Goal: Task Accomplishment & Management: Manage account settings

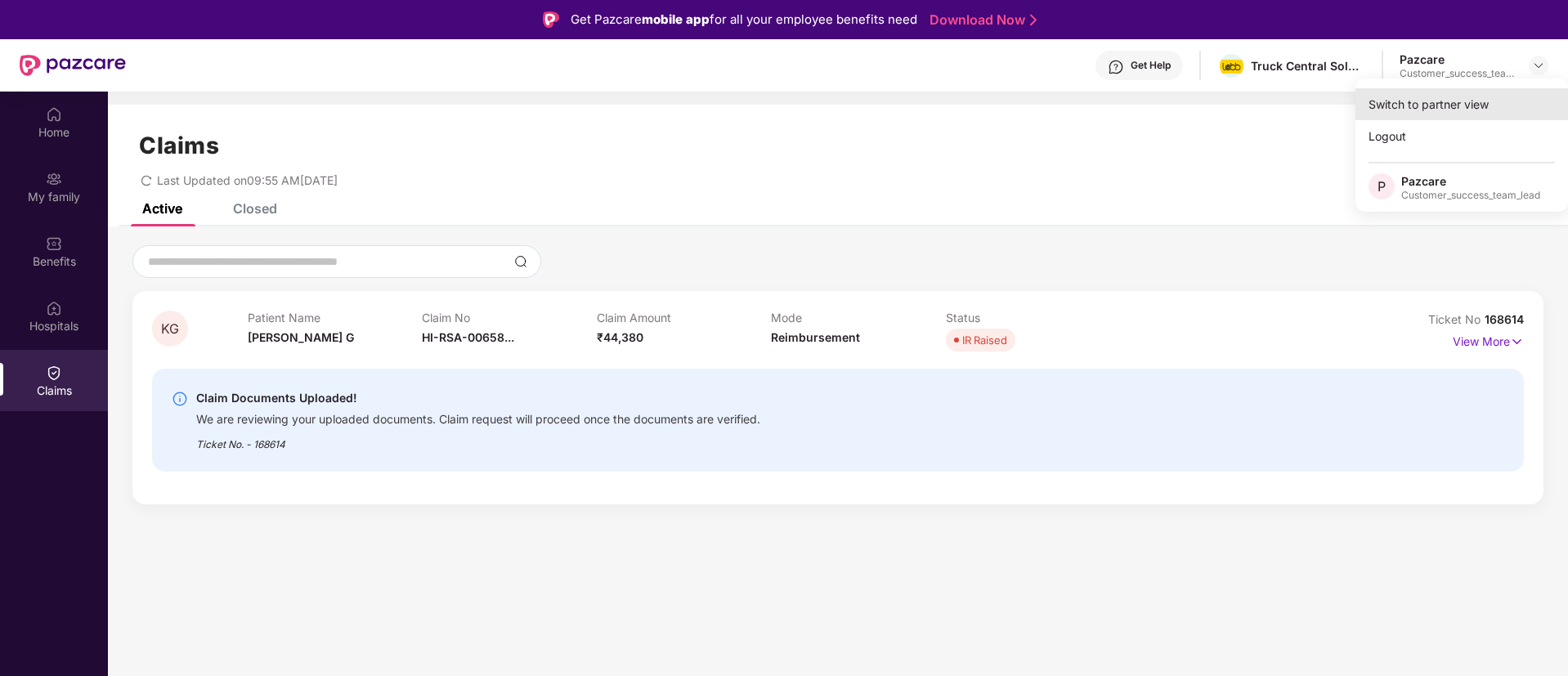
click at [1520, 113] on div "Switch to partner view" at bounding box center [1461, 104] width 213 height 32
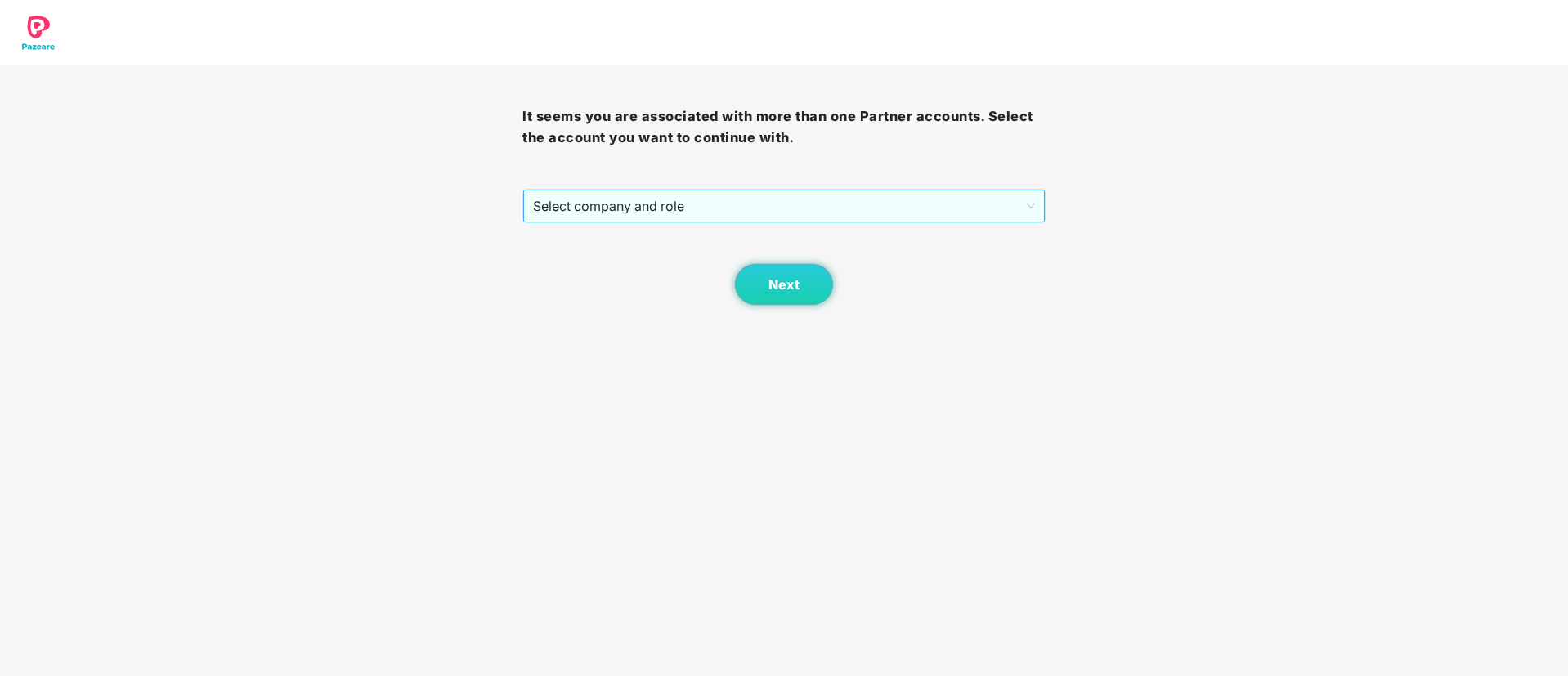
click at [644, 210] on span "Select company and role" at bounding box center [784, 206] width 501 height 31
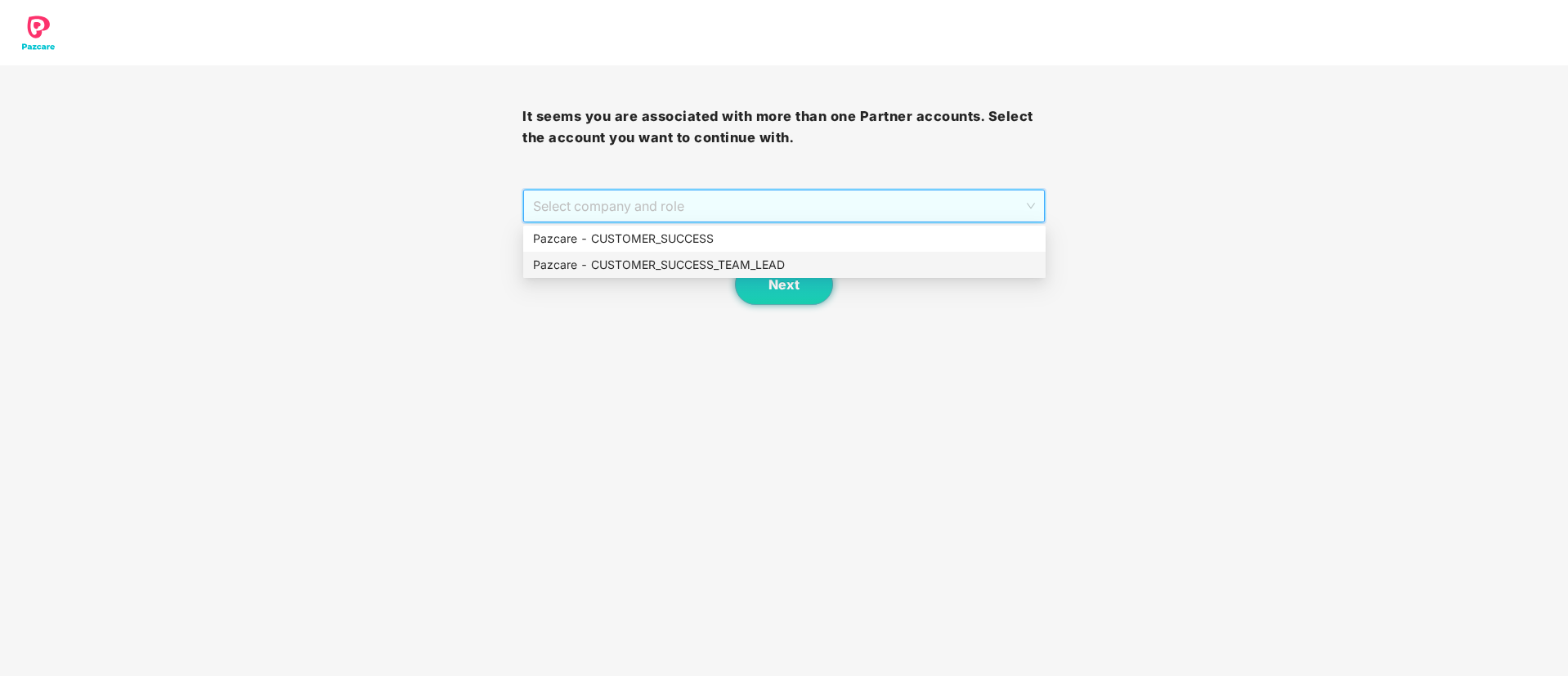
click at [642, 273] on div "Pazcare - CUSTOMER_SUCCESS_TEAM_LEAD" at bounding box center [784, 265] width 503 height 18
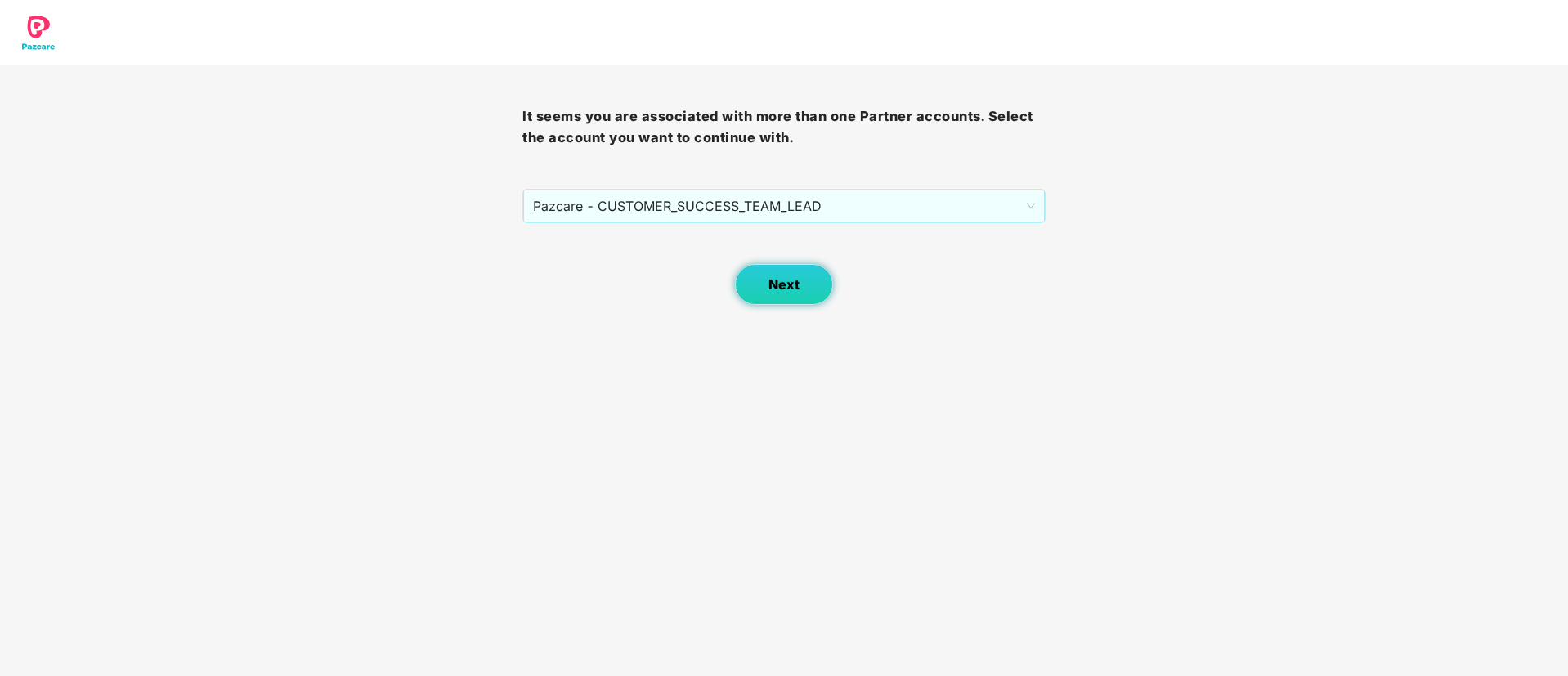
click at [797, 287] on span "Next" at bounding box center [784, 285] width 31 height 15
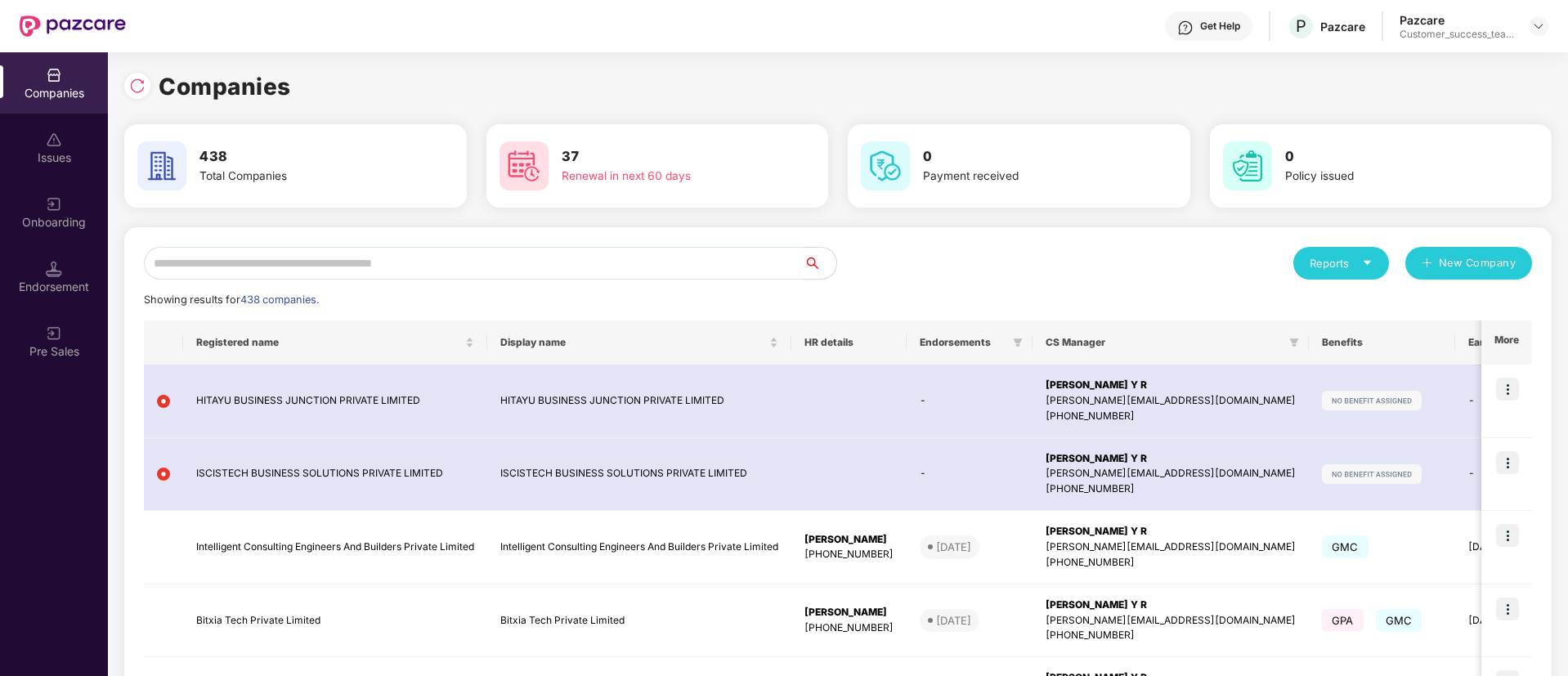
click at [565, 276] on input "text" at bounding box center [474, 263] width 660 height 33
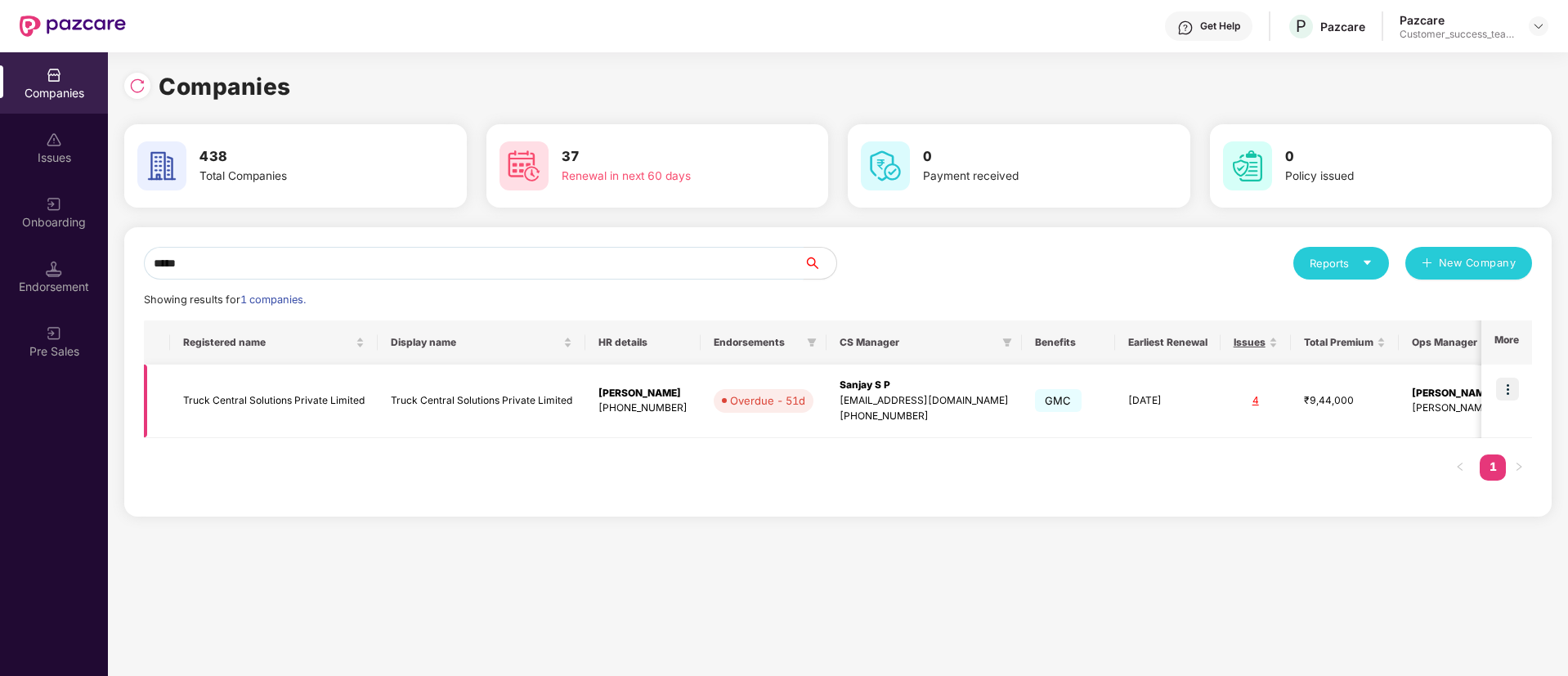
type input "*****"
click at [1508, 392] on img at bounding box center [1508, 390] width 23 height 23
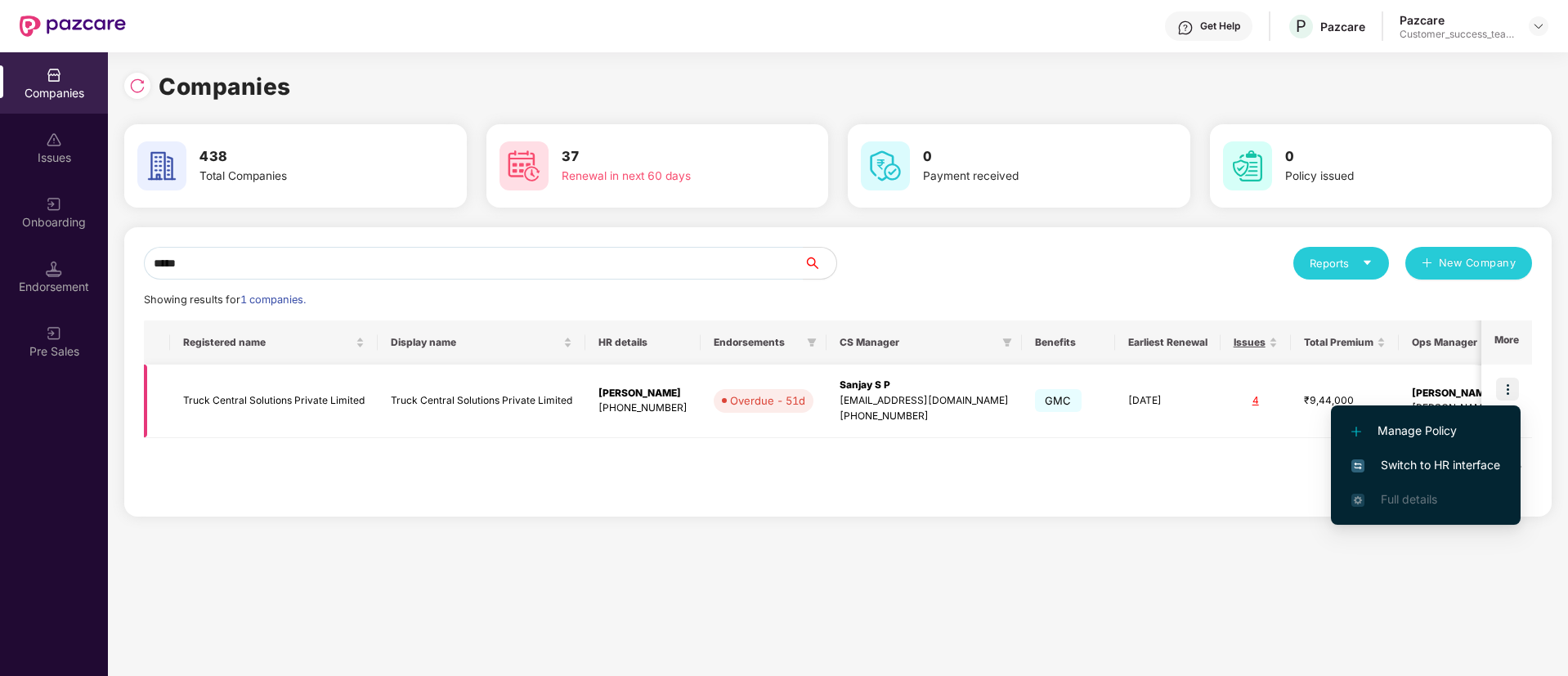
click at [1501, 469] on li "Switch to HR interface" at bounding box center [1425, 465] width 190 height 34
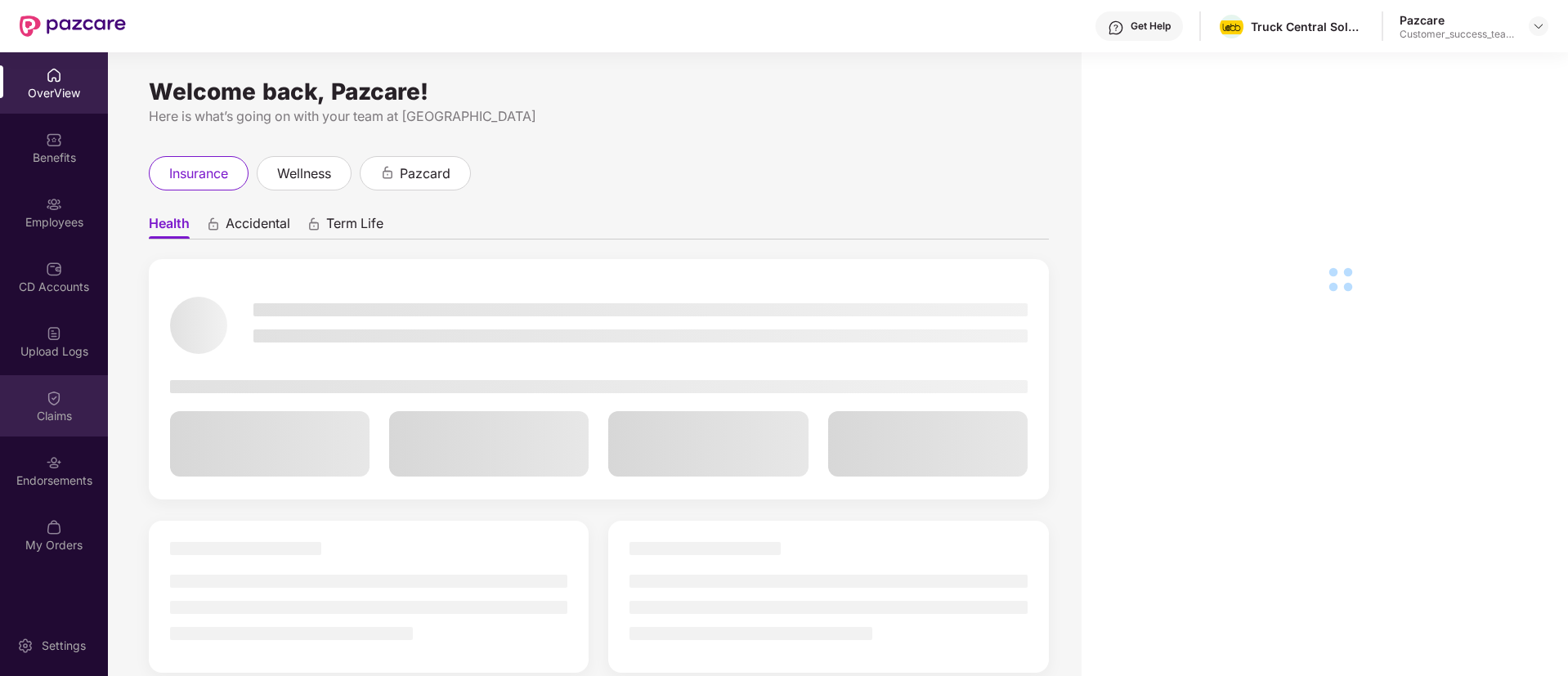
click at [43, 417] on div "Claims" at bounding box center [54, 416] width 108 height 16
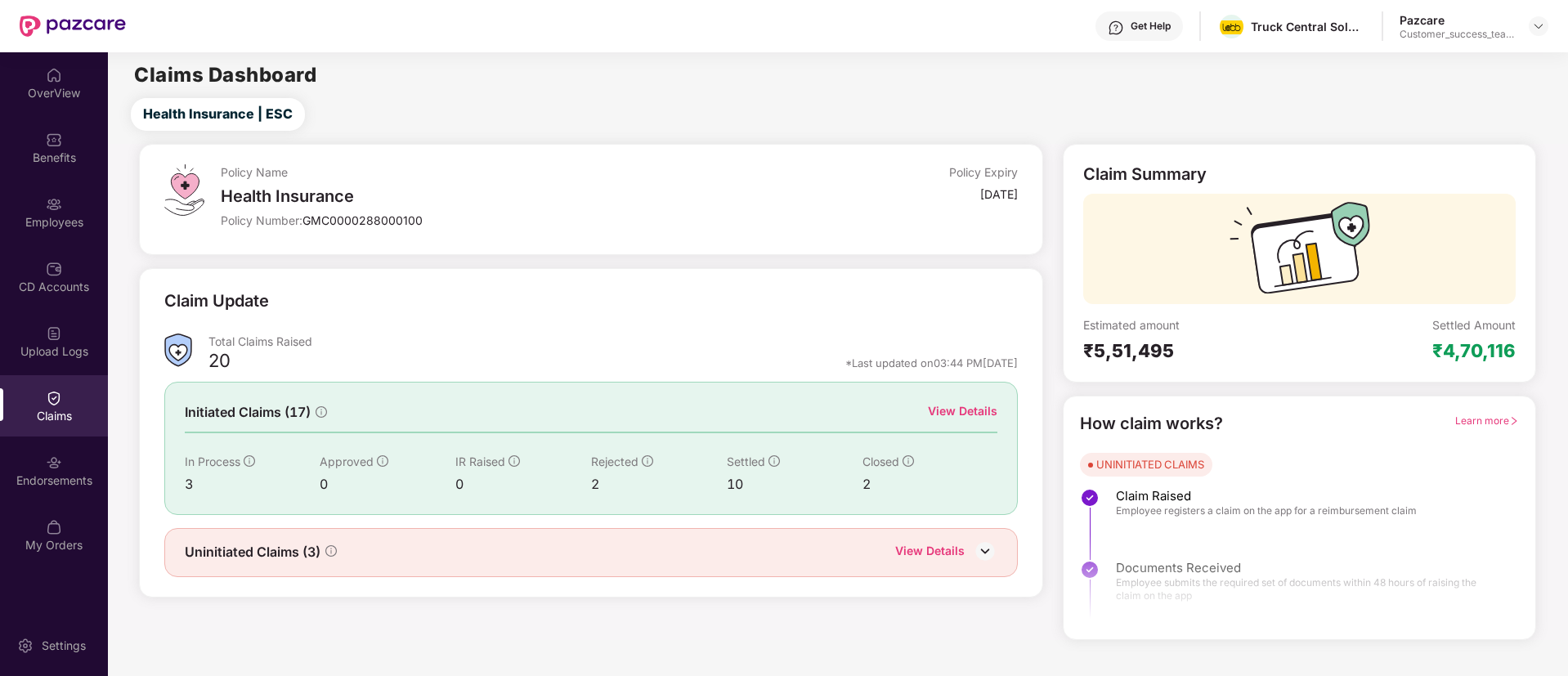
click at [994, 419] on div "View Details" at bounding box center [963, 411] width 70 height 18
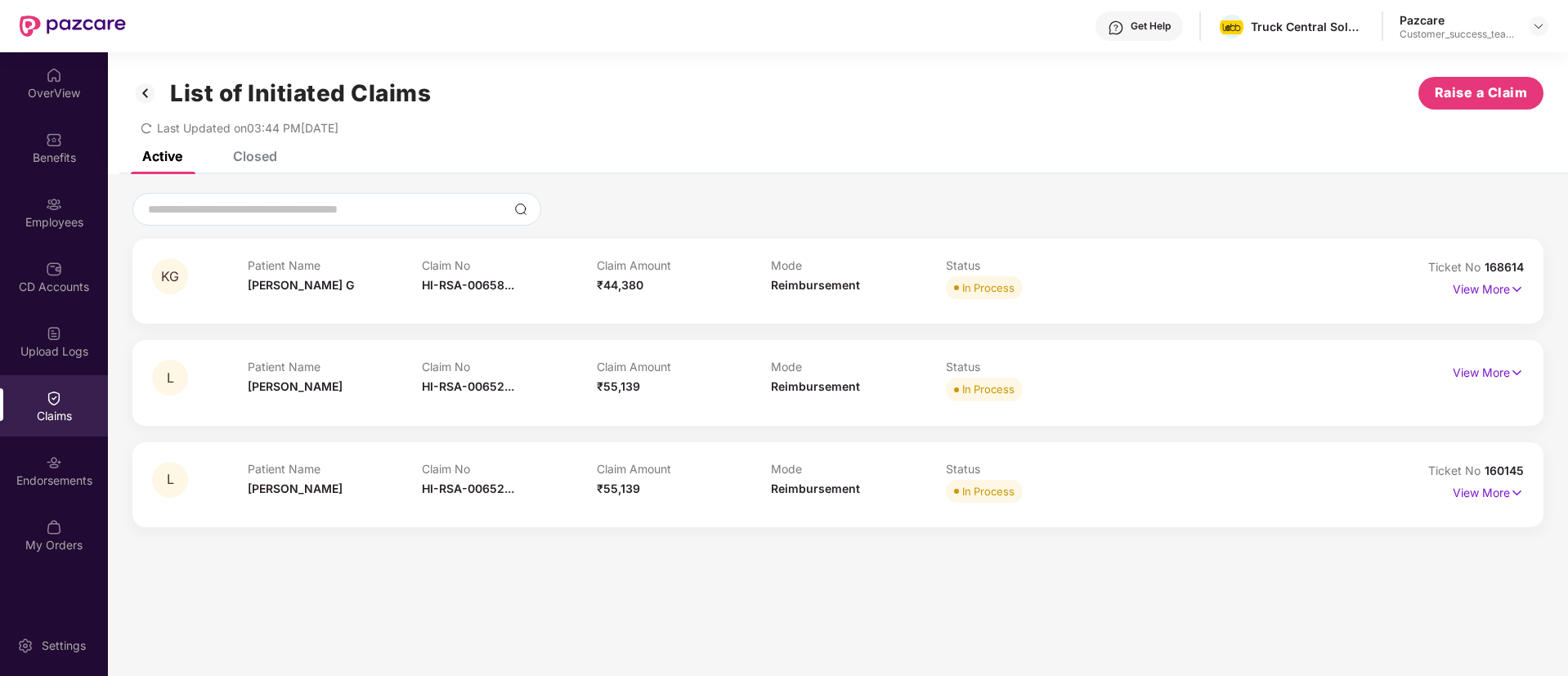
drag, startPoint x: 544, startPoint y: 525, endPoint x: 396, endPoint y: 518, distance: 148.2
click at [396, 518] on body "Get Help Truck Central Solutions Private Limited Pazcare Customer_success_team_…" at bounding box center [784, 338] width 1568 height 676
copy body "Truck Central Solutions Private Limited HI-RSA-006521418"
click at [1501, 494] on p "View More" at bounding box center [1488, 491] width 71 height 22
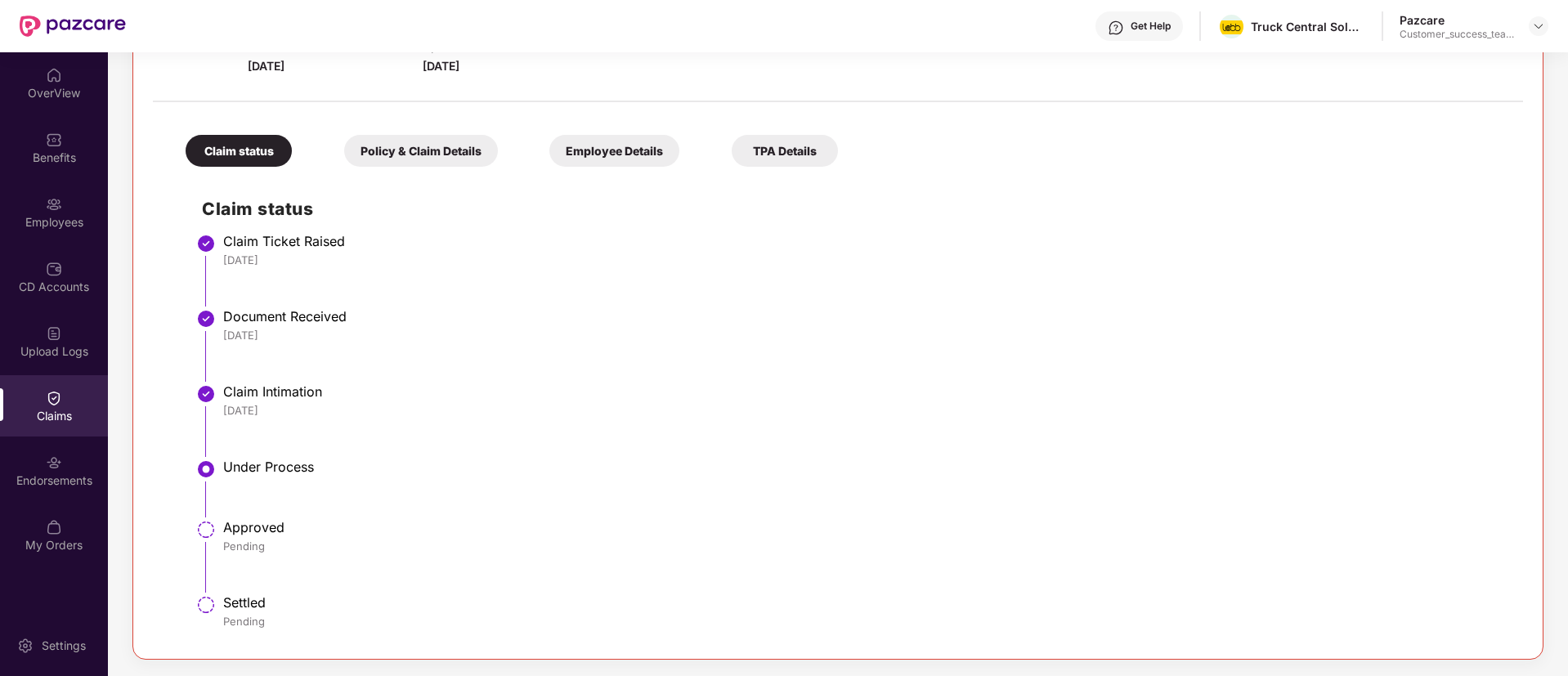
scroll to position [117, 0]
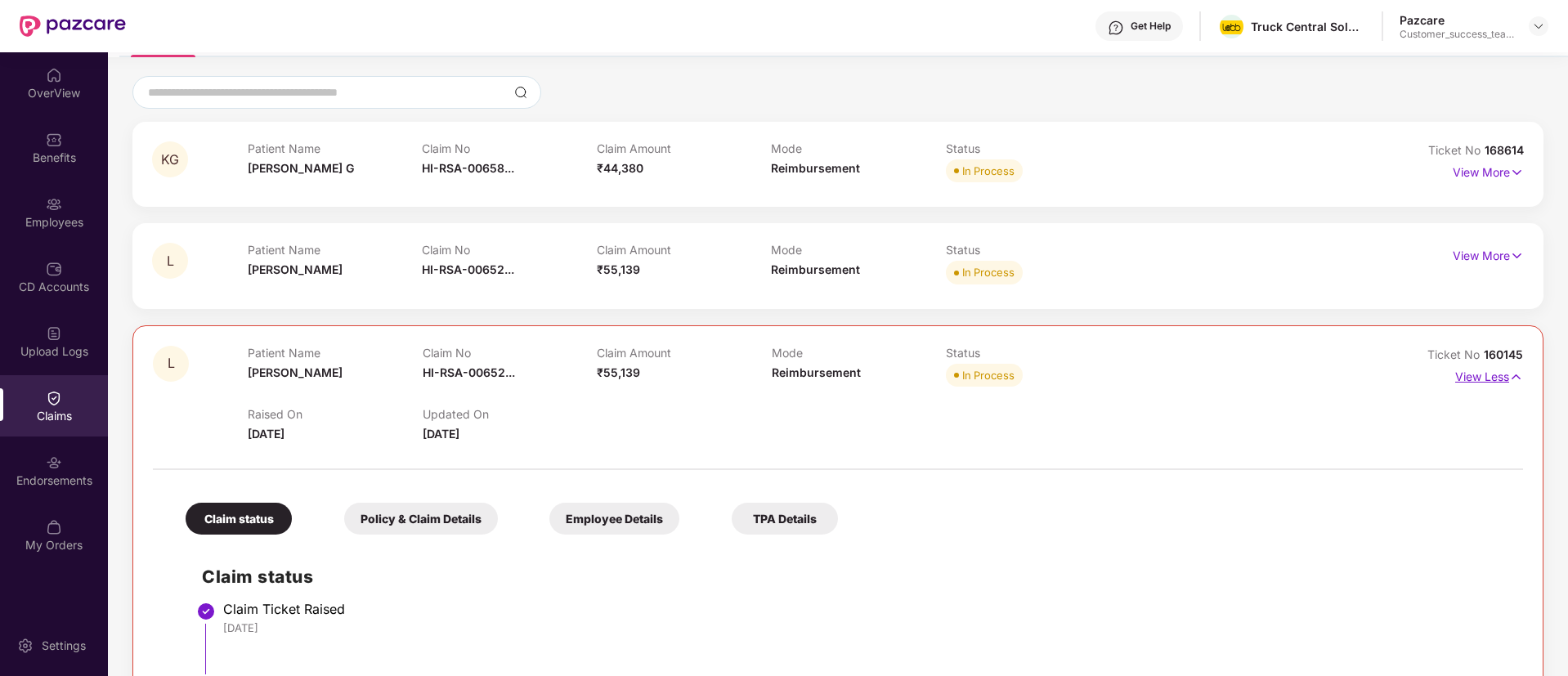
click at [1509, 381] on img at bounding box center [1516, 376] width 14 height 18
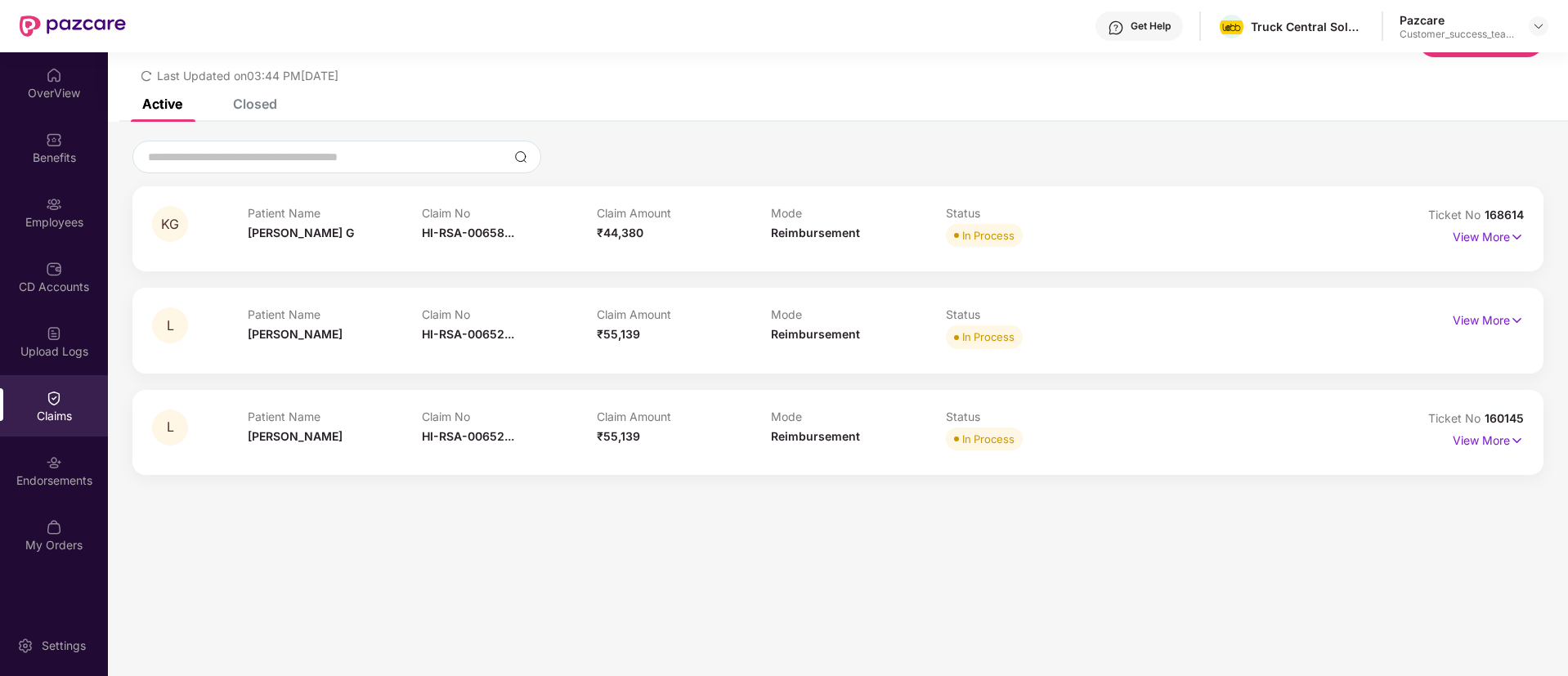
scroll to position [52, 0]
click at [1539, 29] on img at bounding box center [1539, 26] width 13 height 13
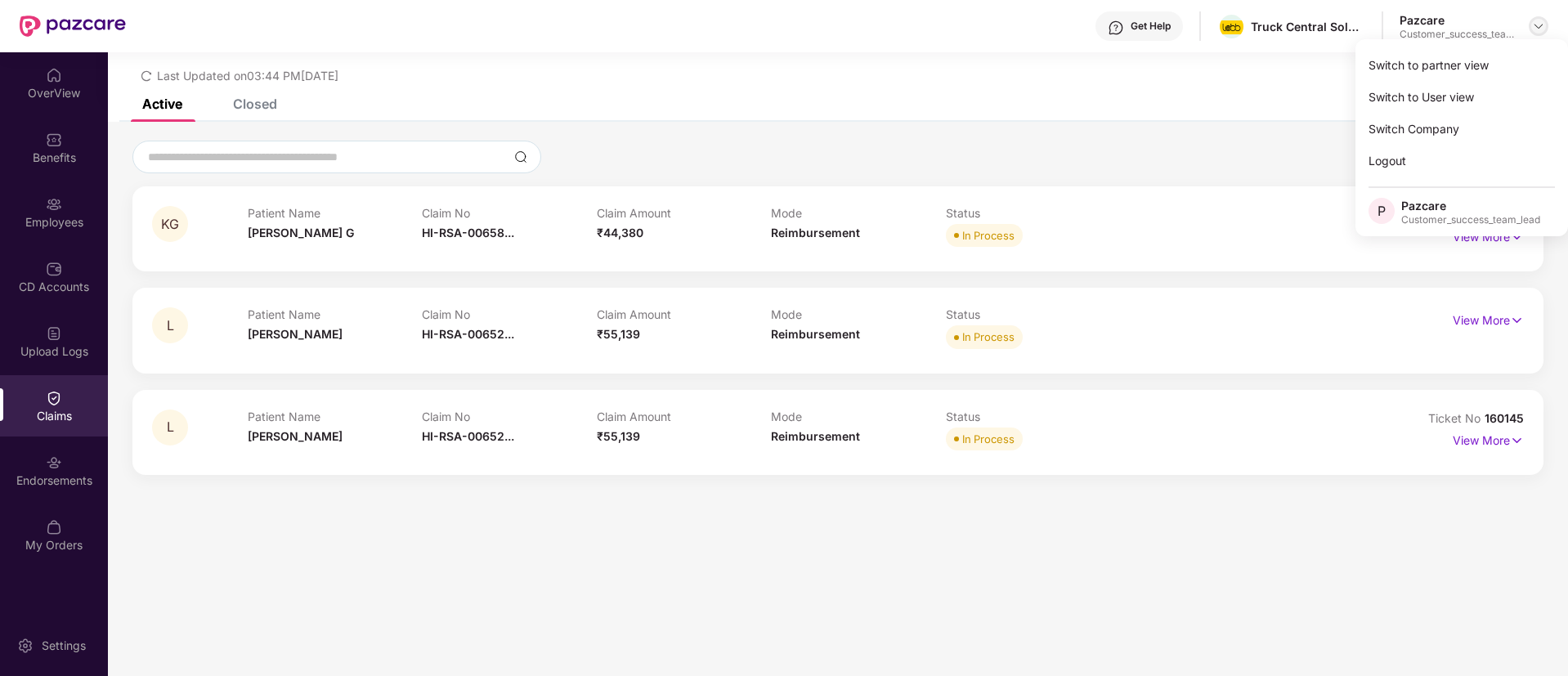
click at [1537, 29] on img at bounding box center [1539, 26] width 13 height 13
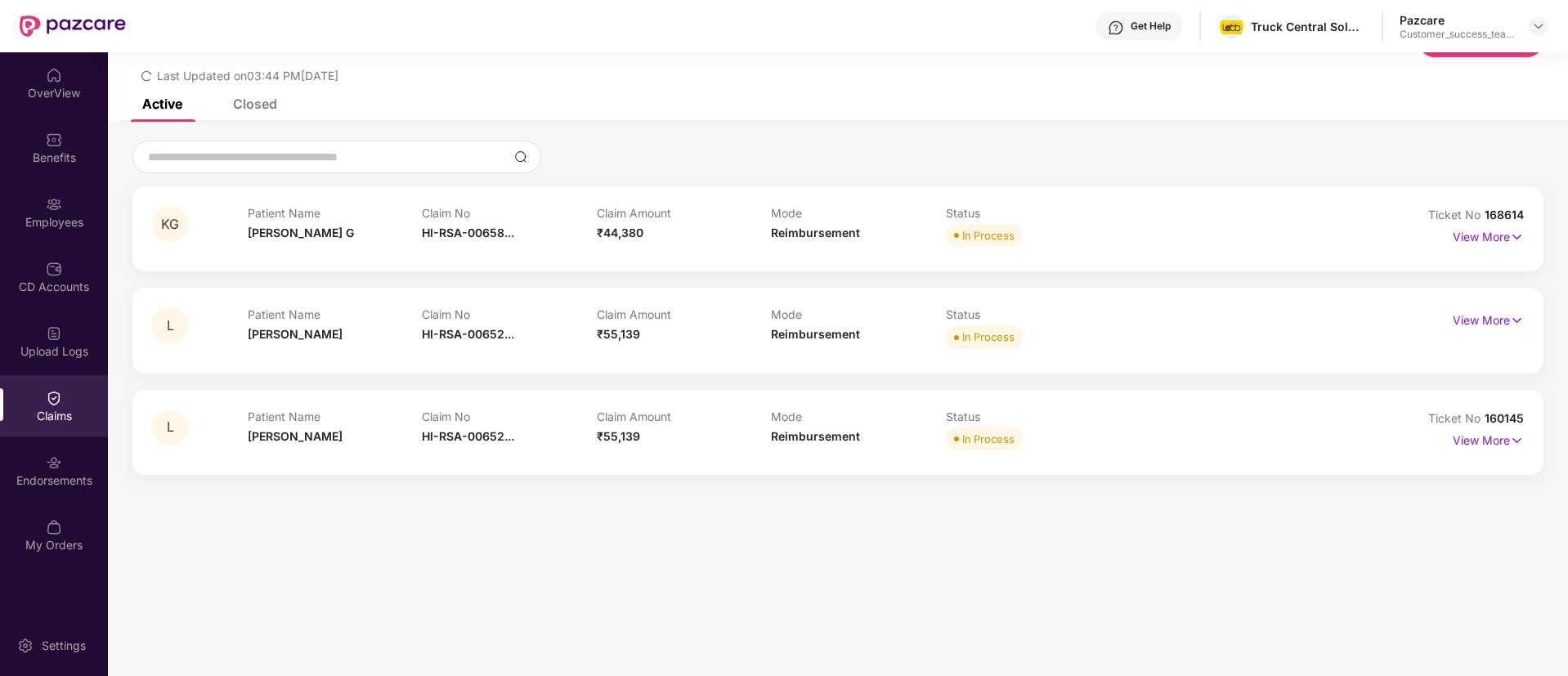
click at [1546, 18] on div at bounding box center [1539, 26] width 20 height 20
click at [1541, 34] on div at bounding box center [1539, 26] width 20 height 20
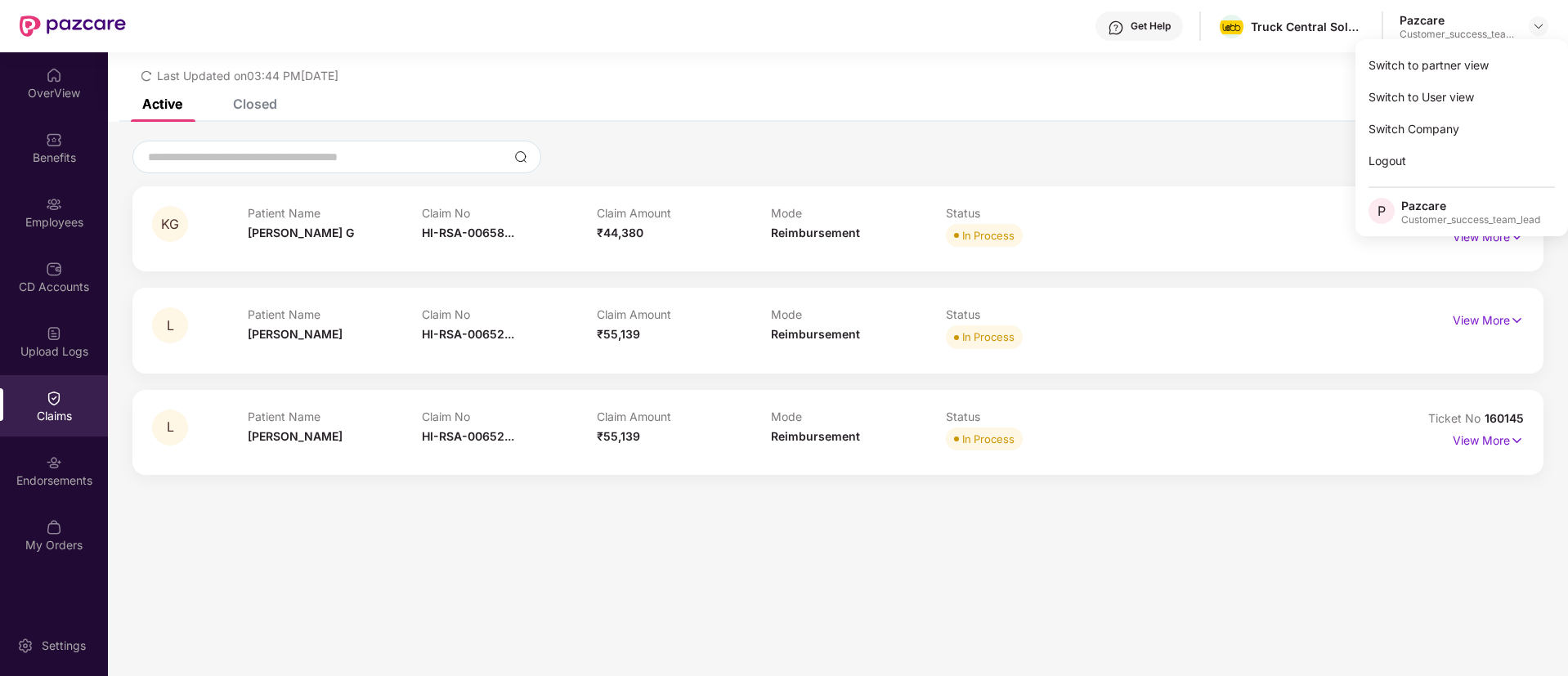
scroll to position [0, 0]
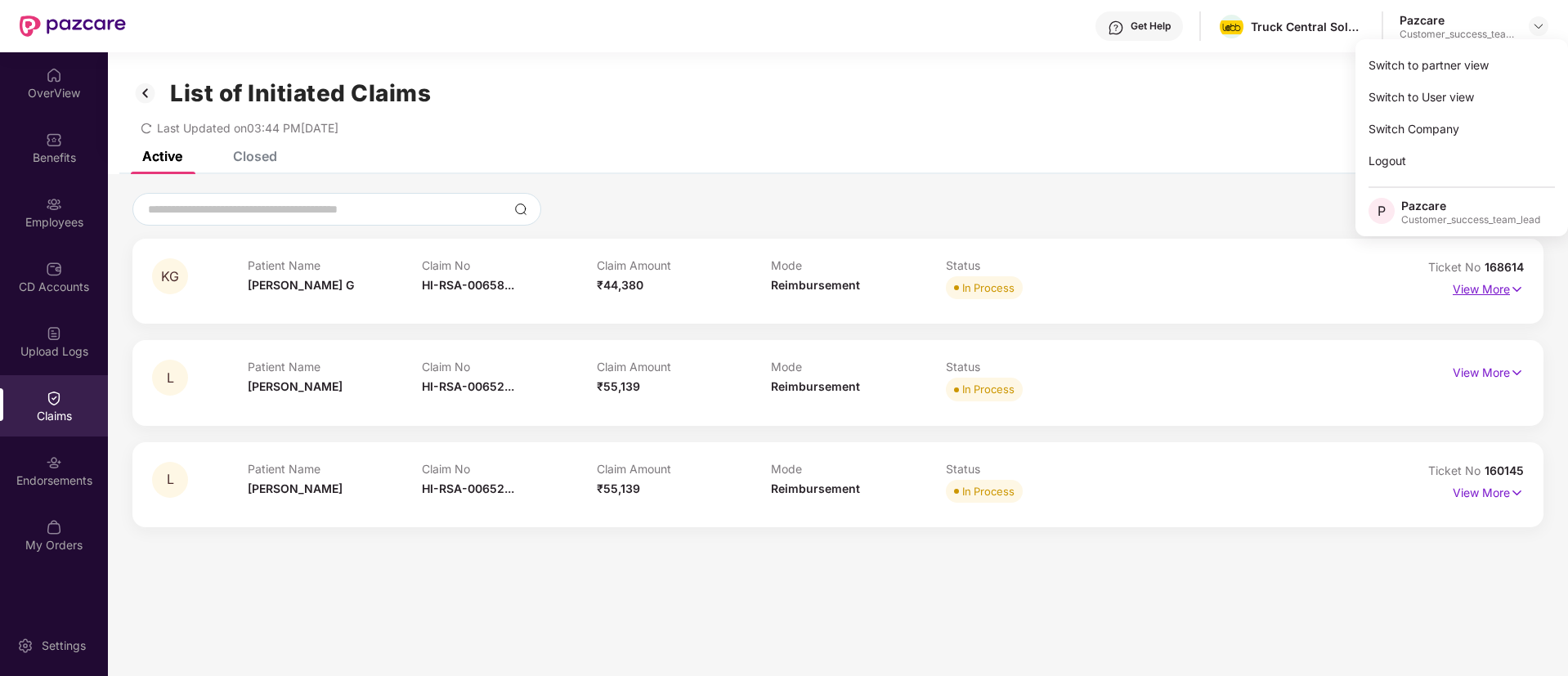
click at [1495, 287] on p "View More" at bounding box center [1488, 286] width 71 height 22
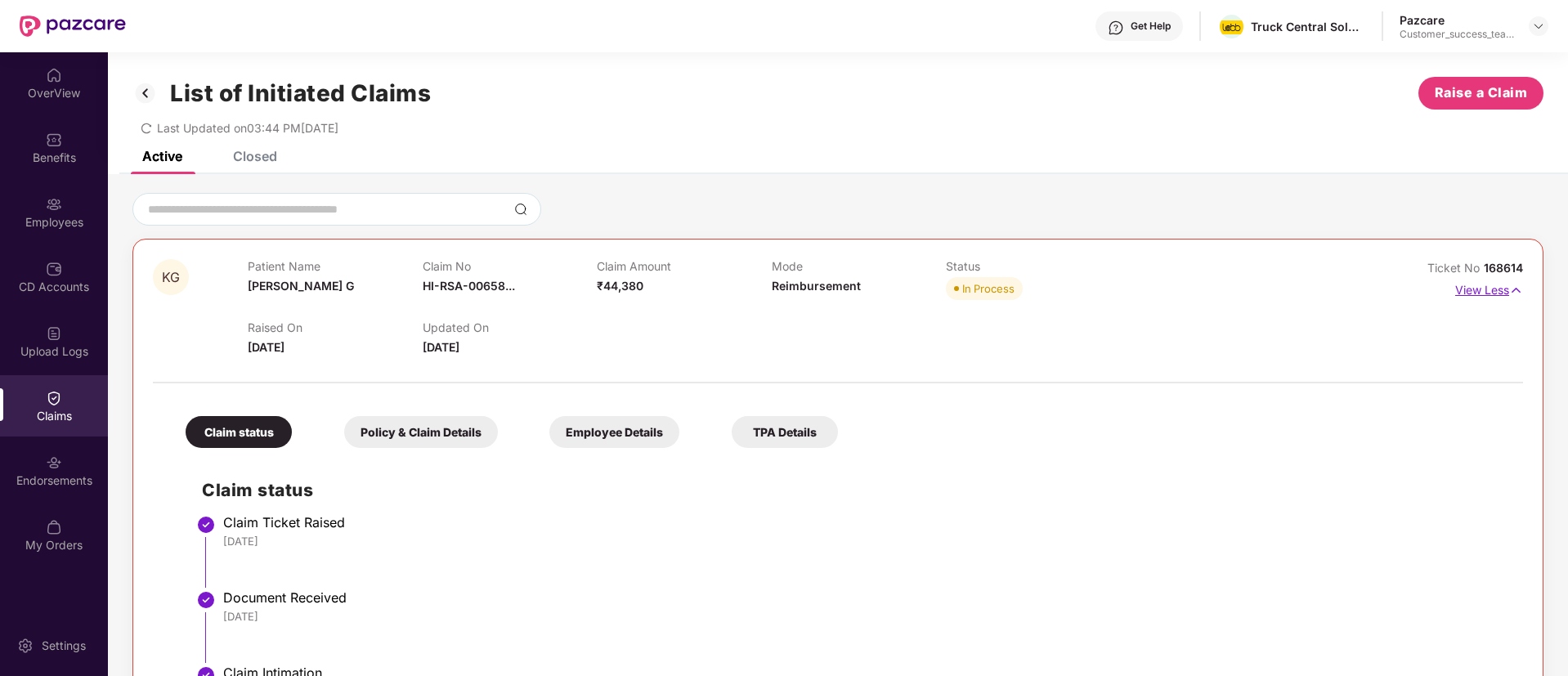
click at [1501, 289] on p "View Less" at bounding box center [1490, 287] width 68 height 22
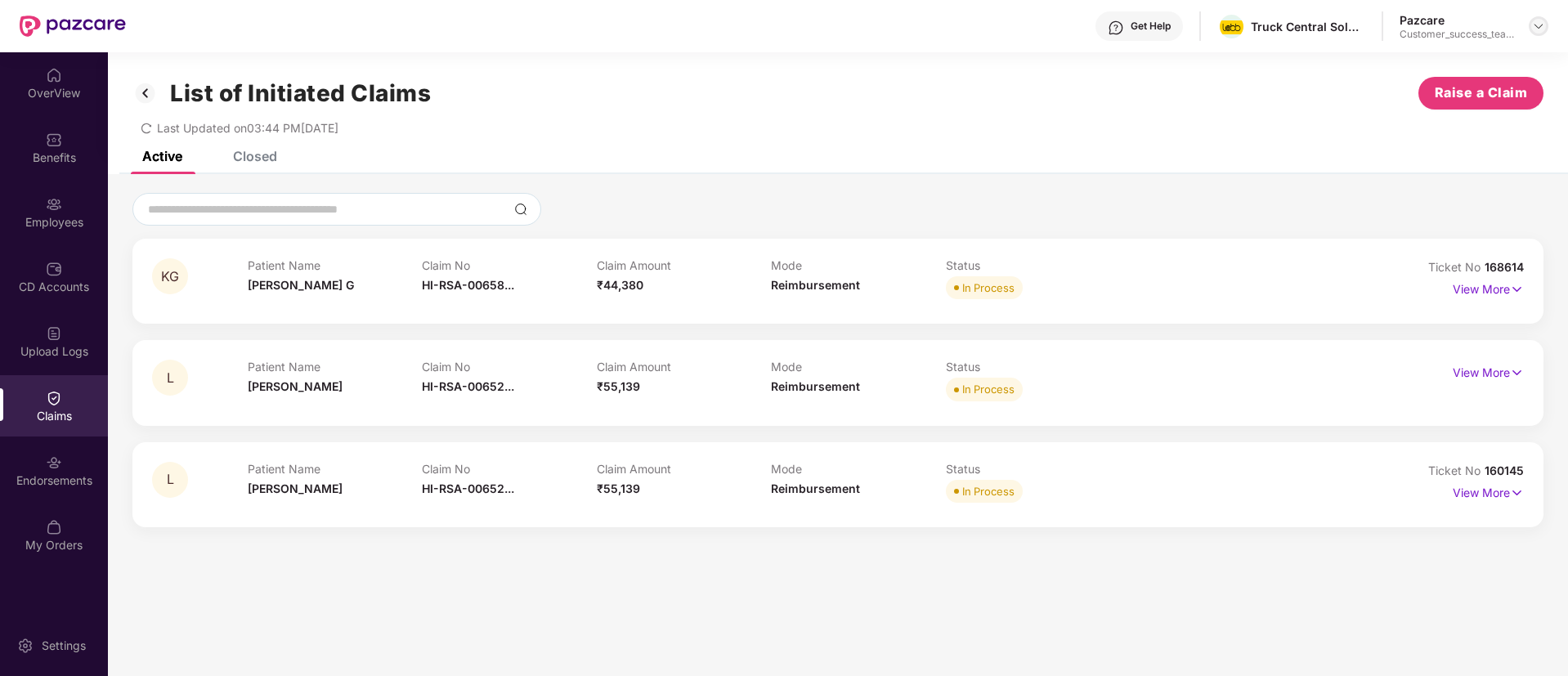
click at [1542, 24] on img at bounding box center [1539, 26] width 13 height 13
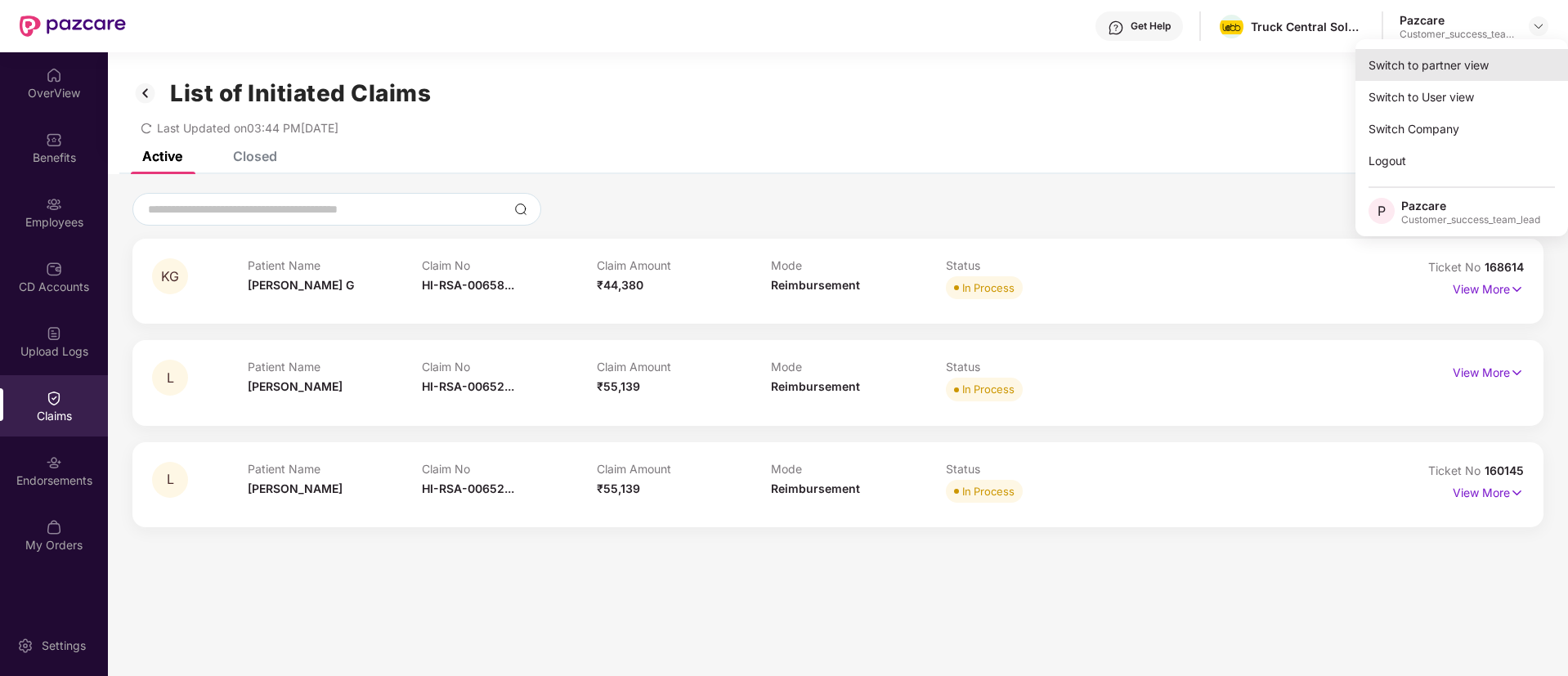
click at [1518, 56] on div "Switch to partner view" at bounding box center [1461, 65] width 213 height 32
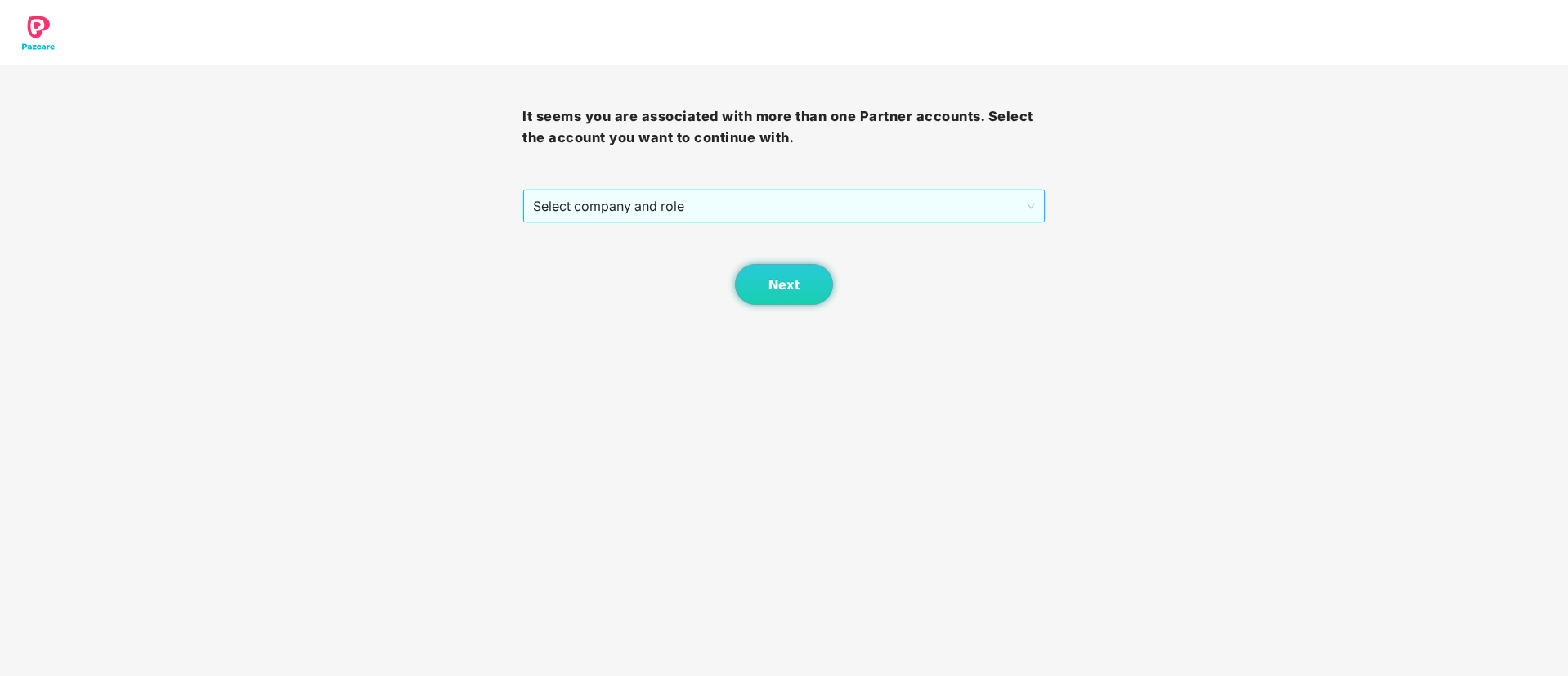
click at [757, 199] on span "Select company and role" at bounding box center [784, 206] width 501 height 31
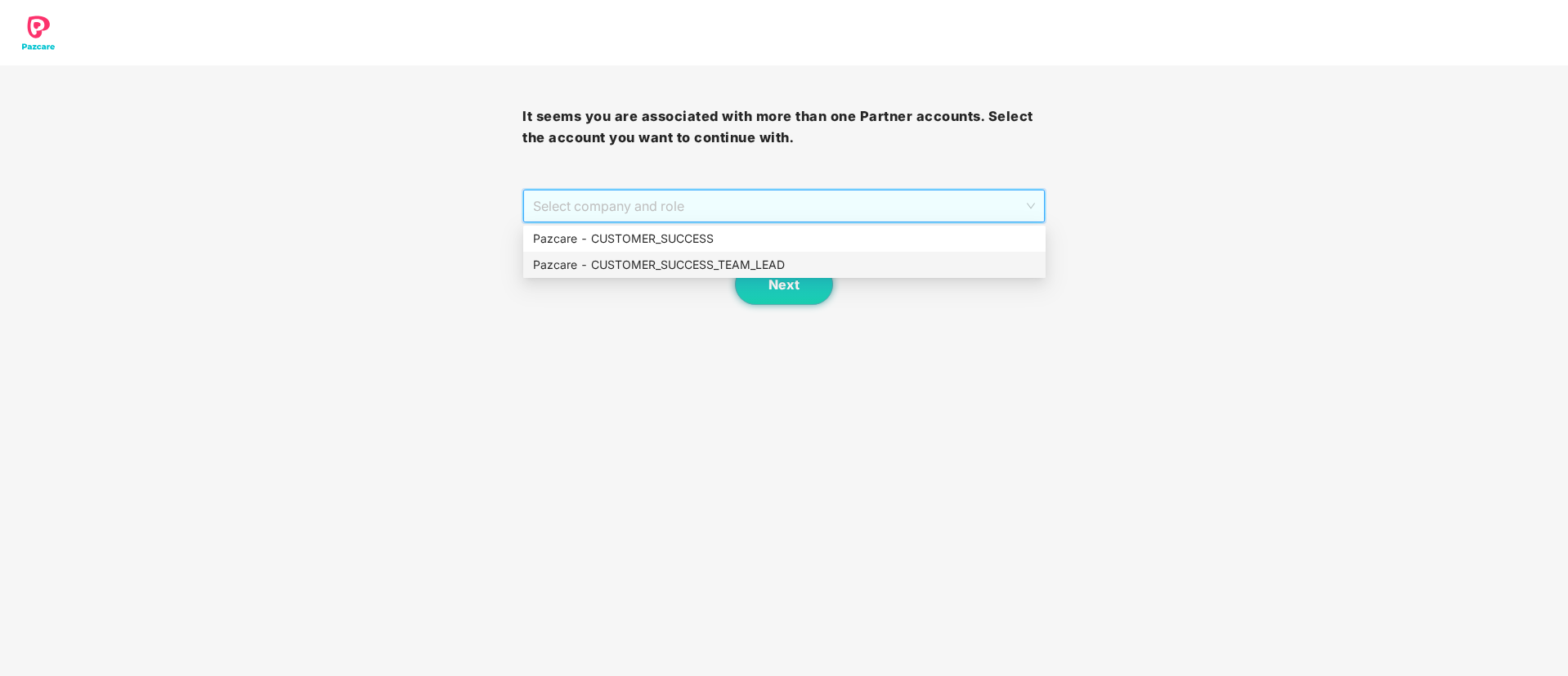
click at [759, 266] on div "Pazcare - CUSTOMER_SUCCESS_TEAM_LEAD" at bounding box center [784, 265] width 503 height 18
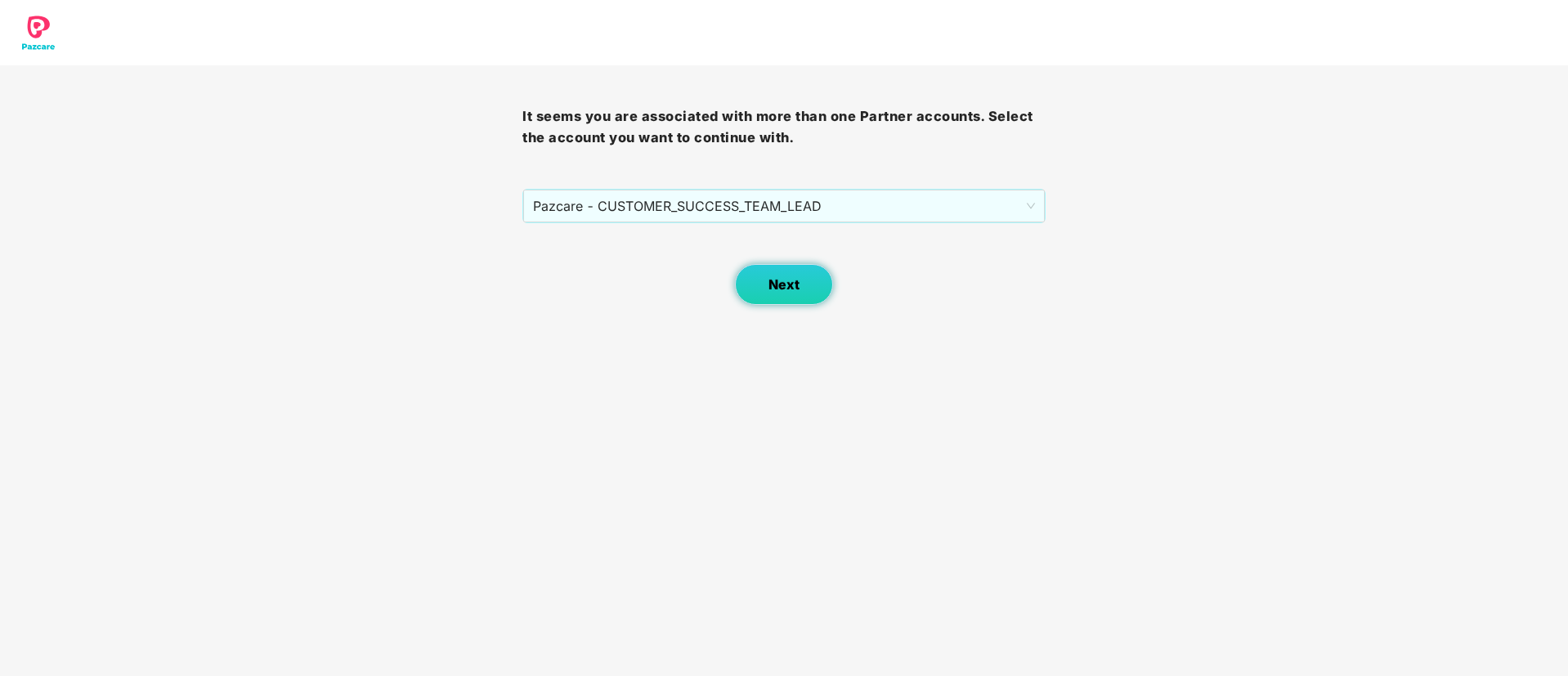
click at [761, 280] on button "Next" at bounding box center [784, 284] width 98 height 41
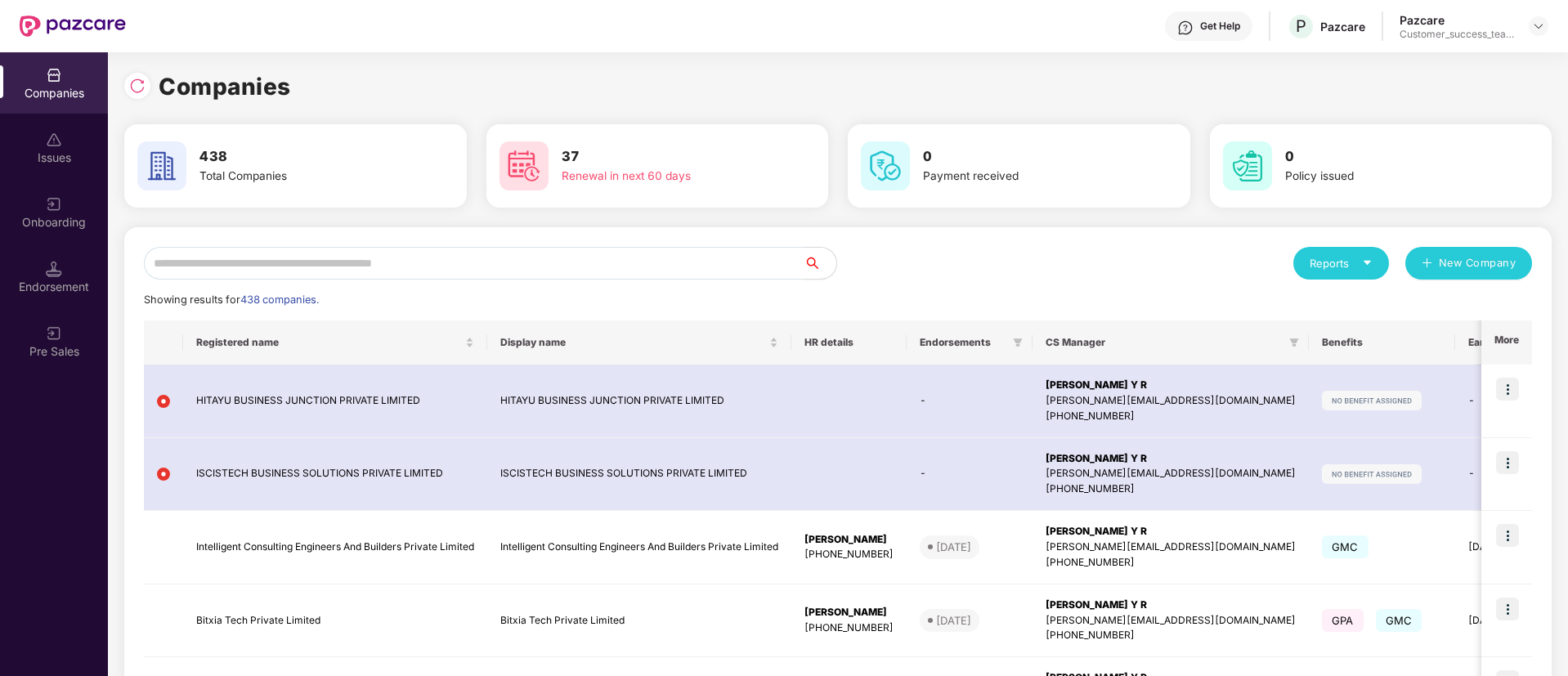
click at [691, 270] on input "text" at bounding box center [474, 263] width 660 height 33
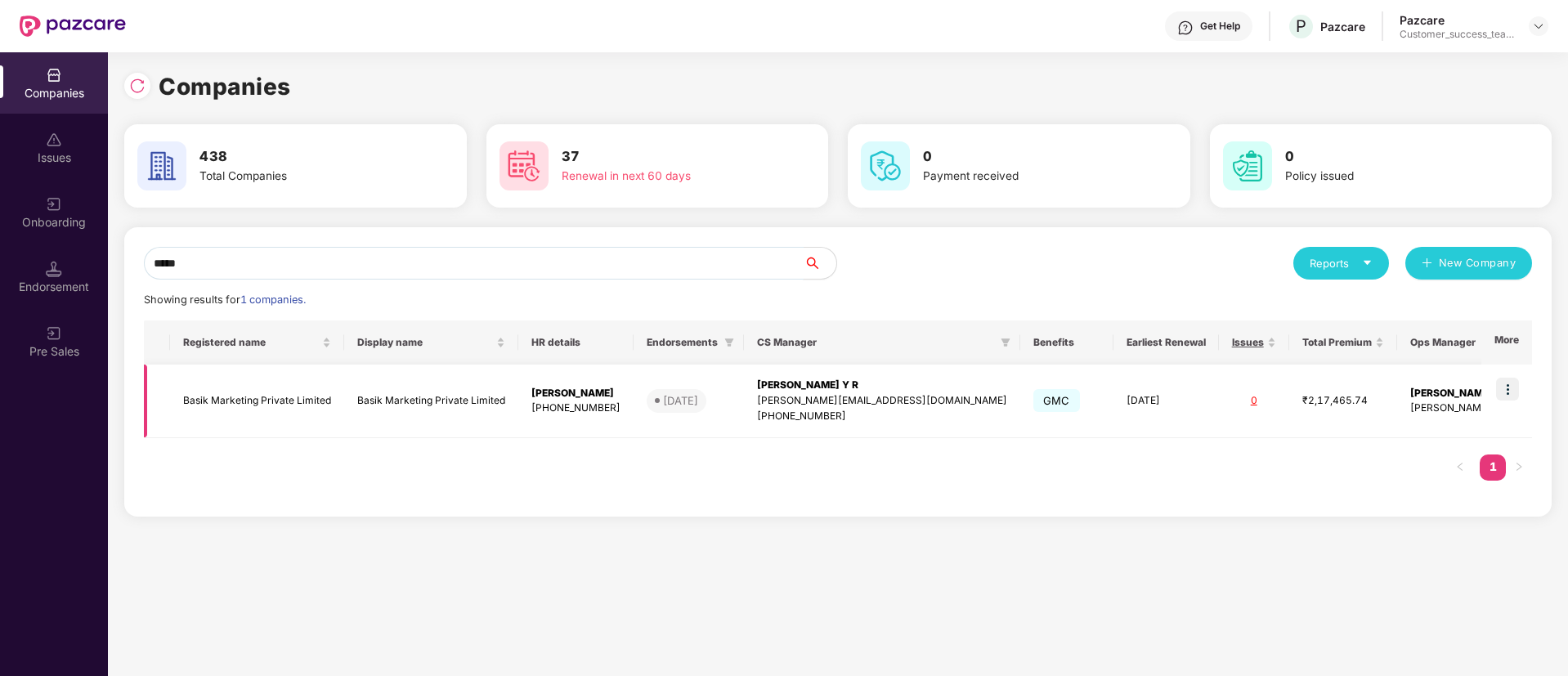
type input "*****"
click at [1508, 392] on img at bounding box center [1508, 390] width 23 height 23
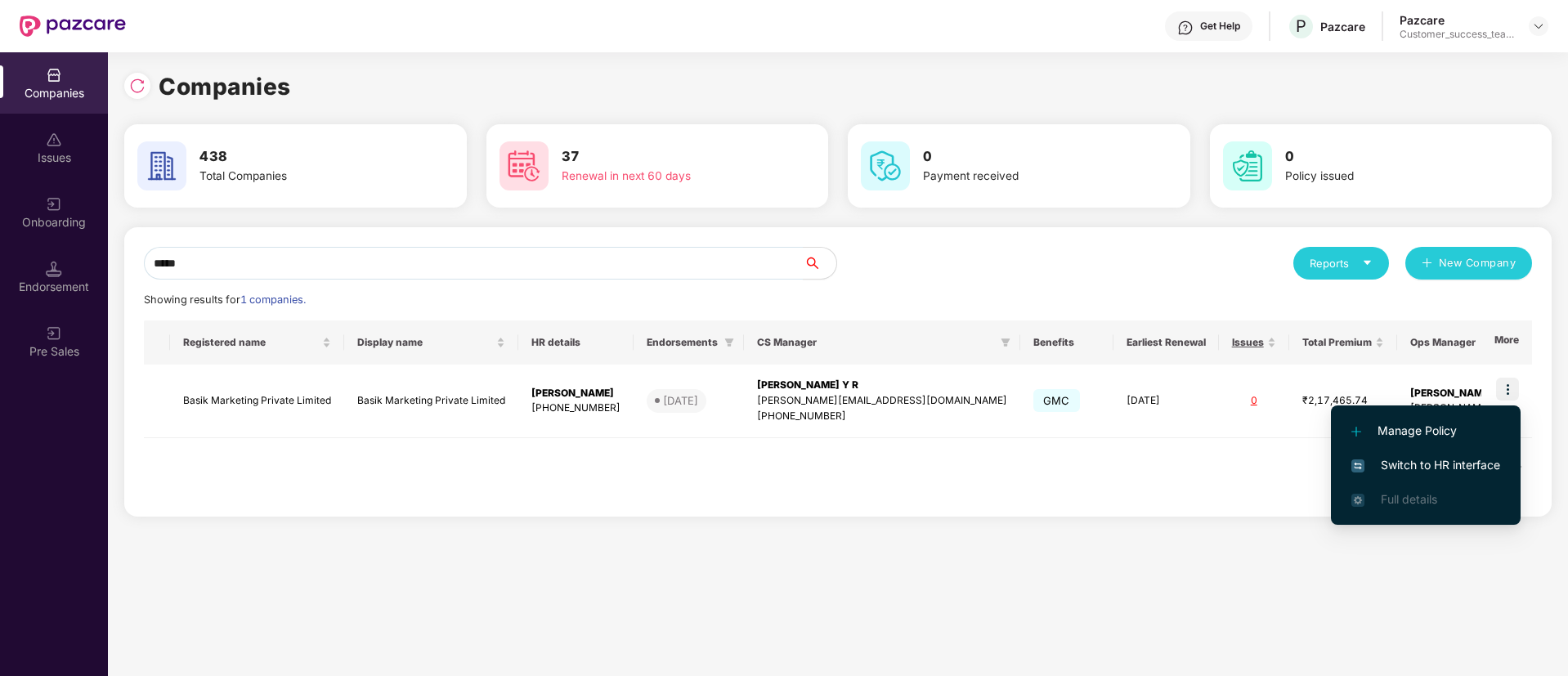
click at [1488, 459] on span "Switch to HR interface" at bounding box center [1425, 465] width 148 height 18
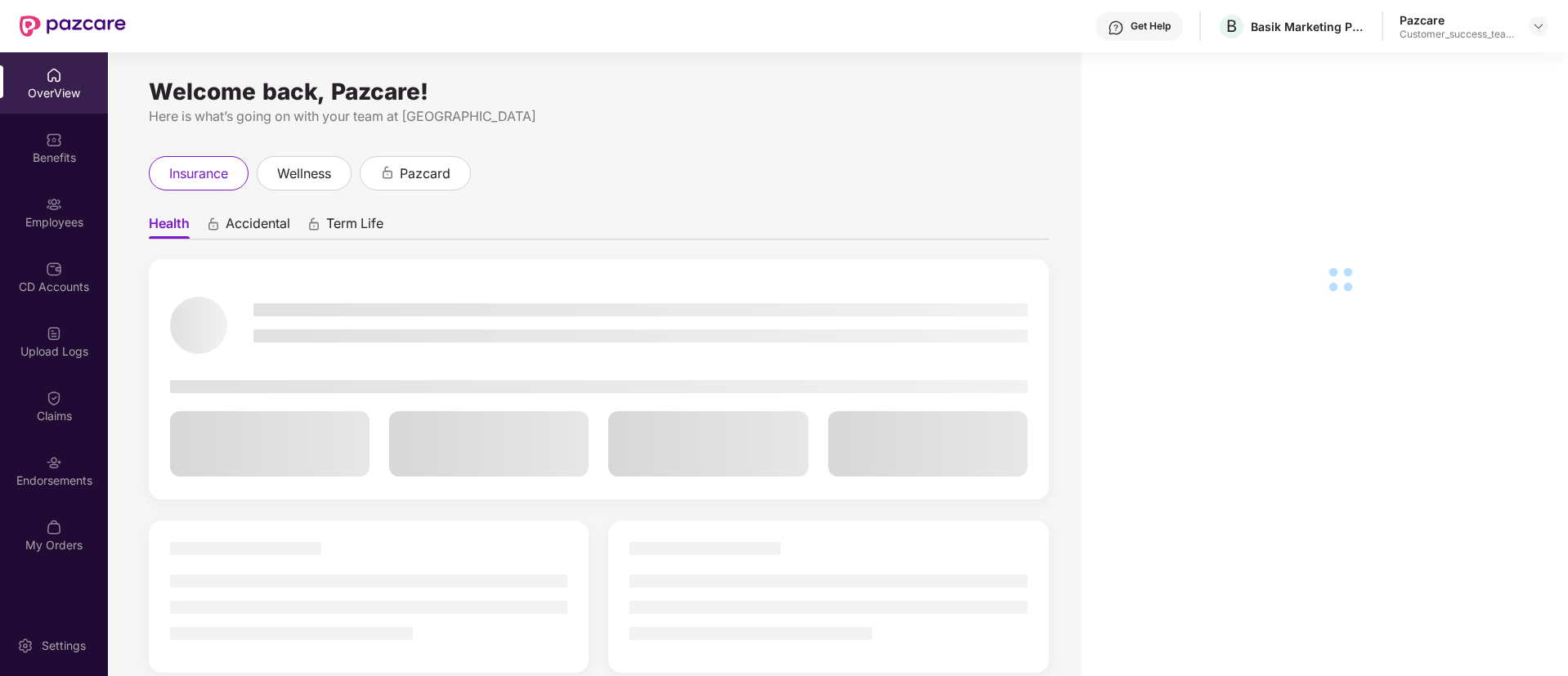
click at [68, 206] on div "Employees" at bounding box center [54, 212] width 108 height 61
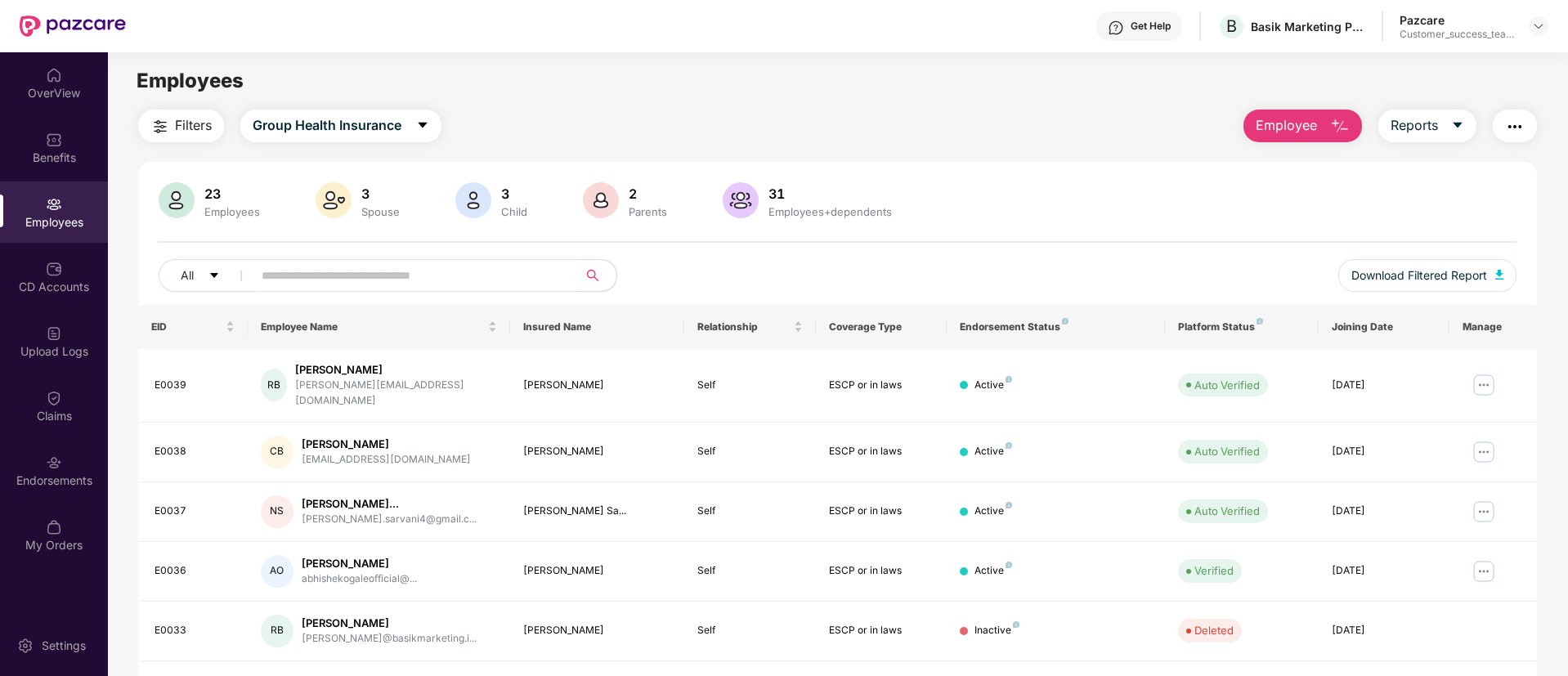
click at [153, 115] on button "Filters" at bounding box center [181, 126] width 86 height 33
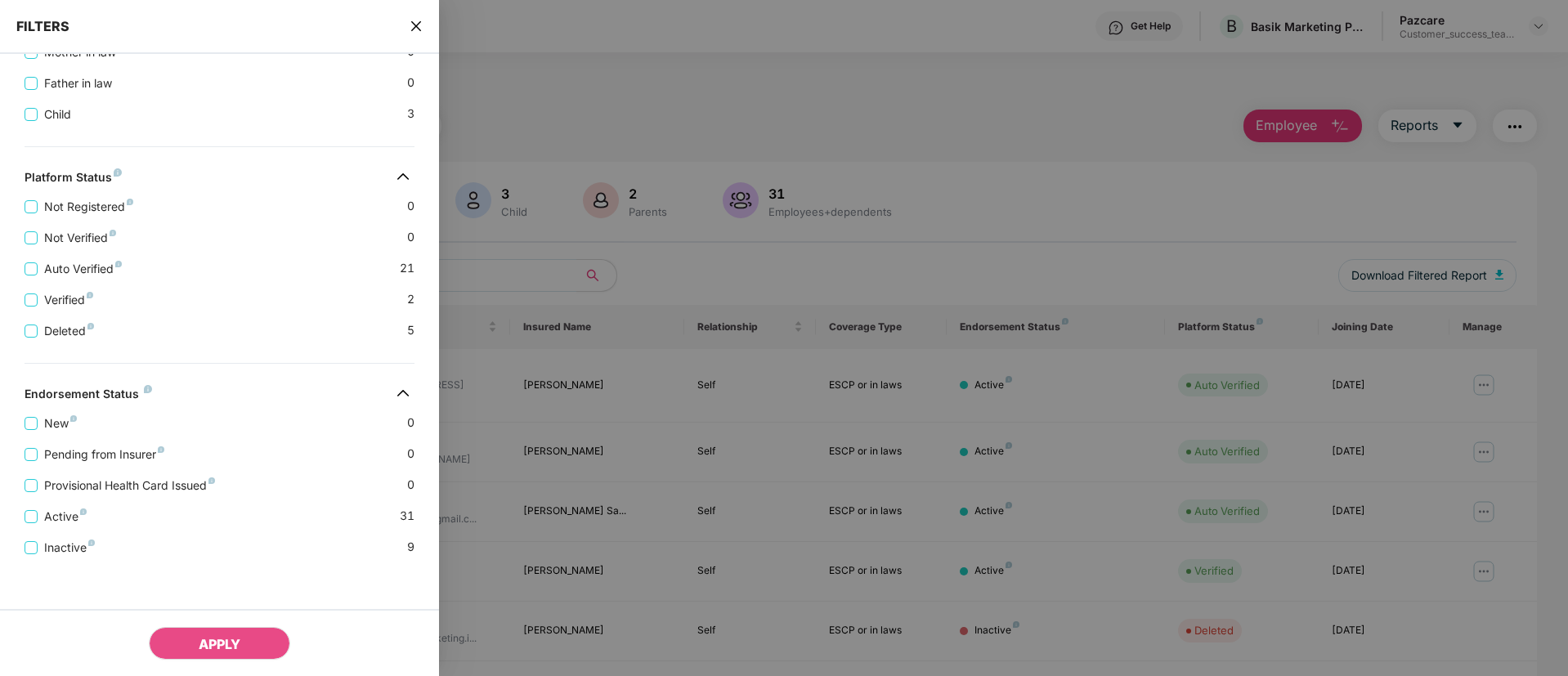
scroll to position [483, 0]
click at [76, 521] on span "Active" at bounding box center [65, 513] width 56 height 18
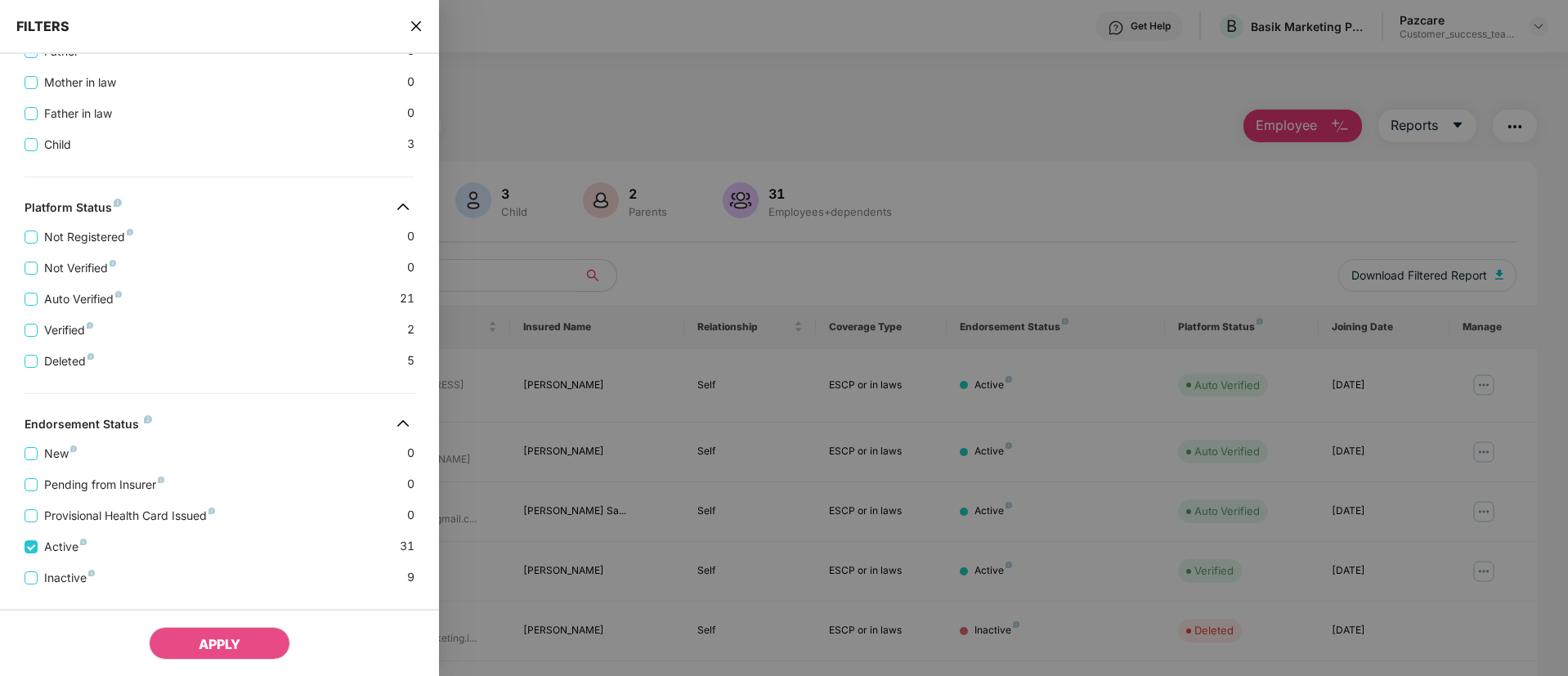
click at [76, 587] on div "Applied Filters(1) Clear All Active Benefits Group Health Insurance Employee Ty…" at bounding box center [219, 173] width 439 height 1074
click at [73, 578] on span "Inactive" at bounding box center [69, 578] width 63 height 18
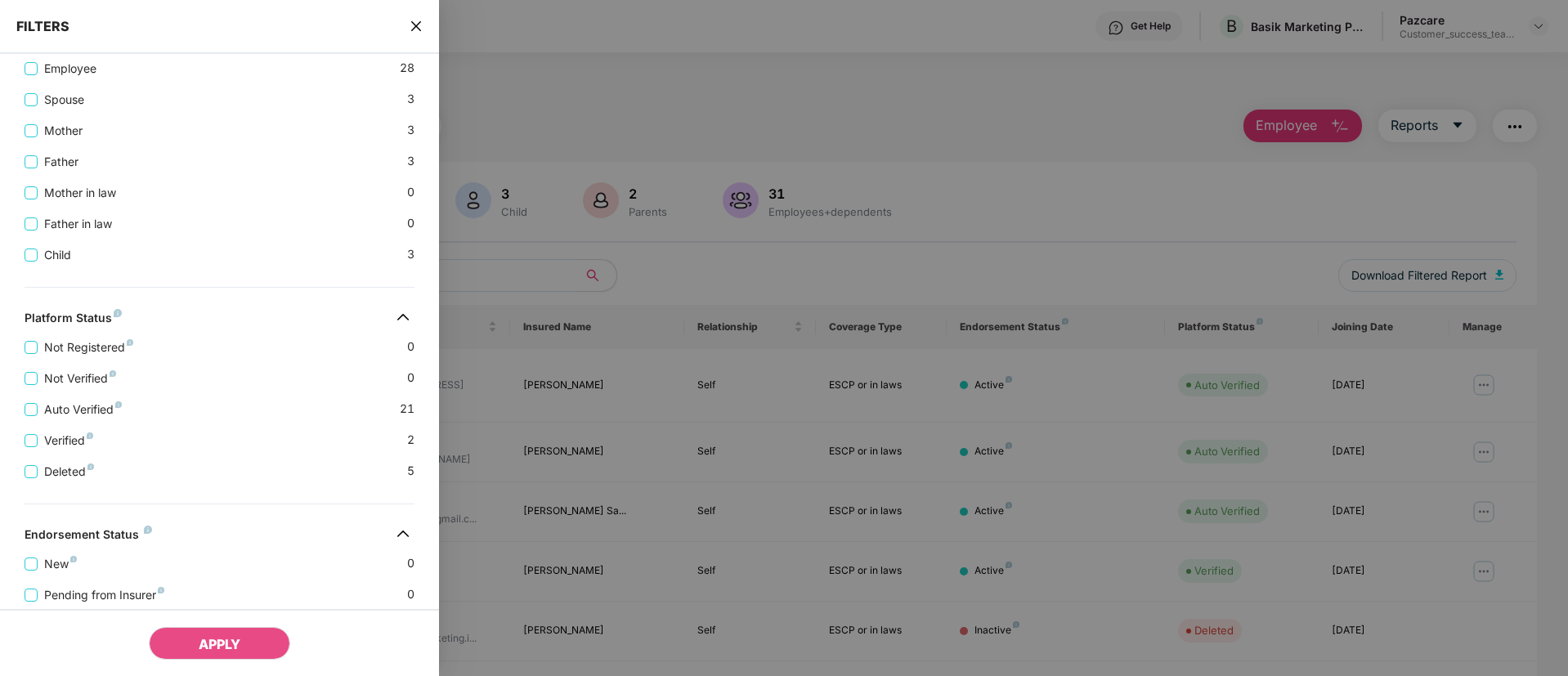
scroll to position [238, 0]
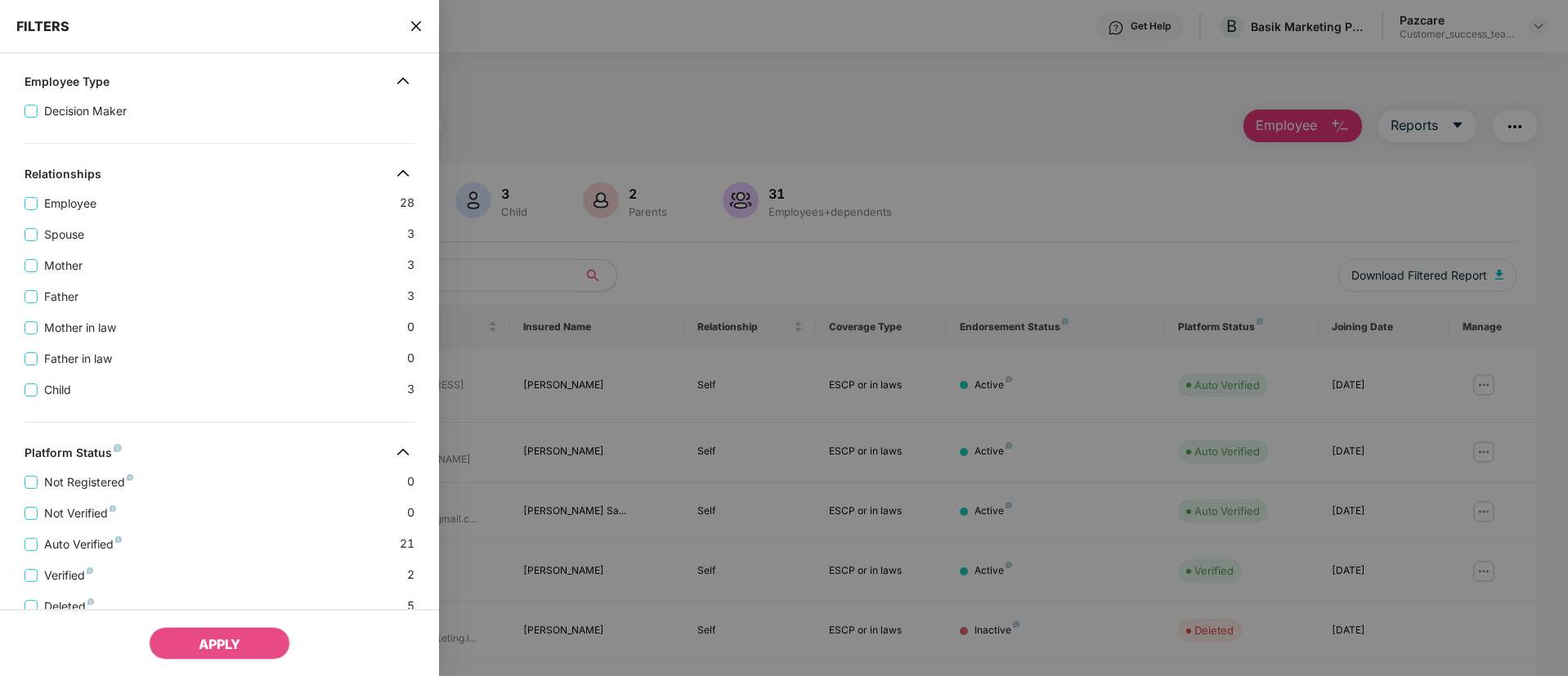
click at [104, 340] on div "Father in law 0" at bounding box center [219, 352] width 390 height 31
click at [30, 273] on label "Mother" at bounding box center [57, 266] width 64 height 18
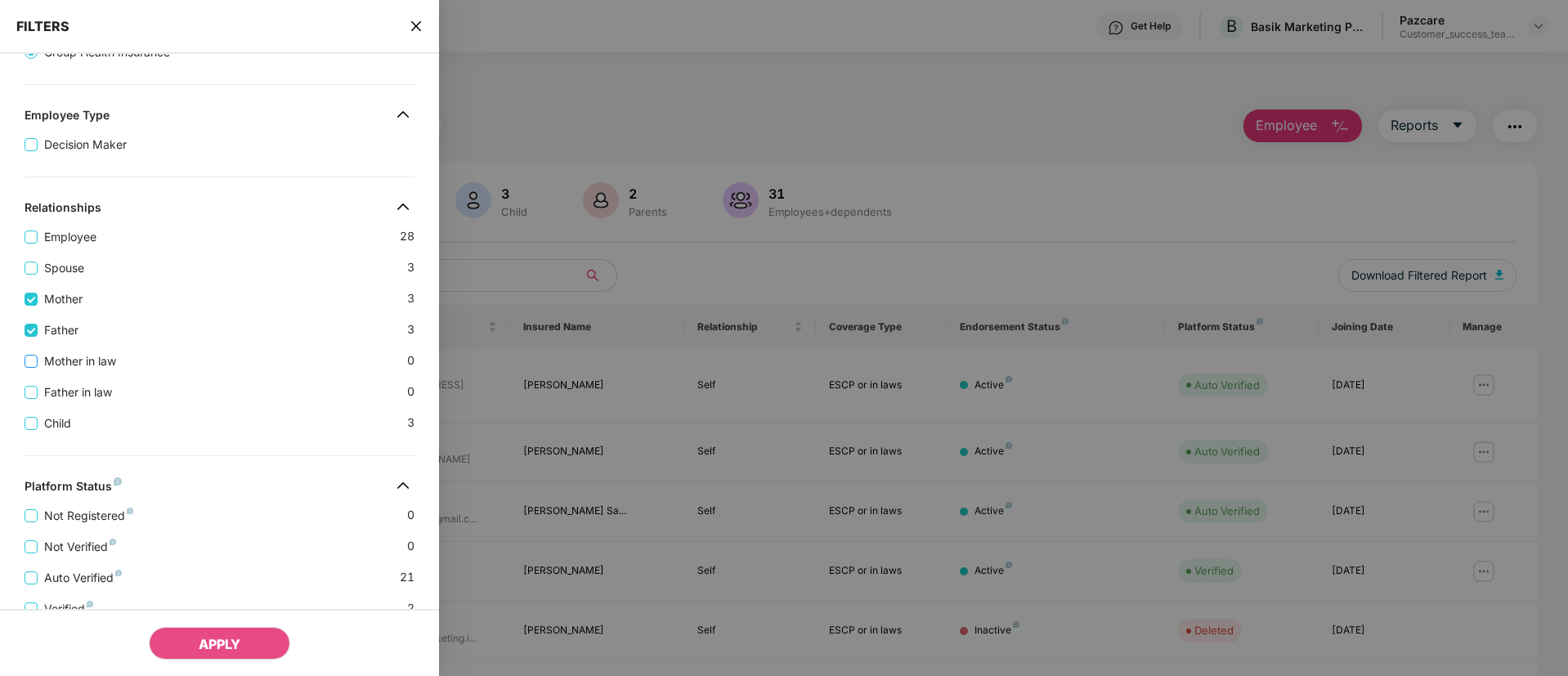
click at [34, 369] on label "Mother in law" at bounding box center [74, 361] width 98 height 18
click at [224, 646] on span "APPLY" at bounding box center [219, 644] width 42 height 16
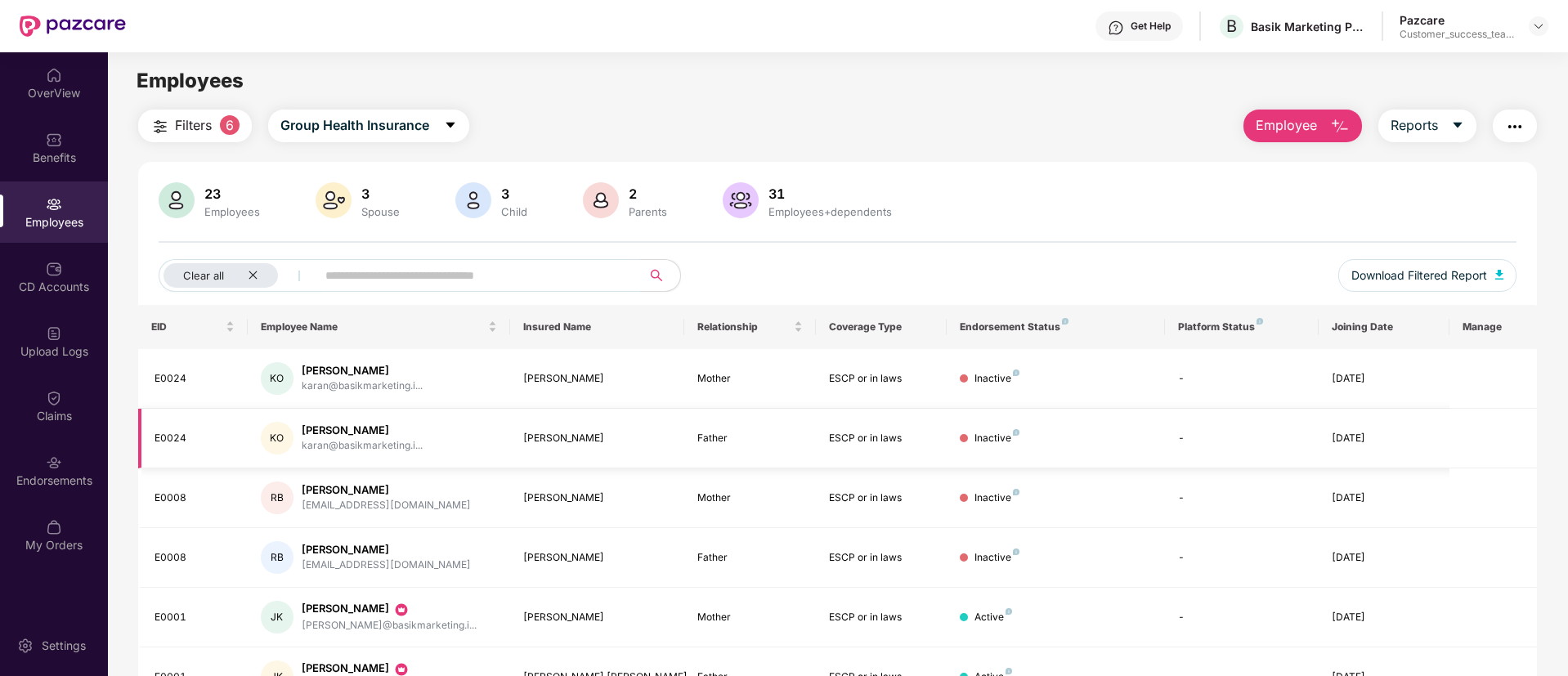
scroll to position [90, 0]
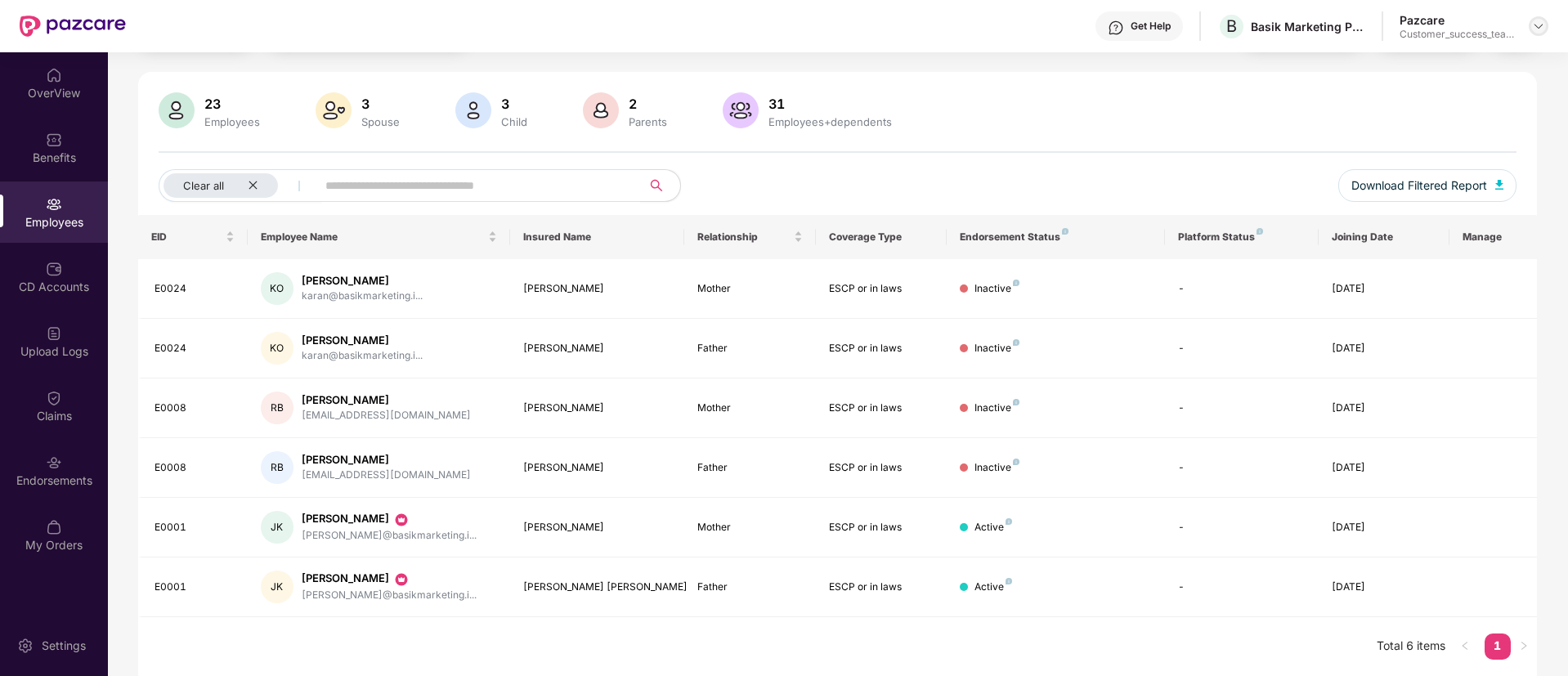
click at [1537, 23] on img at bounding box center [1539, 26] width 13 height 13
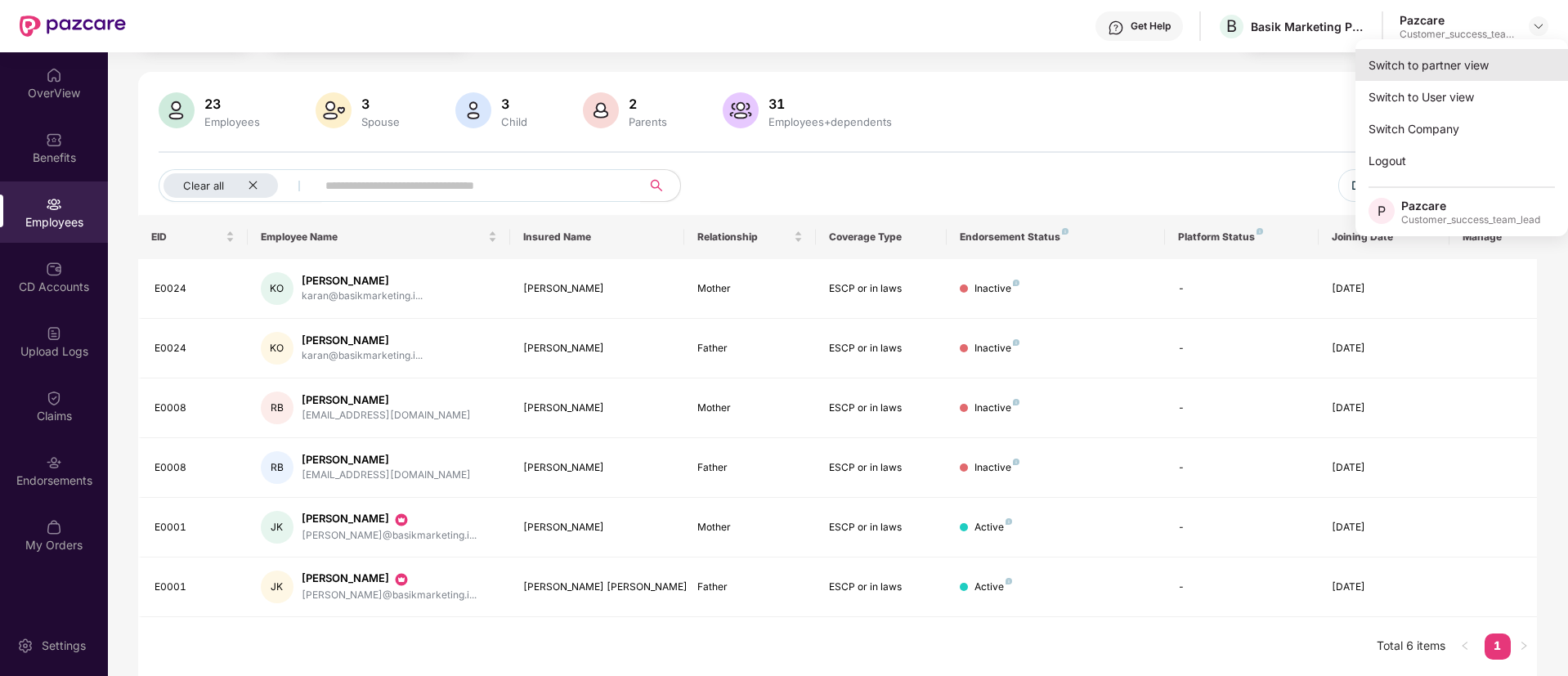
click at [1489, 71] on div "Switch to partner view" at bounding box center [1461, 65] width 213 height 32
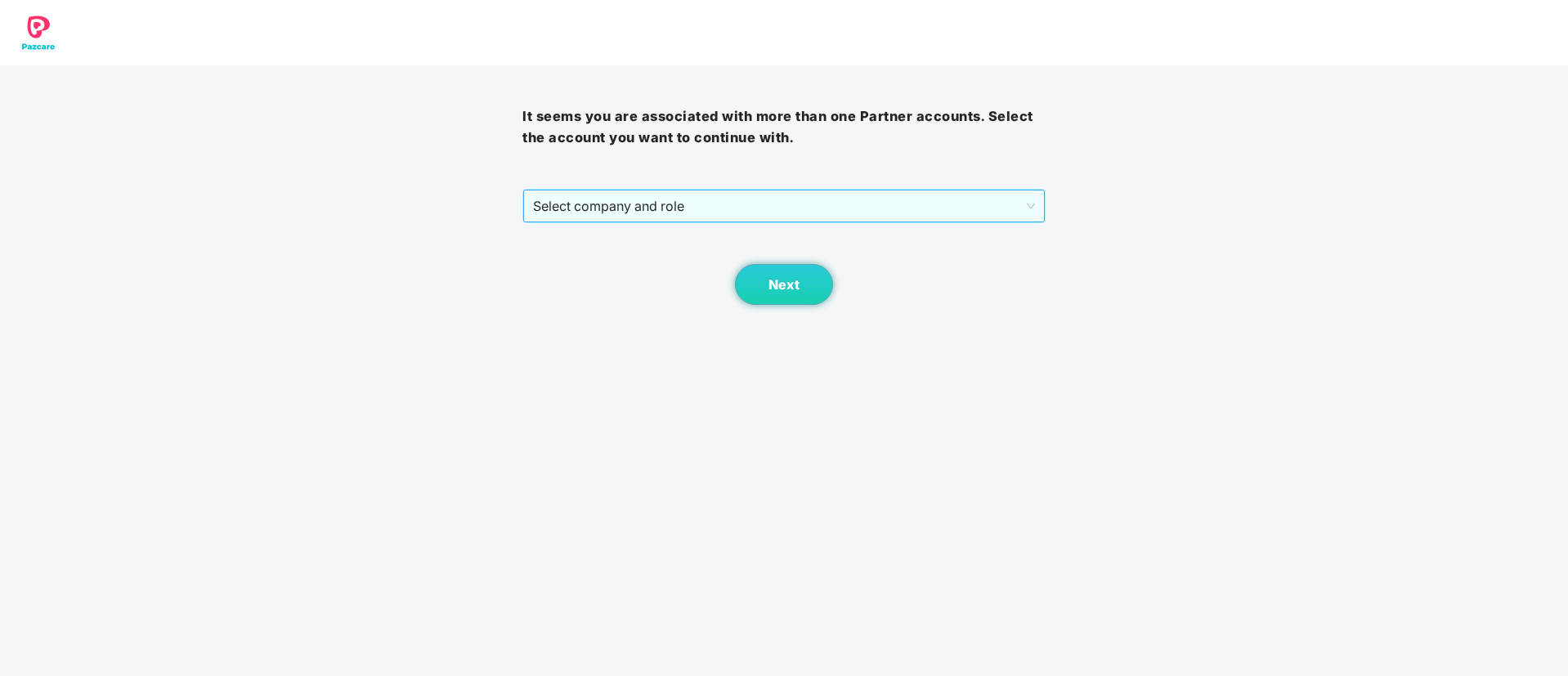
click at [811, 191] on span "Select company and role" at bounding box center [784, 206] width 501 height 31
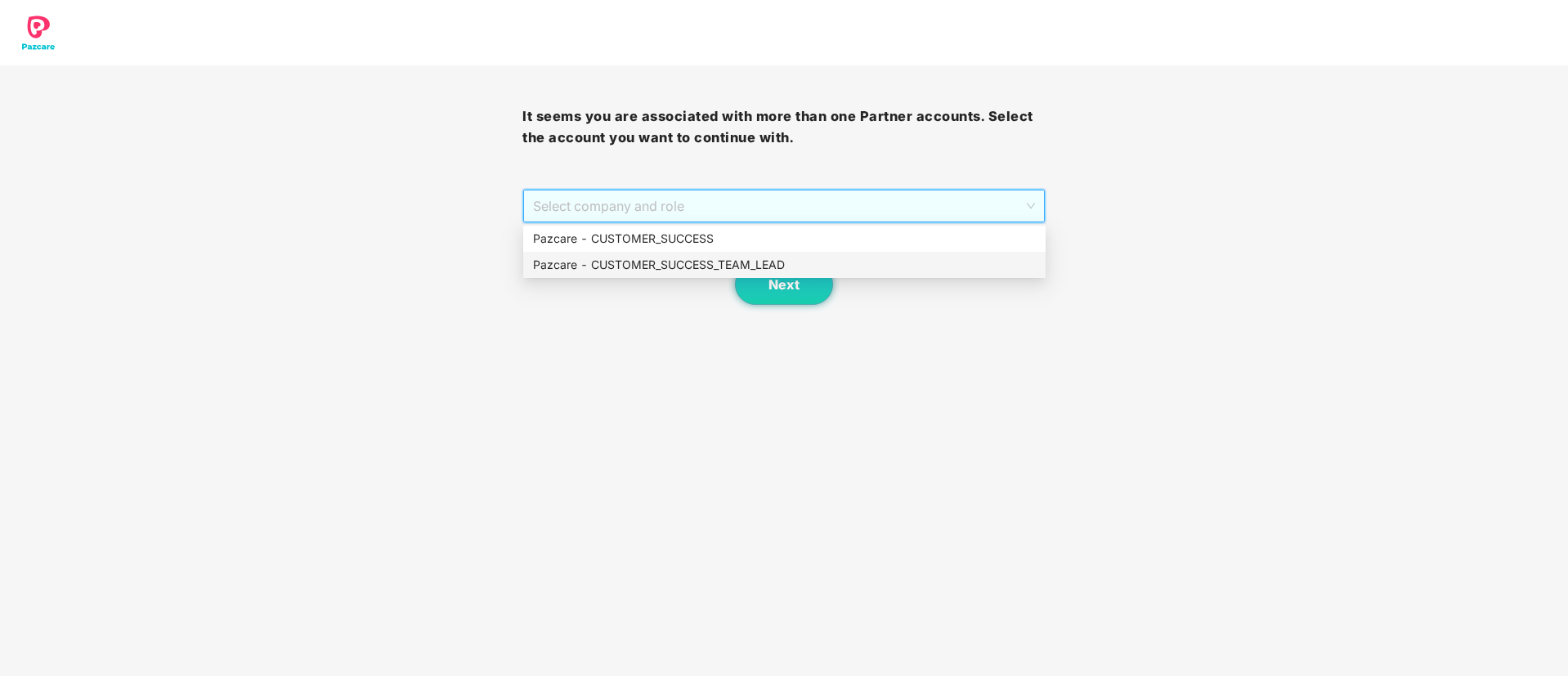
click at [770, 268] on div "Pazcare - CUSTOMER_SUCCESS_TEAM_LEAD" at bounding box center [784, 265] width 503 height 18
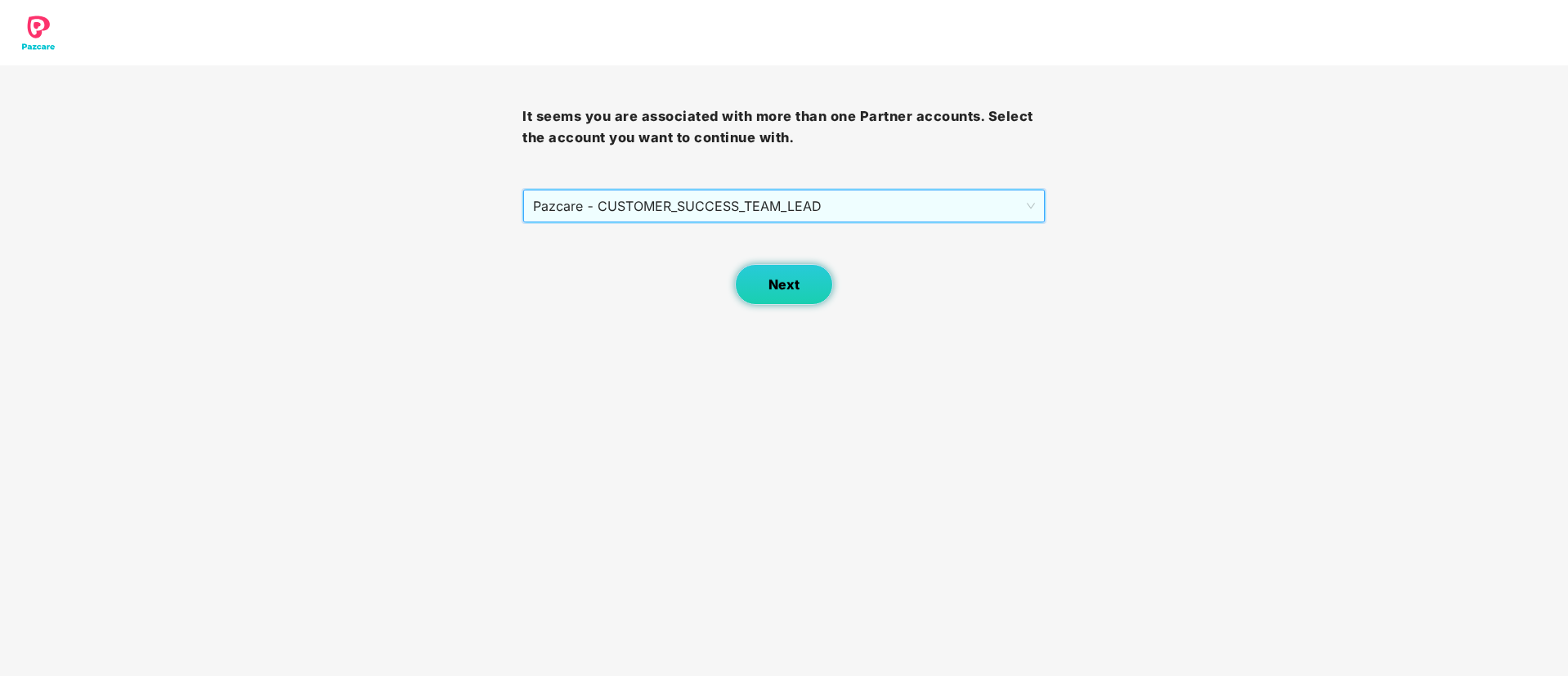
click at [788, 280] on span "Next" at bounding box center [784, 285] width 31 height 15
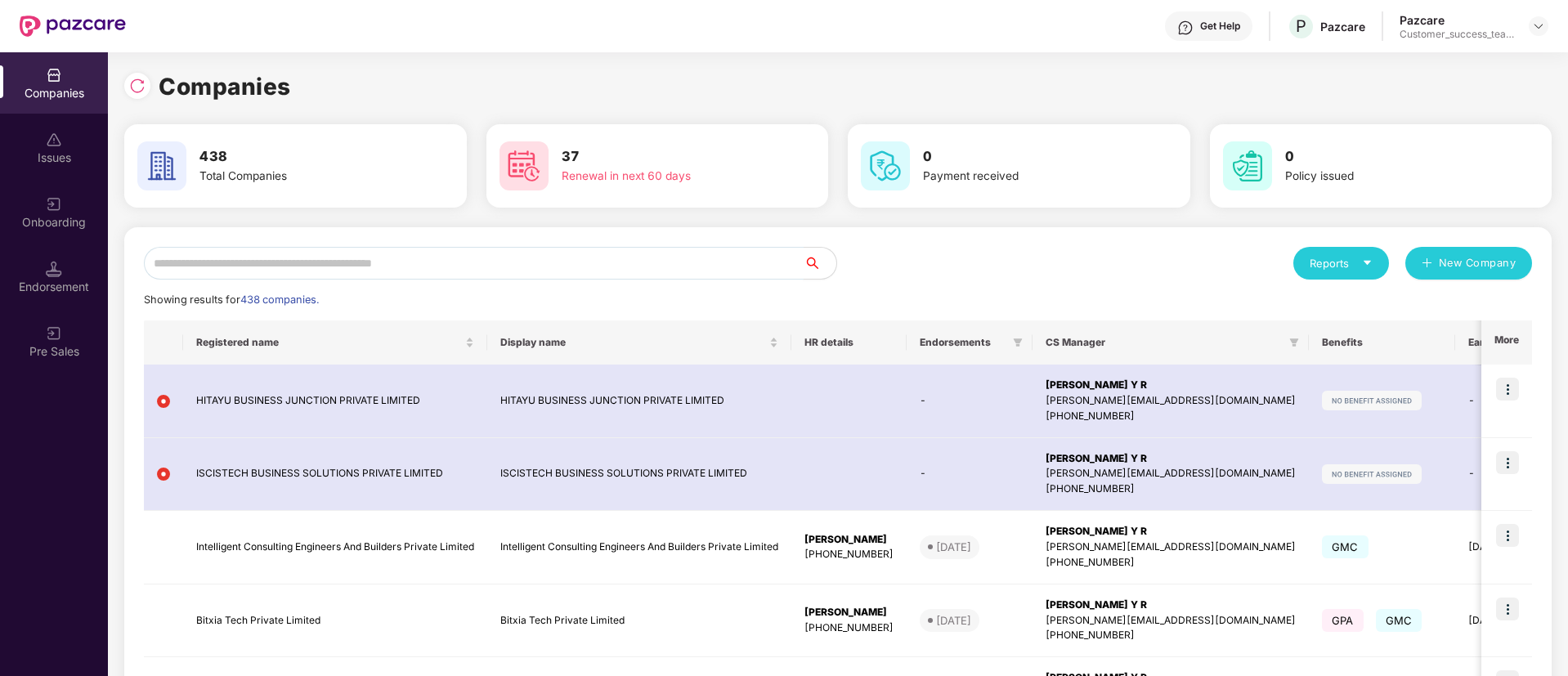
click at [607, 251] on input "text" at bounding box center [474, 263] width 660 height 33
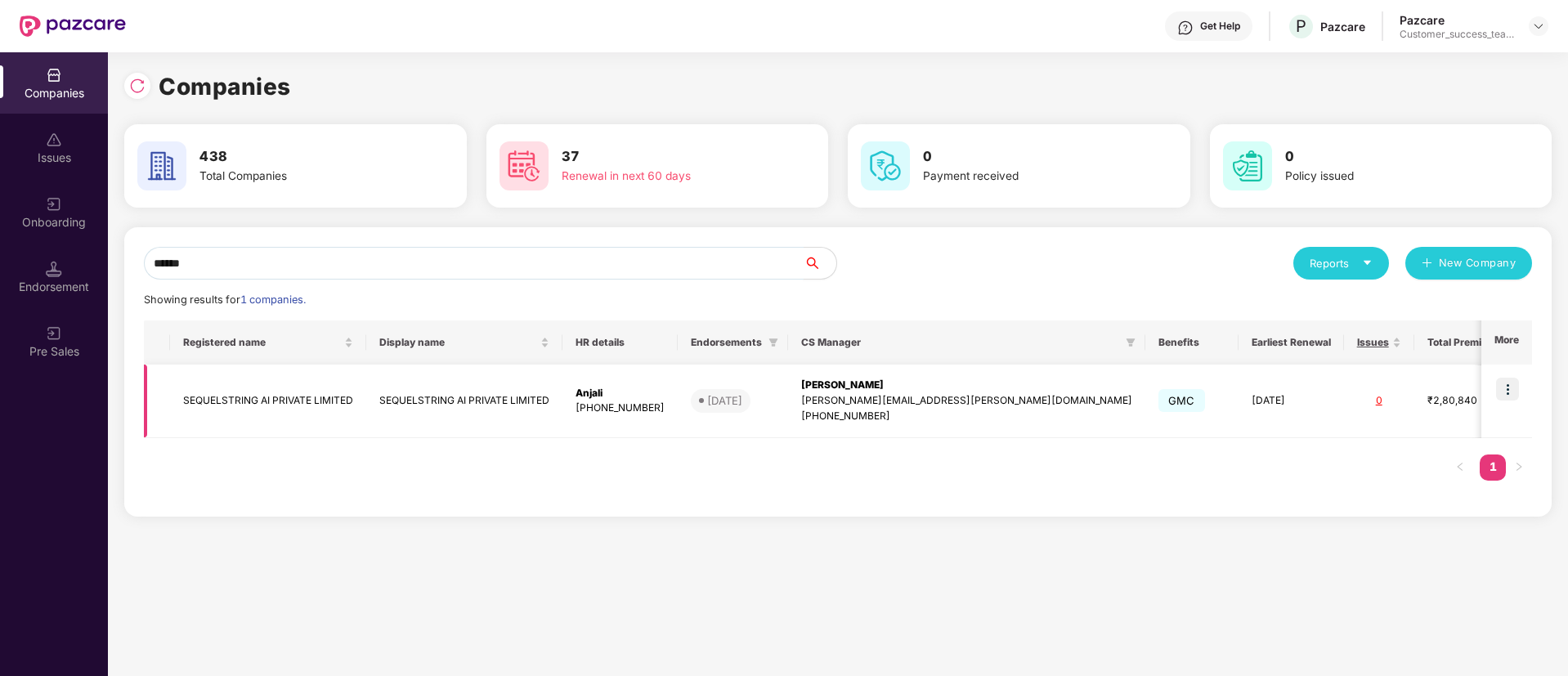
type input "******"
click at [1507, 390] on img at bounding box center [1508, 390] width 23 height 23
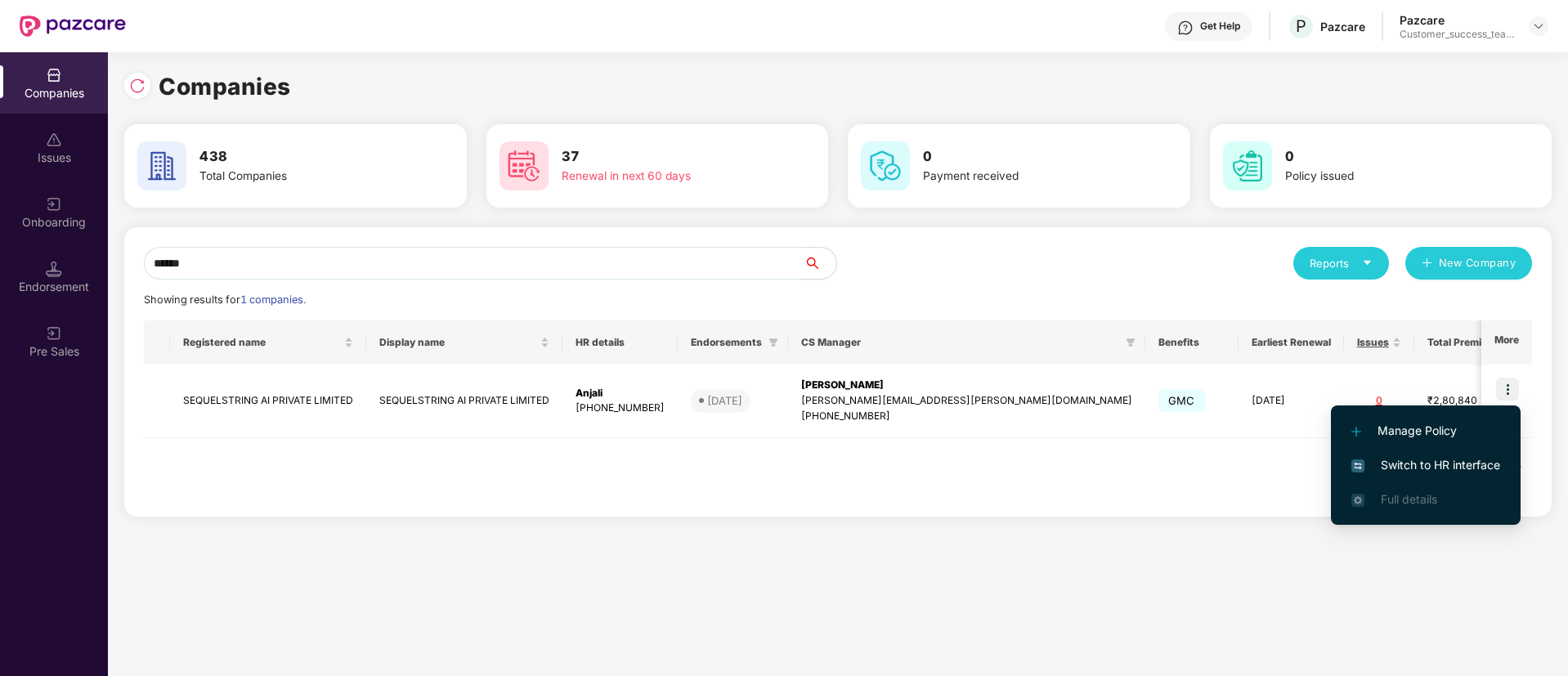
click at [1451, 461] on span "Switch to HR interface" at bounding box center [1425, 465] width 148 height 18
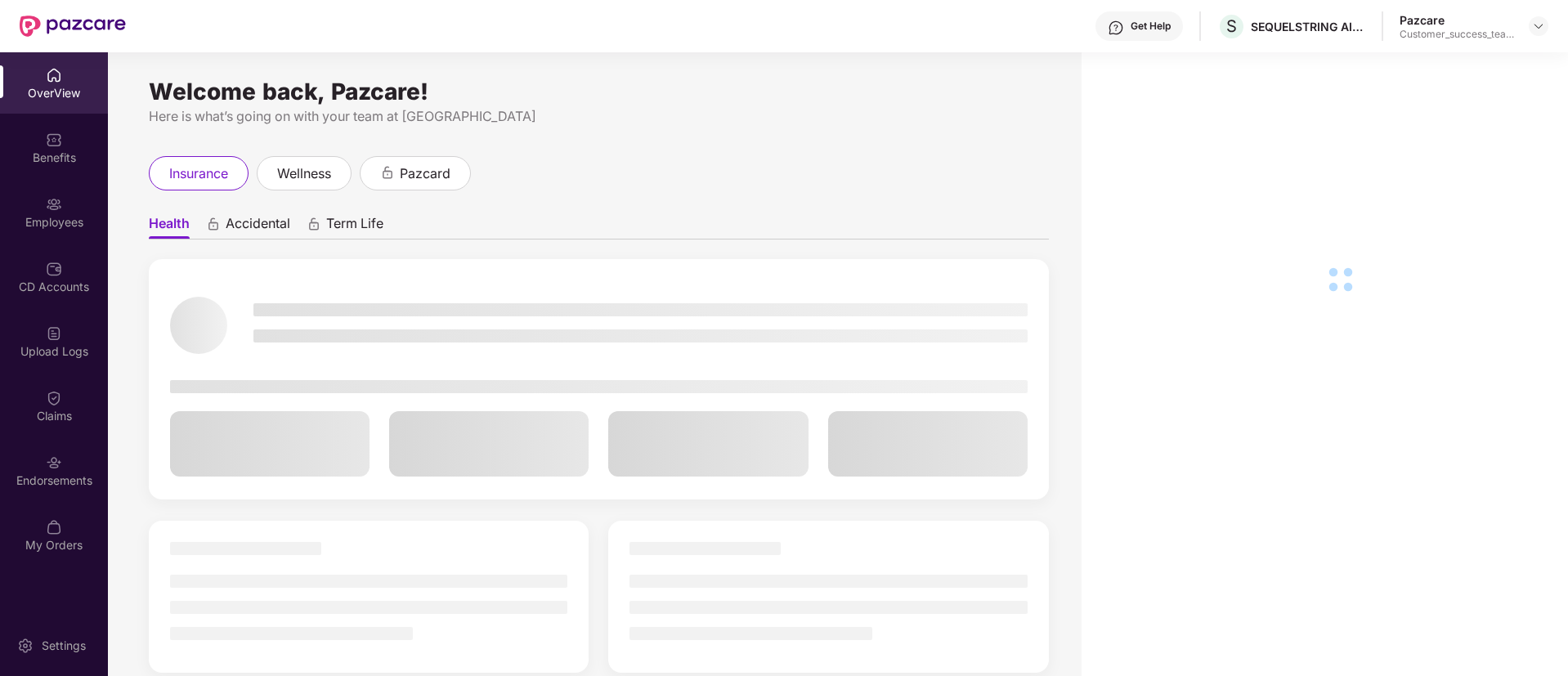
click at [58, 216] on div "Employees" at bounding box center [54, 222] width 108 height 16
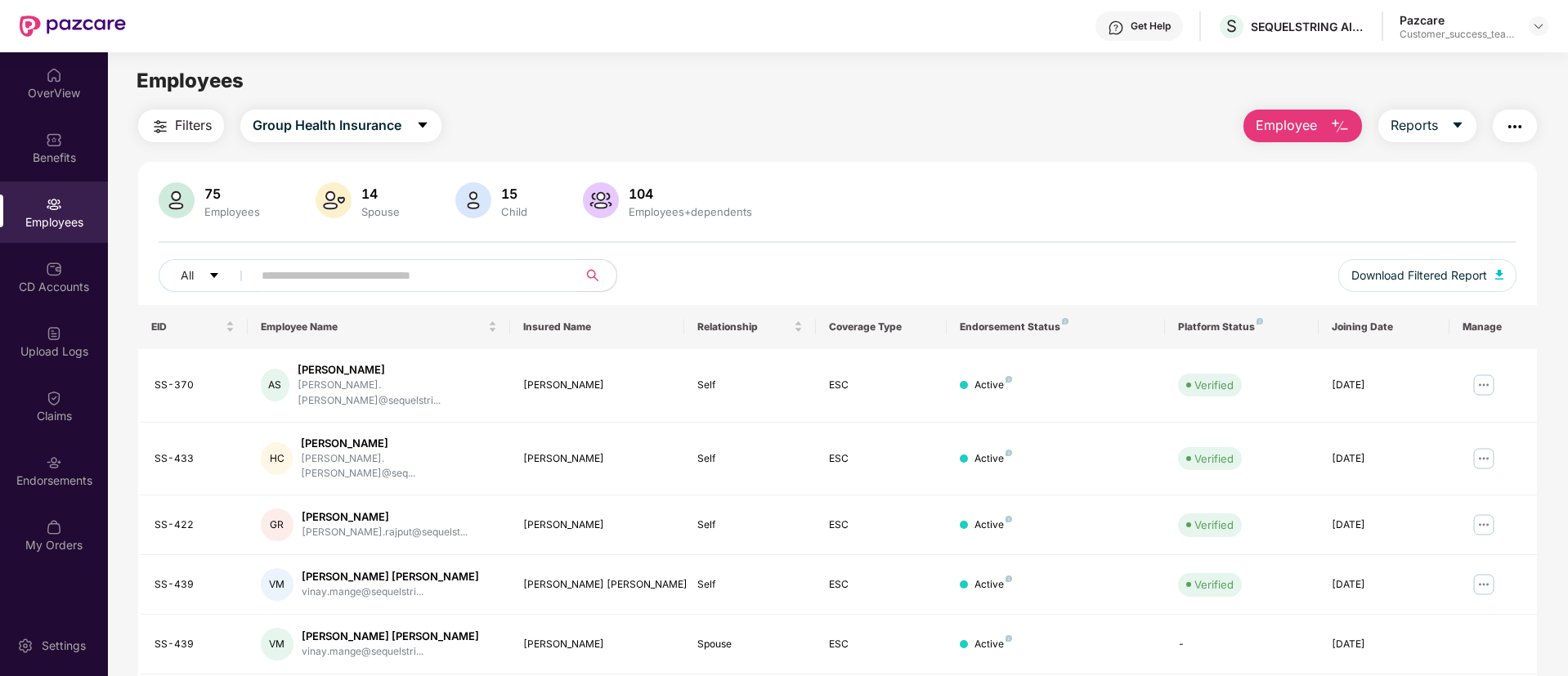
click at [474, 281] on input "text" at bounding box center [408, 276] width 294 height 25
type input "*****"
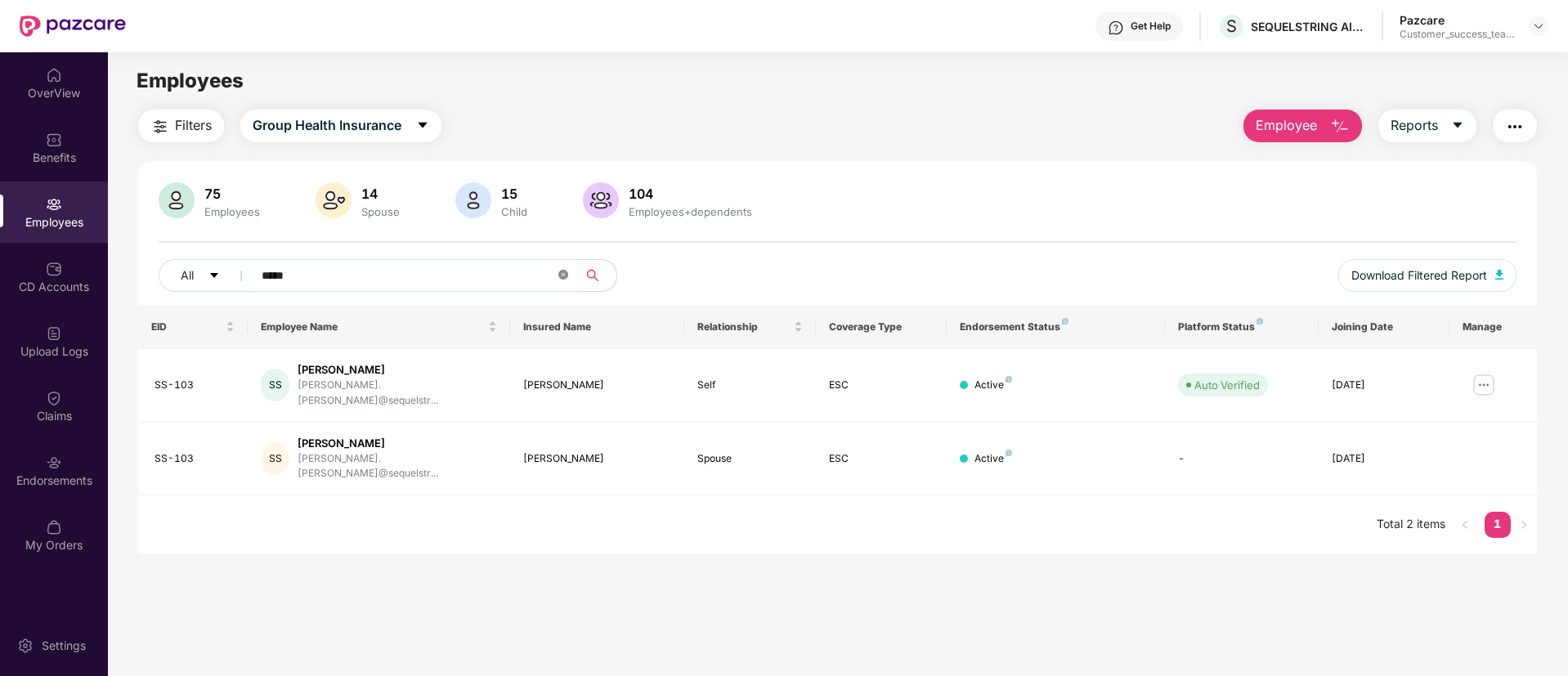
click at [567, 270] on icon "close-circle" at bounding box center [563, 274] width 9 height 9
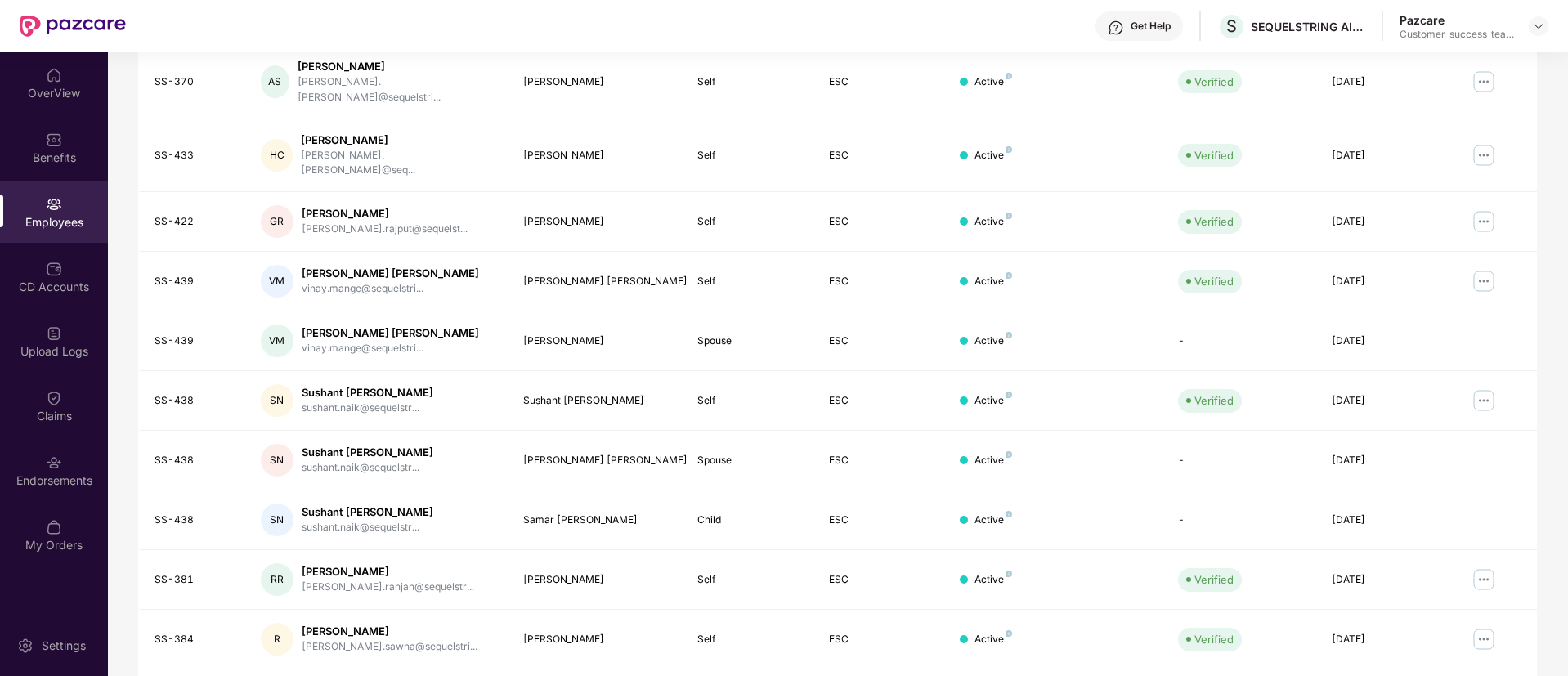
scroll to position [329, 0]
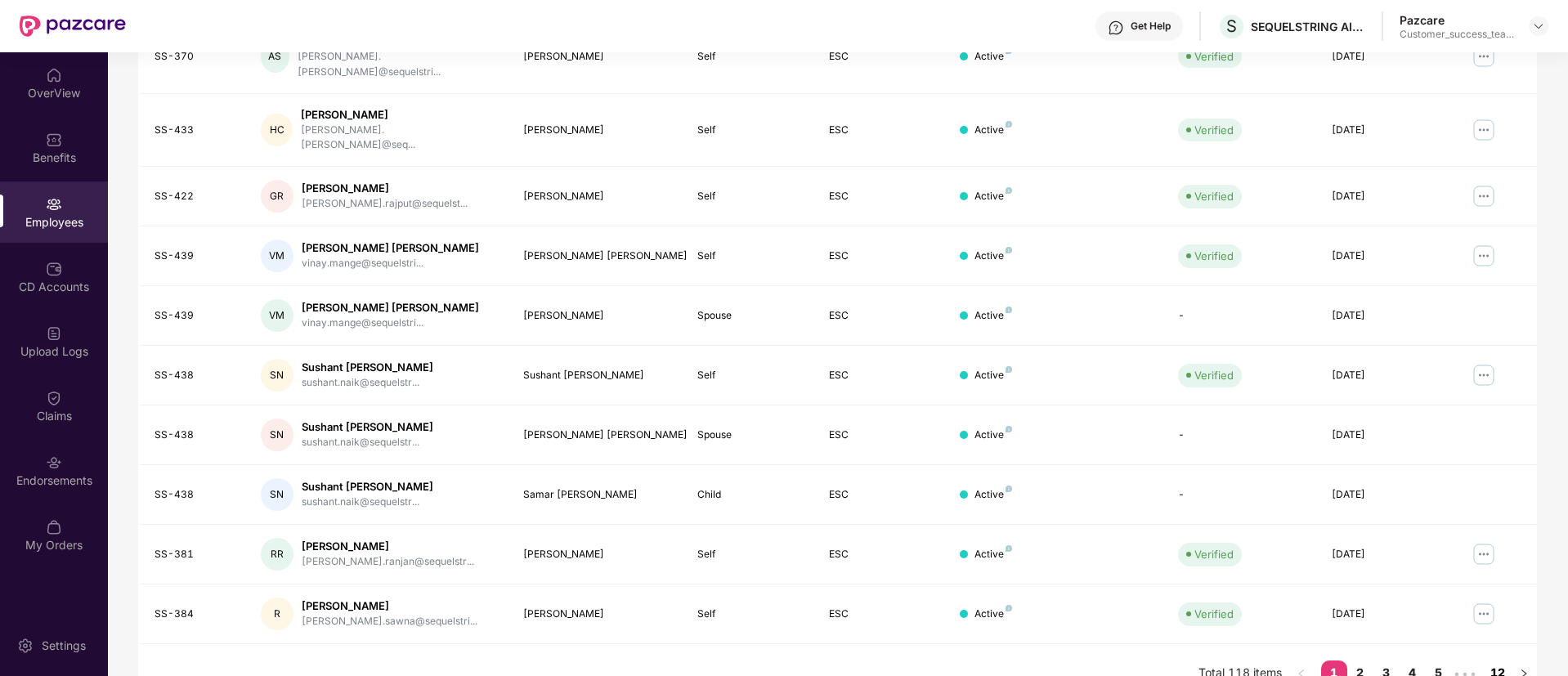
click at [1494, 661] on link "12" at bounding box center [1498, 673] width 26 height 25
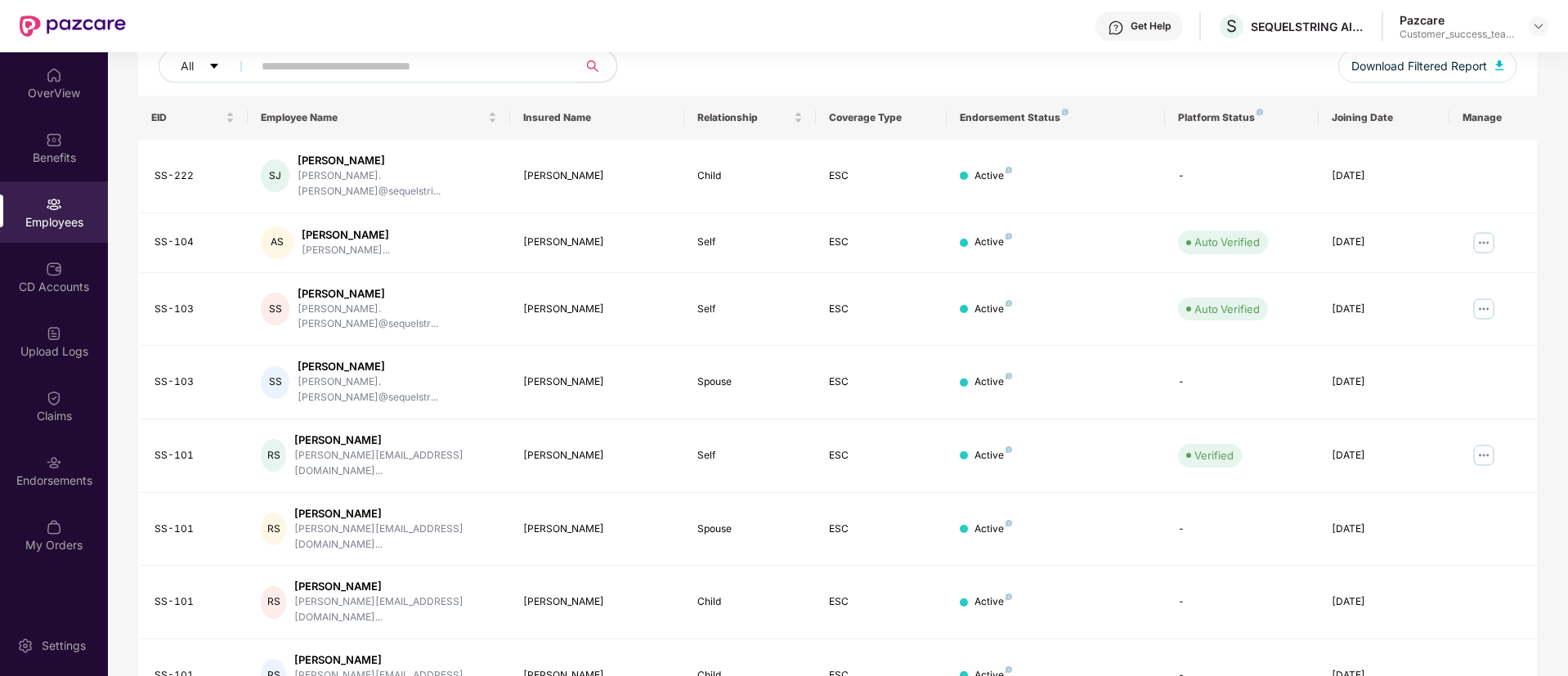
scroll to position [0, 0]
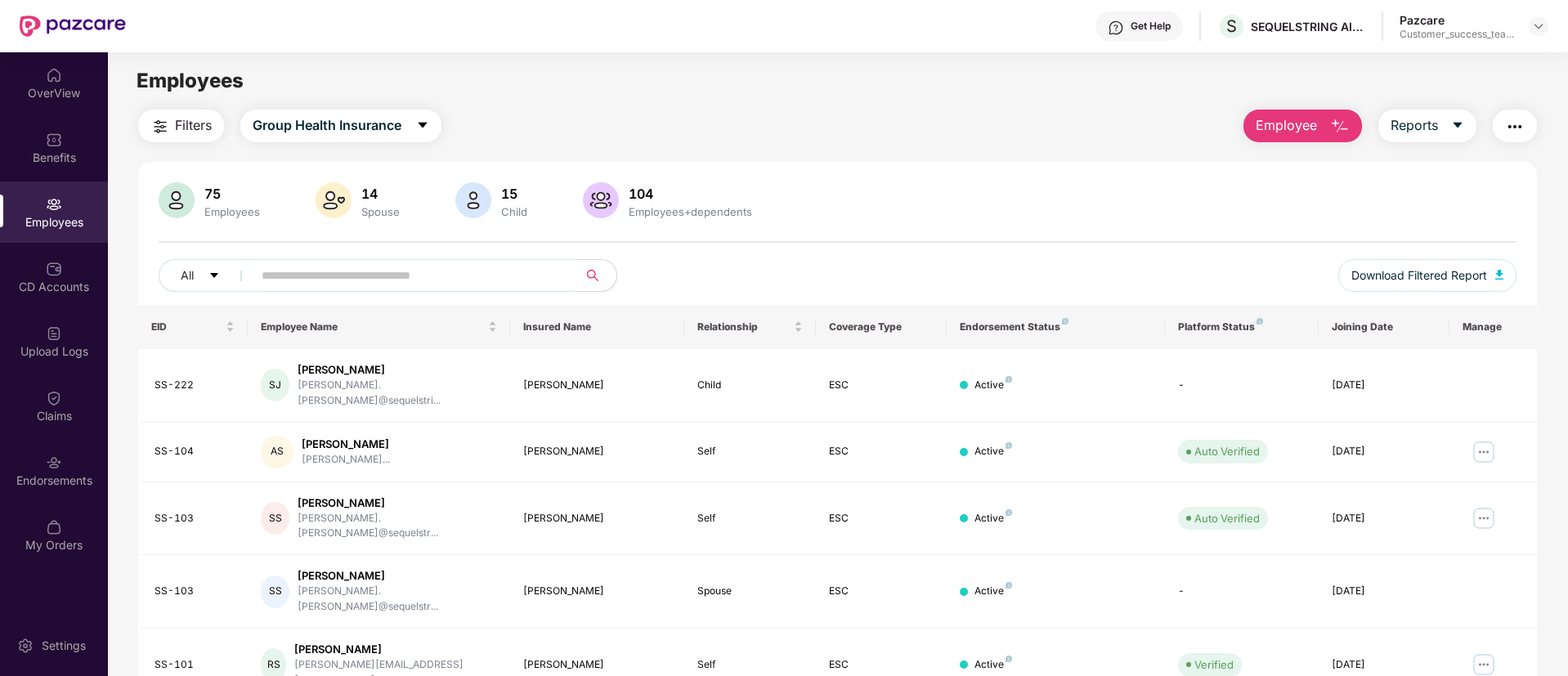
click at [452, 272] on input "text" at bounding box center [408, 276] width 294 height 25
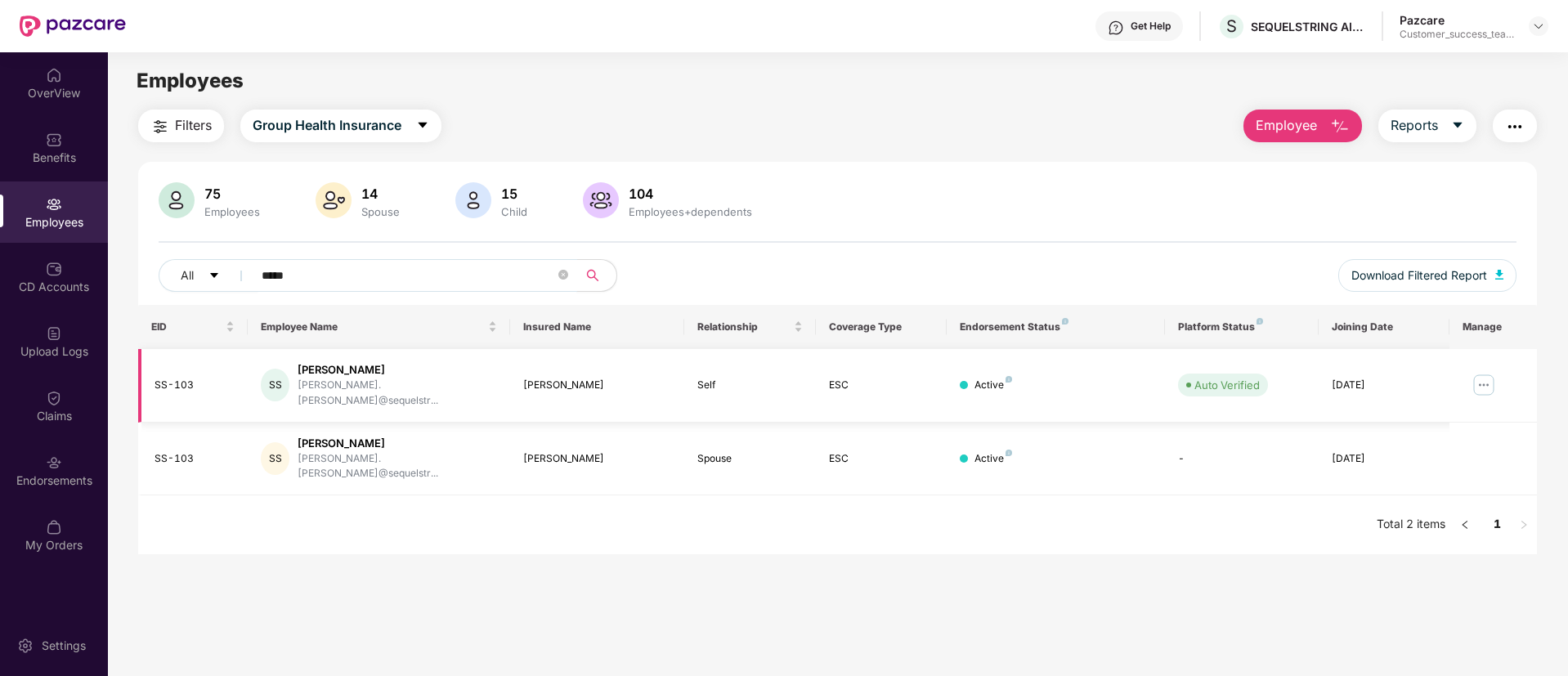
type input "*****"
click at [1488, 376] on img at bounding box center [1484, 386] width 26 height 26
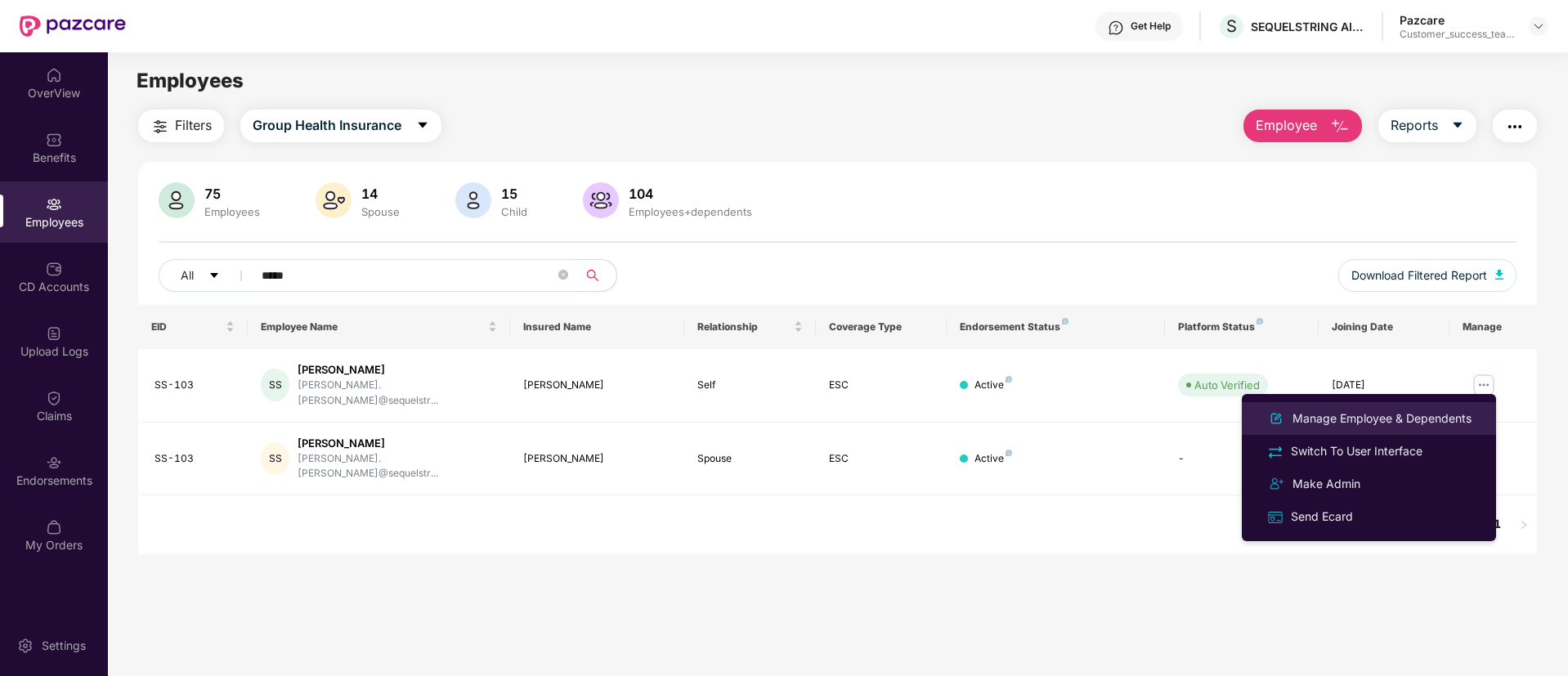
click at [1421, 425] on div "Manage Employee & Dependents" at bounding box center [1382, 418] width 185 height 18
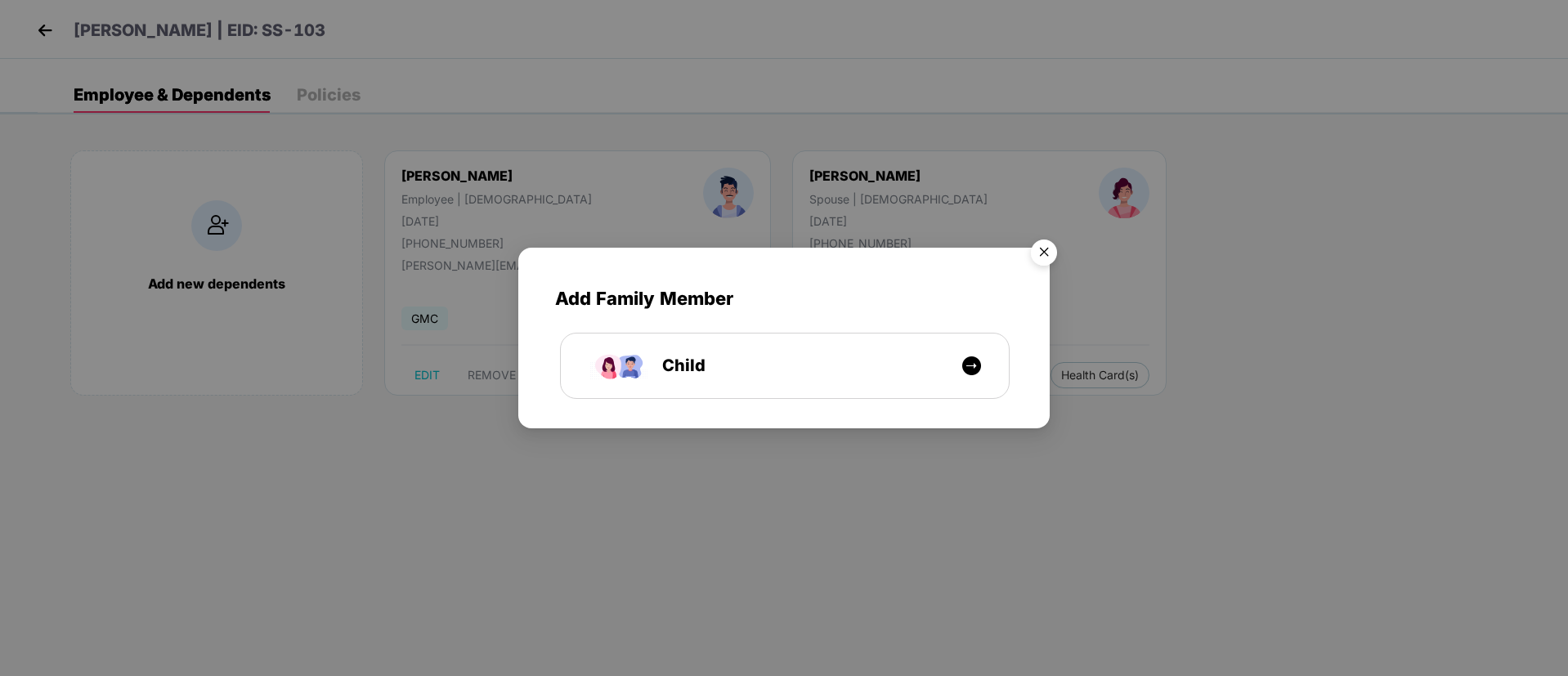
click at [1045, 252] on img "Close" at bounding box center [1044, 255] width 45 height 45
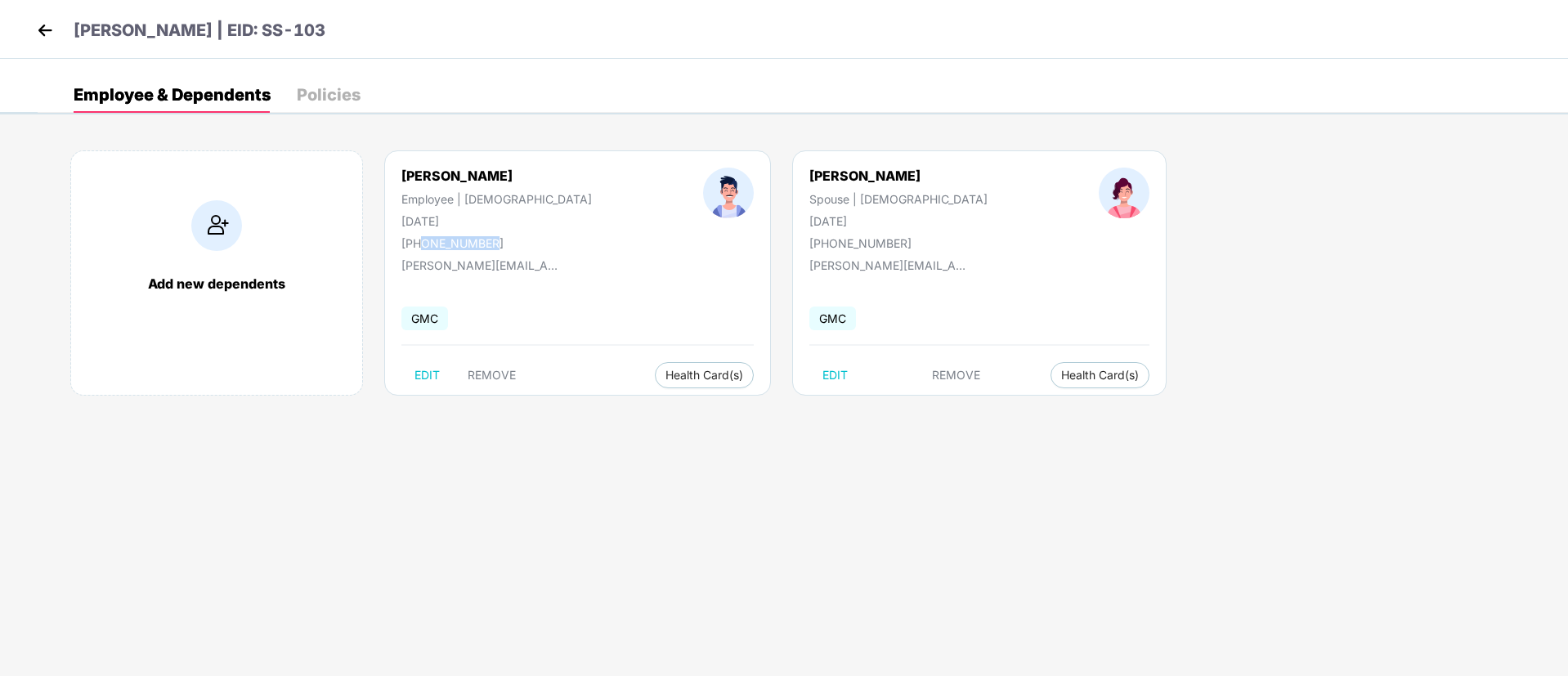
drag, startPoint x: 423, startPoint y: 244, endPoint x: 507, endPoint y: 244, distance: 84.0
click at [504, 239] on div "[PERSON_NAME] Employee | [DEMOGRAPHIC_DATA] [DATE] [PHONE_NUMBER]" at bounding box center [496, 208] width 302 height 82
copy div "8802774288"
drag, startPoint x: 217, startPoint y: 226, endPoint x: 226, endPoint y: 225, distance: 9.1
click at [217, 224] on img at bounding box center [216, 226] width 51 height 51
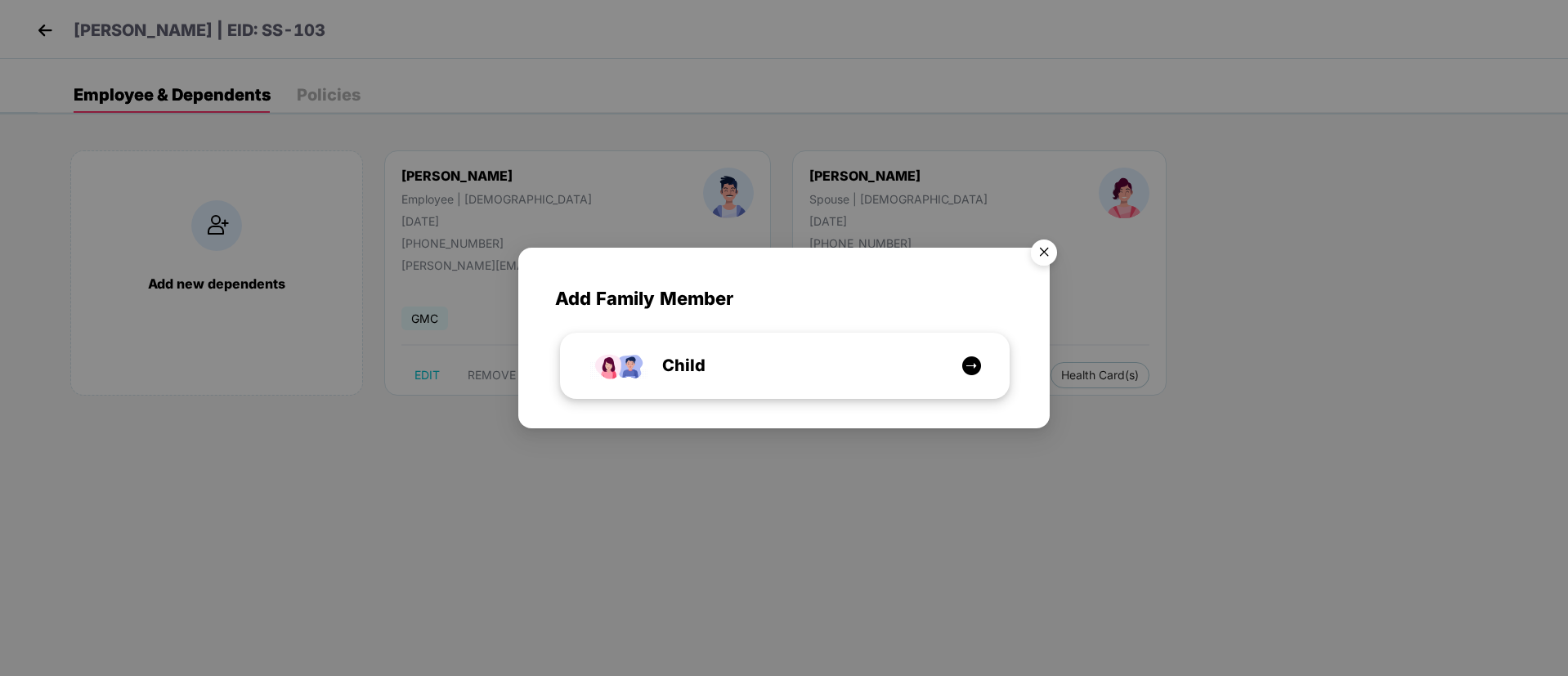
click at [751, 374] on div "Child" at bounding box center [794, 366] width 336 height 26
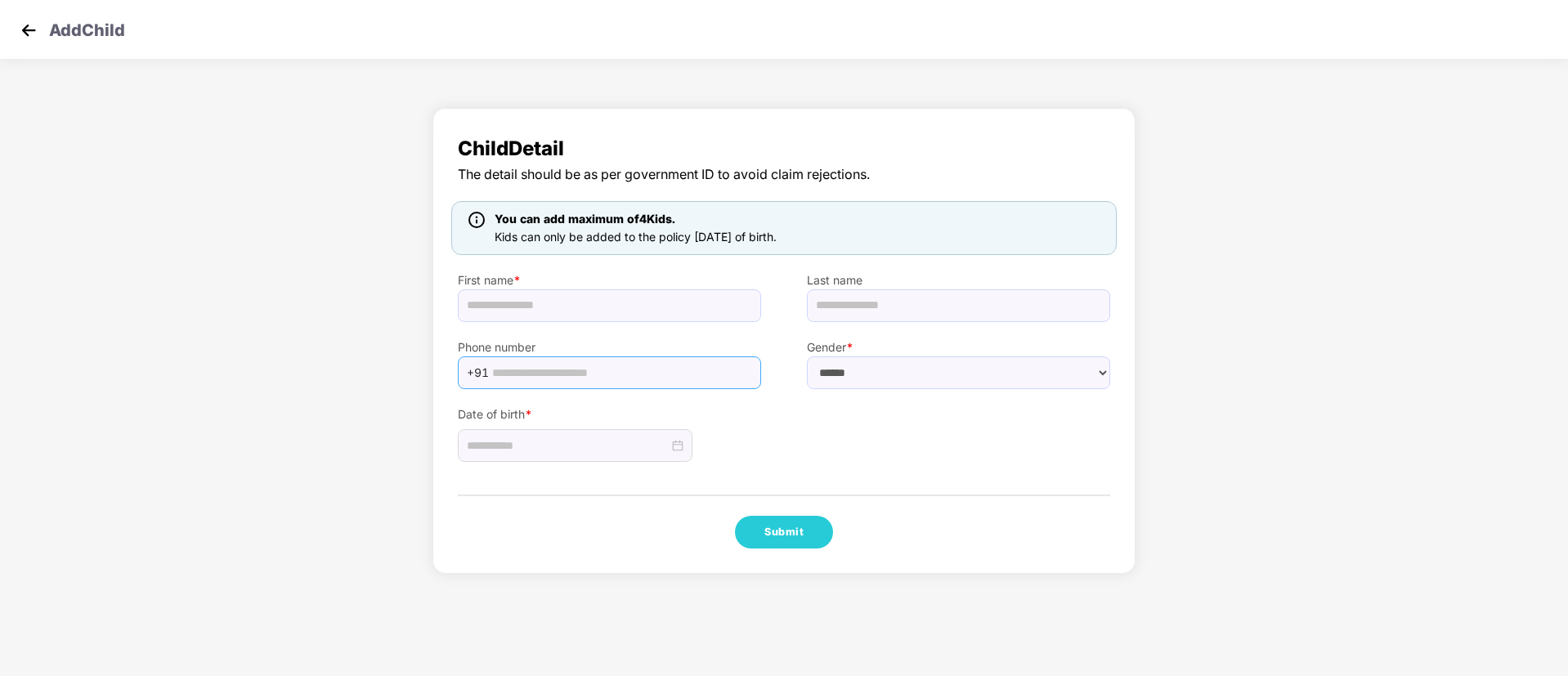
click at [640, 365] on input "text" at bounding box center [622, 373] width 259 height 25
paste input "**********"
type input "**********"
click at [623, 308] on input "text" at bounding box center [609, 305] width 303 height 33
type input "**********"
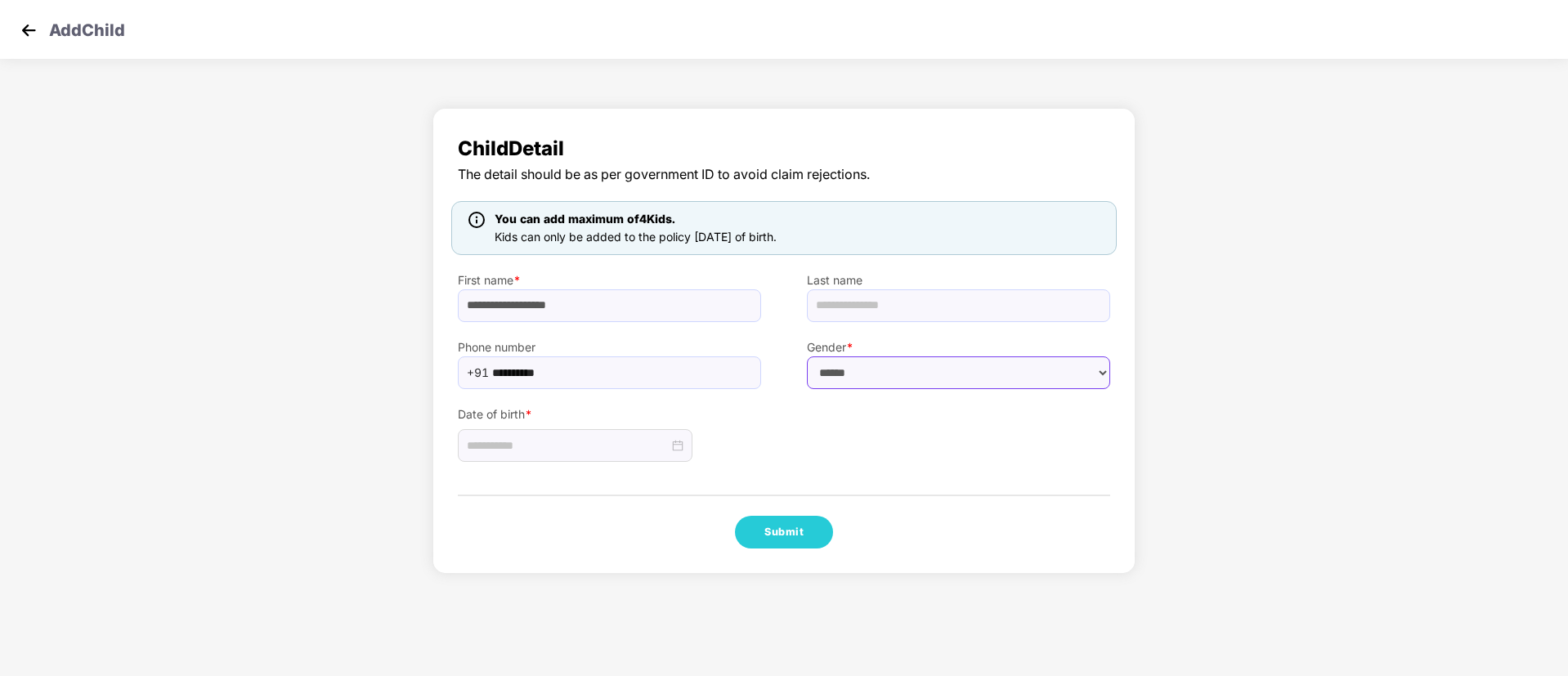
click at [935, 377] on select "****** **** ******" at bounding box center [958, 373] width 303 height 33
select select "******"
click at [807, 356] on select "****** **** ******" at bounding box center [958, 373] width 303 height 33
click at [908, 306] on input "text" at bounding box center [958, 305] width 303 height 33
click at [538, 311] on input "**********" at bounding box center [609, 305] width 303 height 33
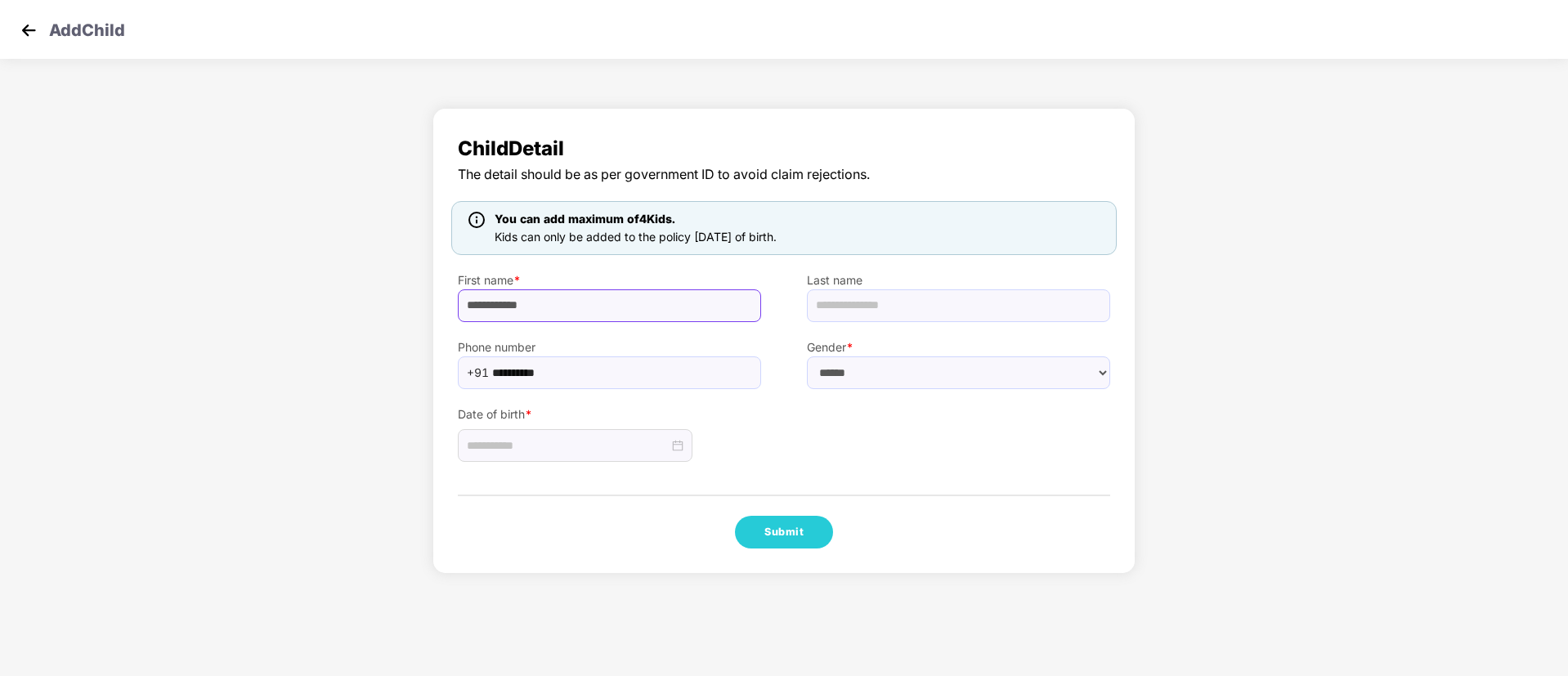
type input "**********"
click at [939, 311] on input "text" at bounding box center [958, 305] width 303 height 33
paste input "******"
type input "******"
click at [566, 447] on input at bounding box center [568, 445] width 202 height 18
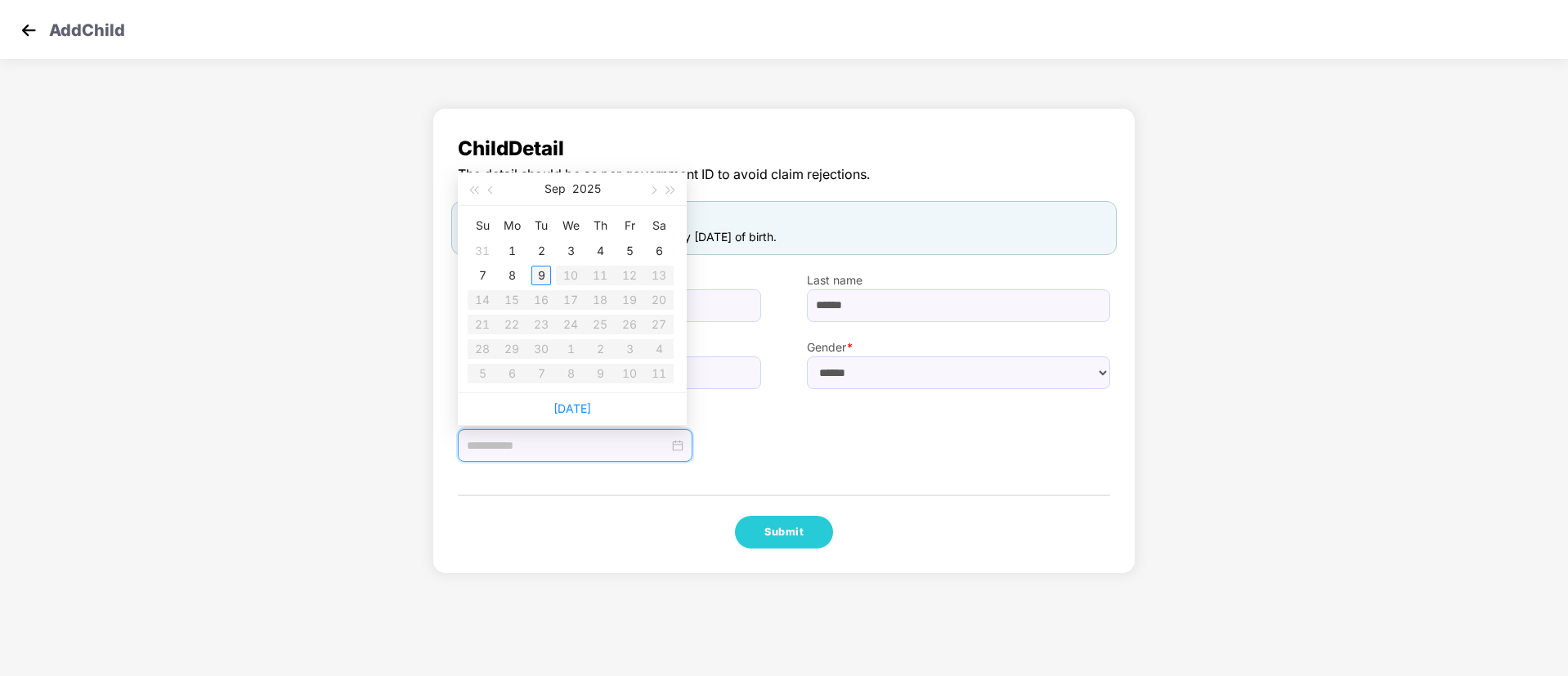
type input "**********"
click at [661, 245] on div "6" at bounding box center [659, 251] width 20 height 20
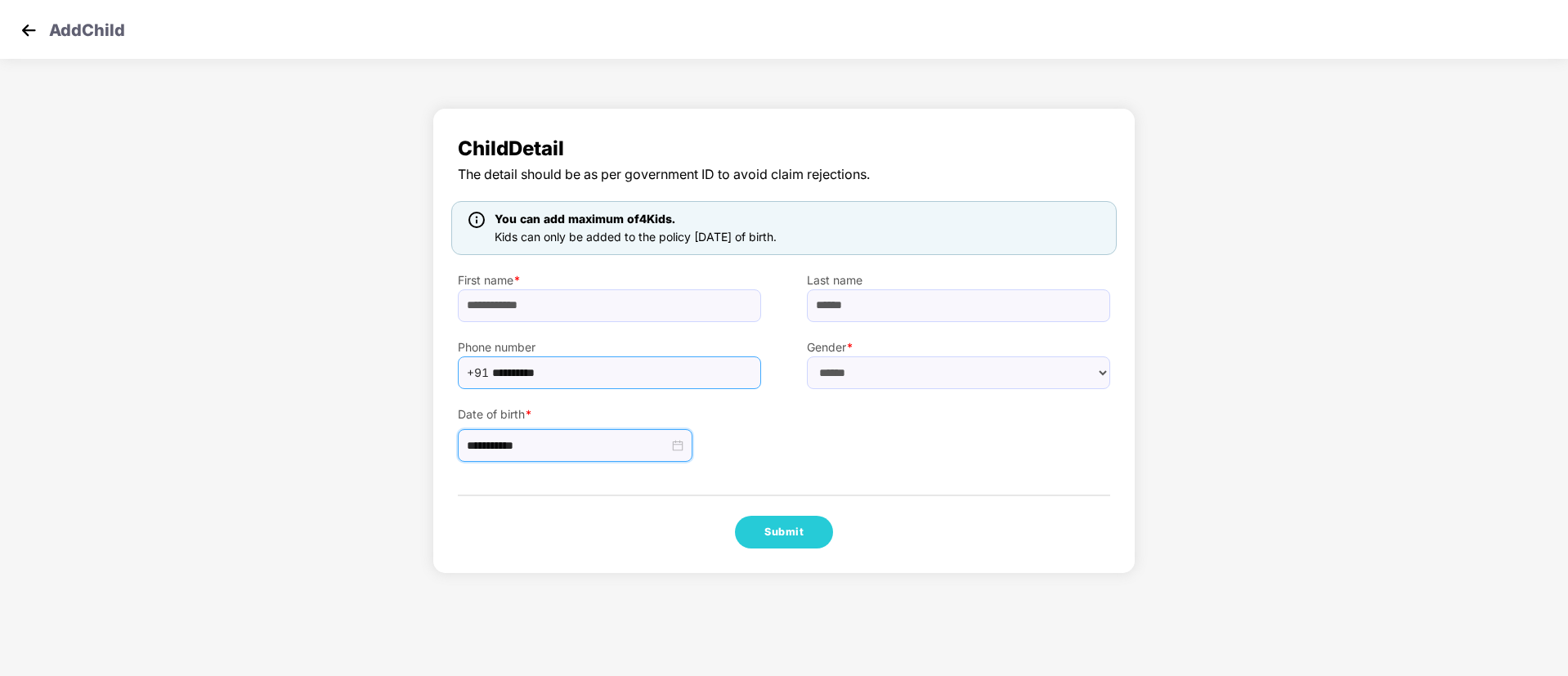
click at [491, 370] on span "**********" at bounding box center [609, 373] width 303 height 33
click at [494, 370] on input "**********" at bounding box center [622, 373] width 259 height 25
click at [816, 525] on button "Submit" at bounding box center [784, 532] width 98 height 33
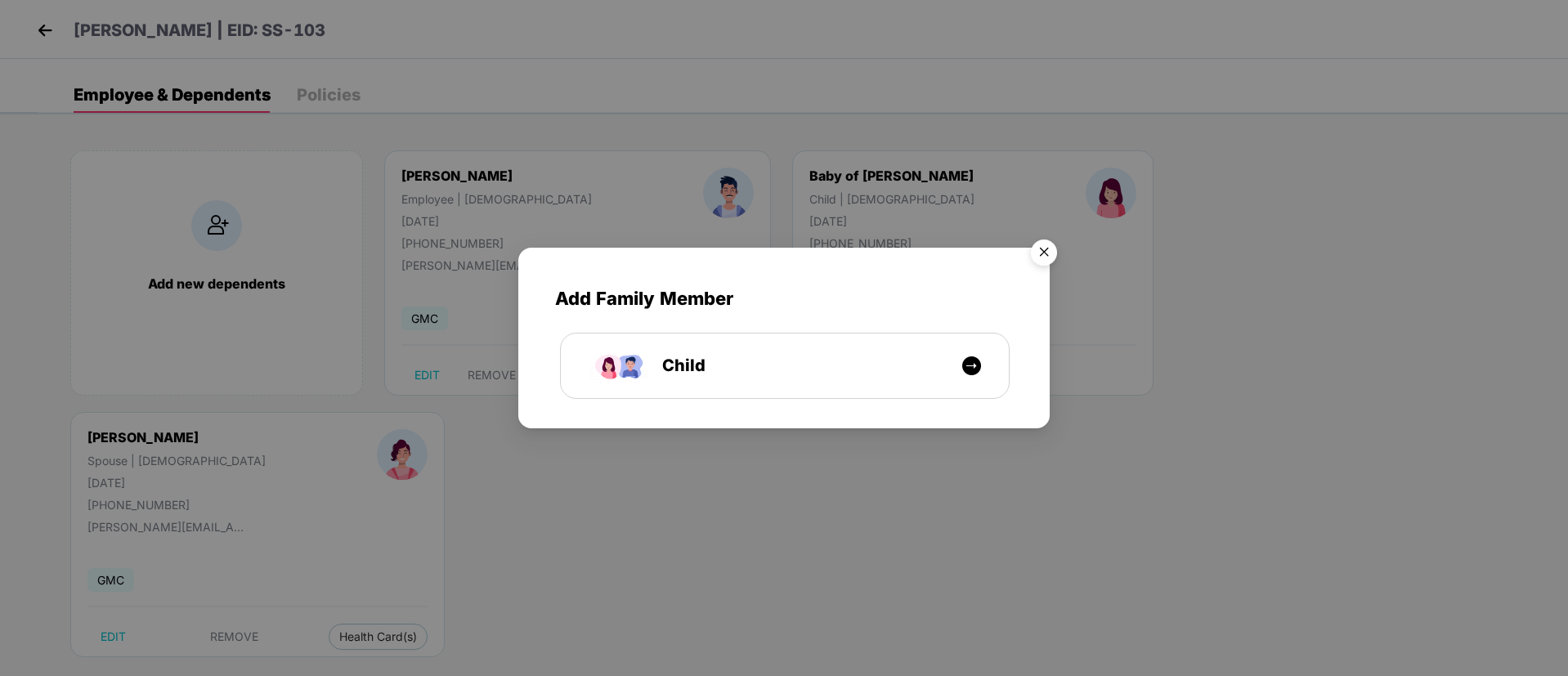
click at [1045, 248] on img "Close" at bounding box center [1044, 255] width 45 height 45
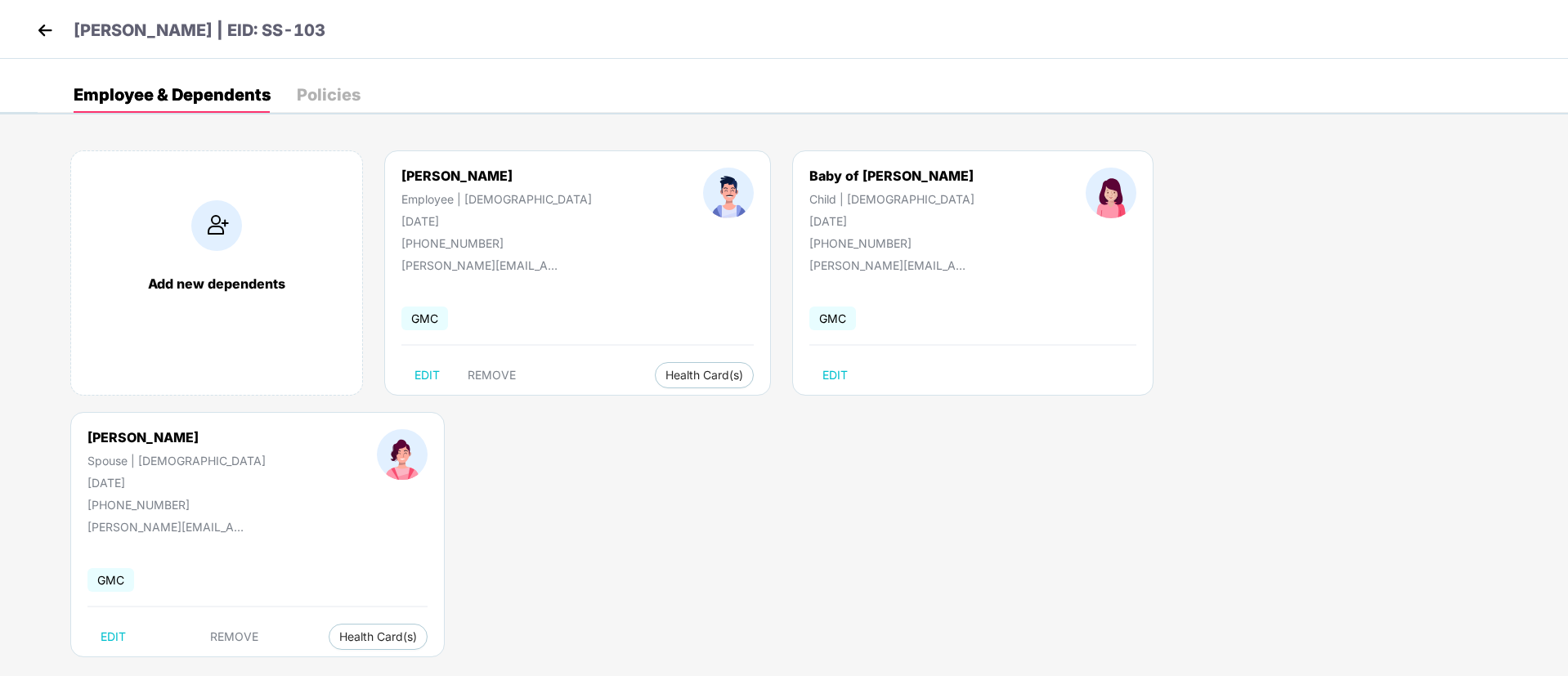
click at [47, 23] on img at bounding box center [45, 30] width 25 height 25
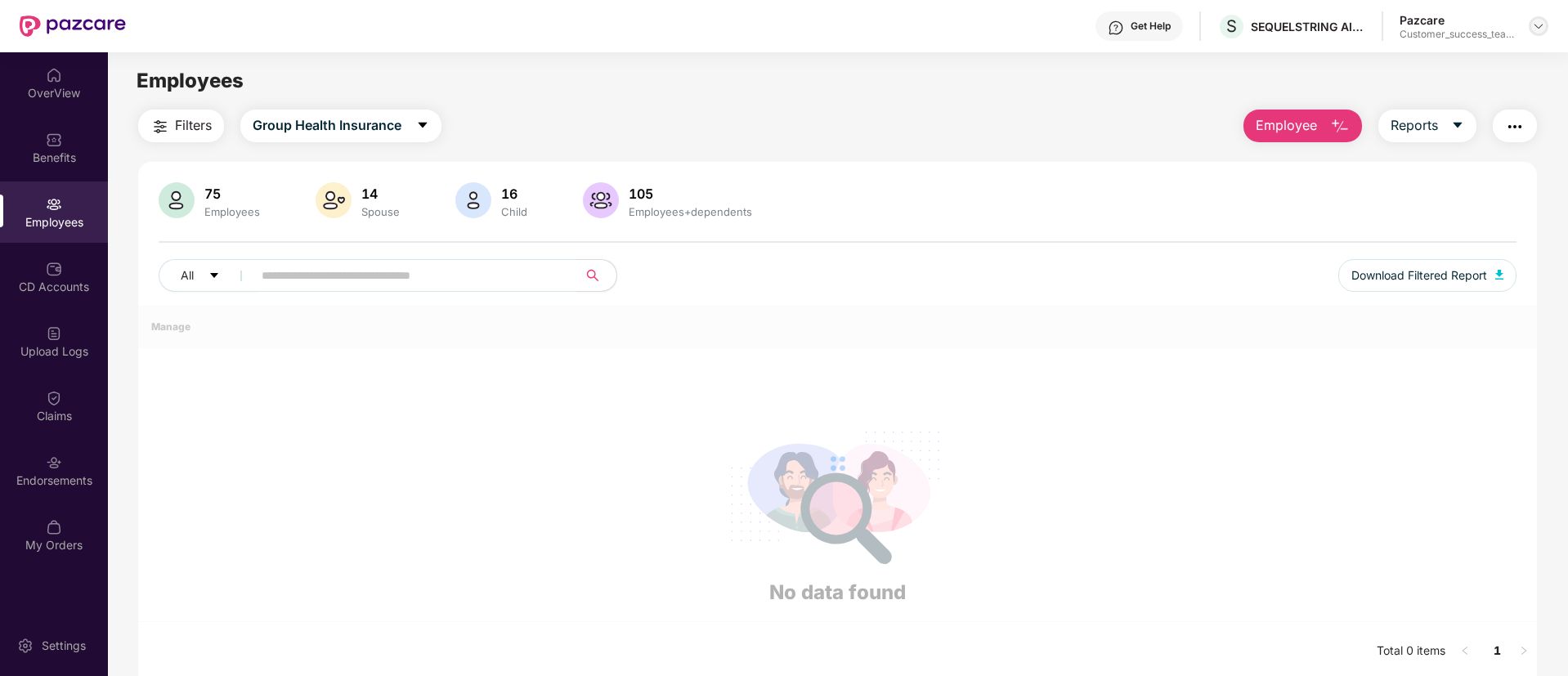
click at [1540, 27] on img at bounding box center [1539, 26] width 13 height 13
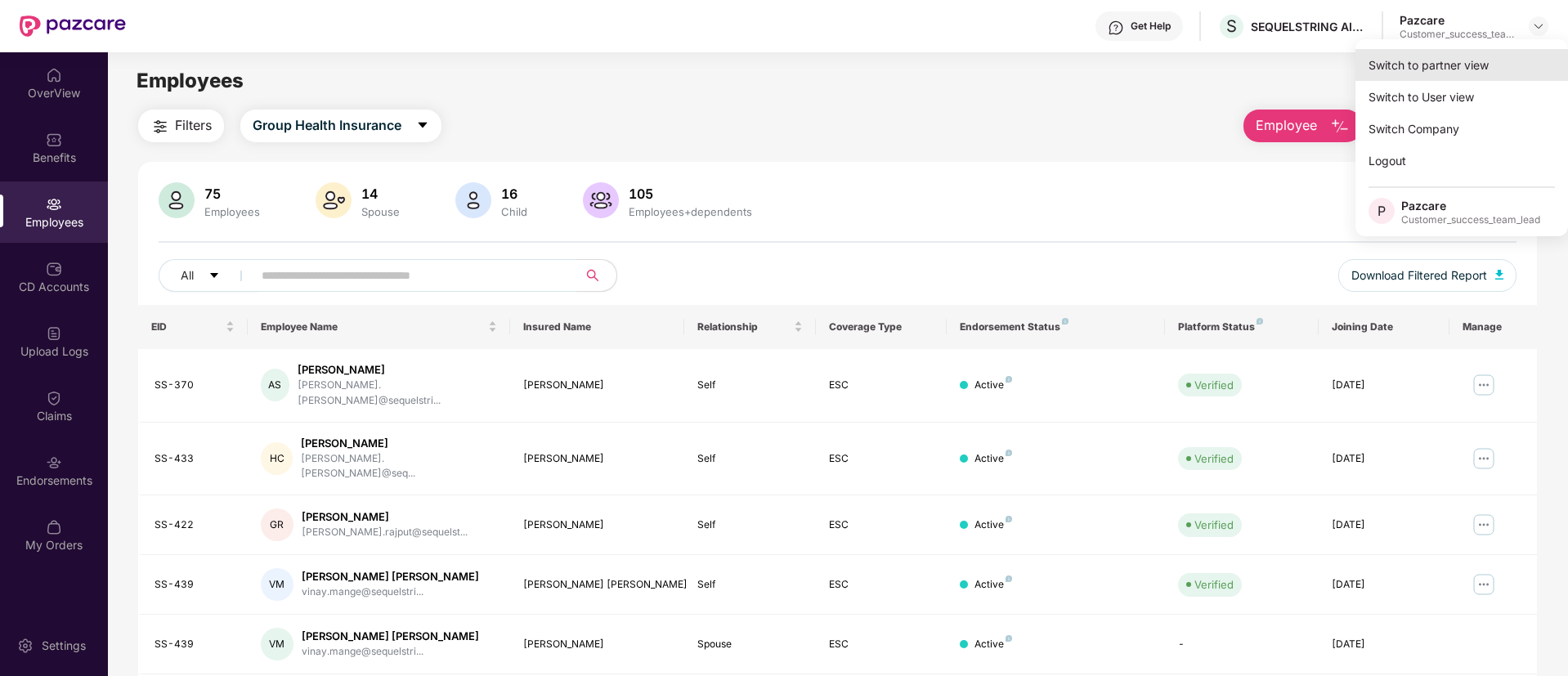
click at [1522, 63] on div "Switch to partner view" at bounding box center [1461, 65] width 213 height 32
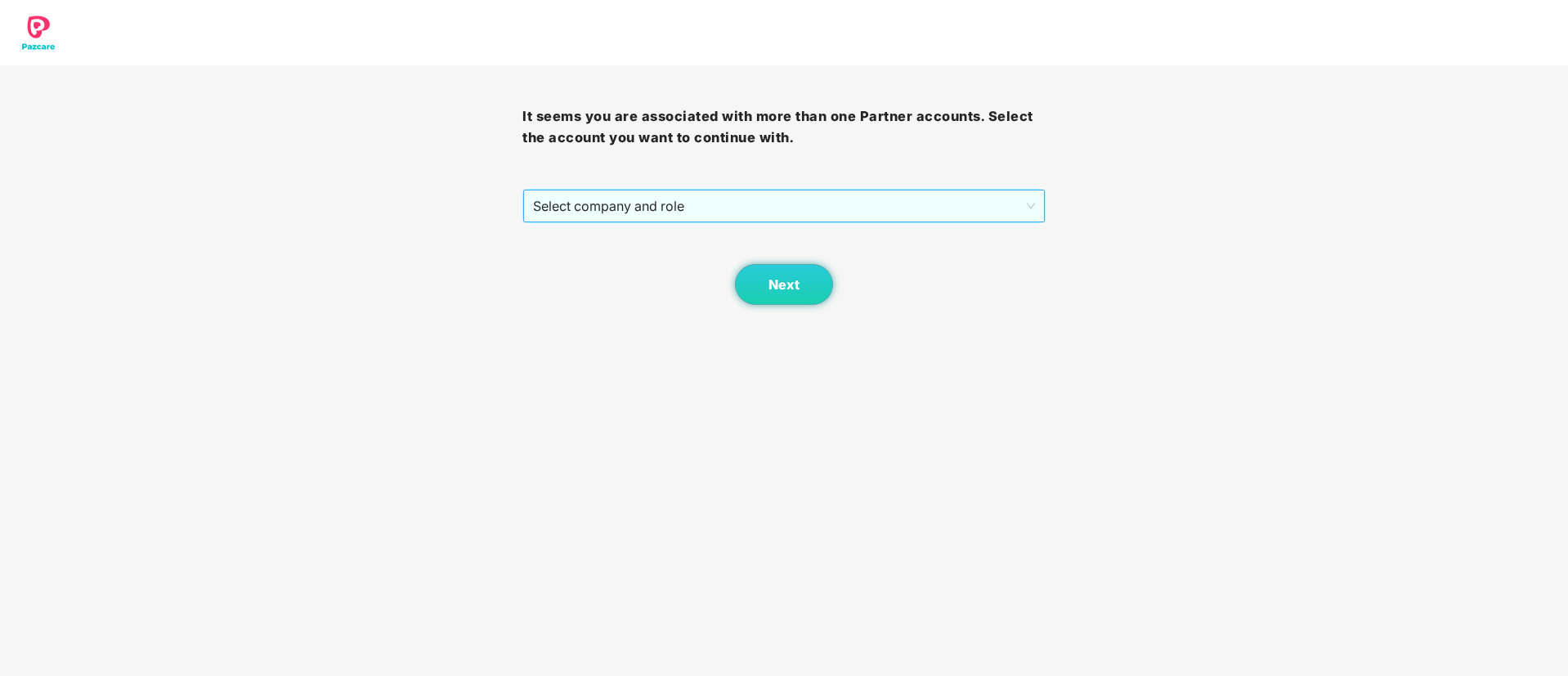
click at [840, 199] on span "Select company and role" at bounding box center [784, 206] width 501 height 31
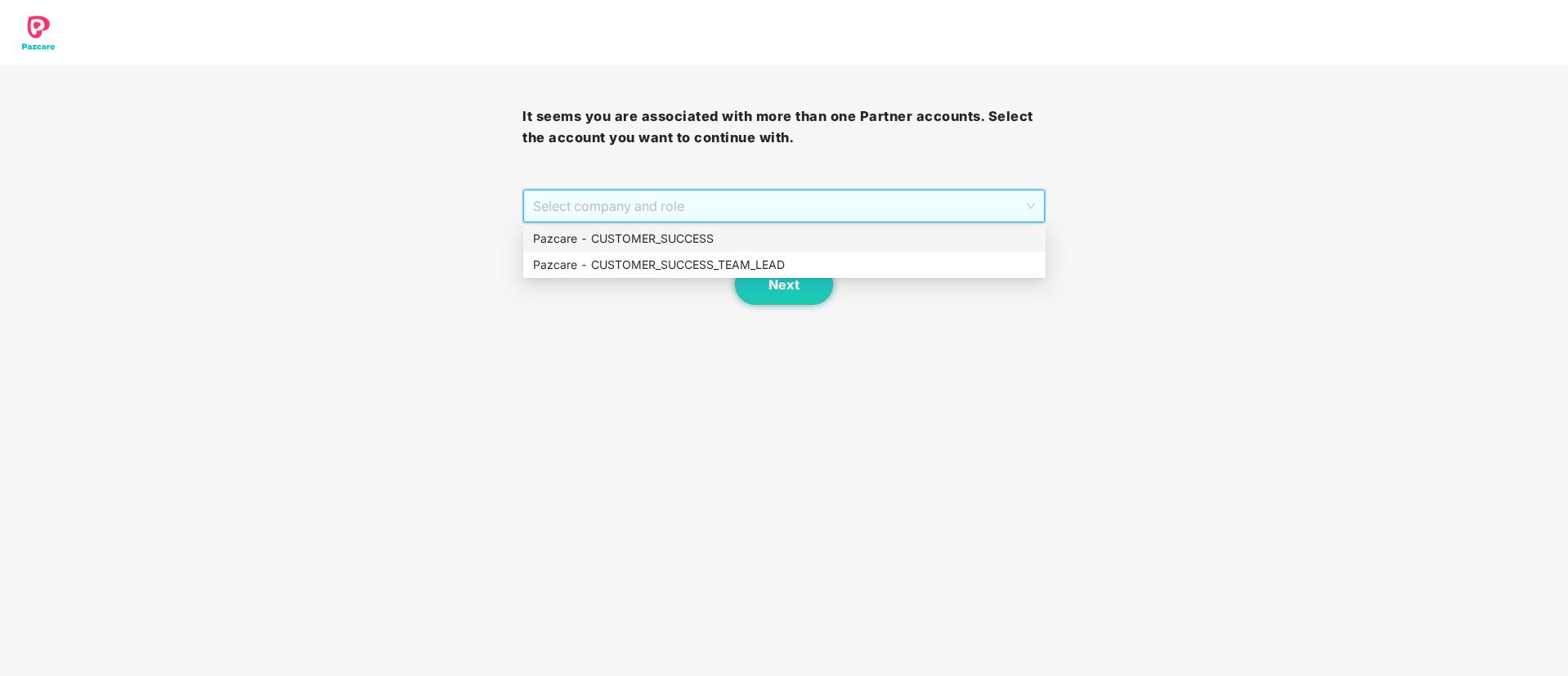
click at [803, 239] on div "Pazcare - CUSTOMER_SUCCESS" at bounding box center [784, 238] width 503 height 18
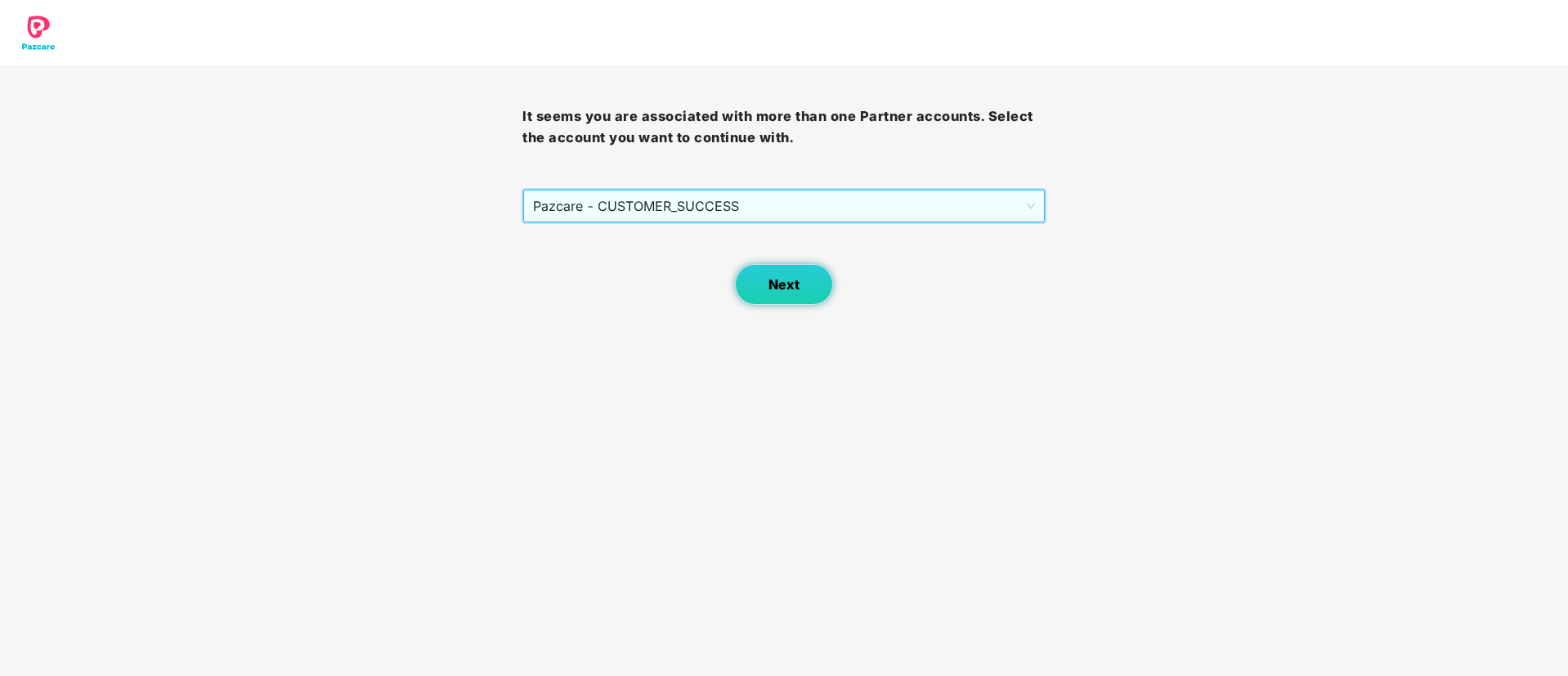
click at [801, 268] on button "Next" at bounding box center [784, 284] width 98 height 41
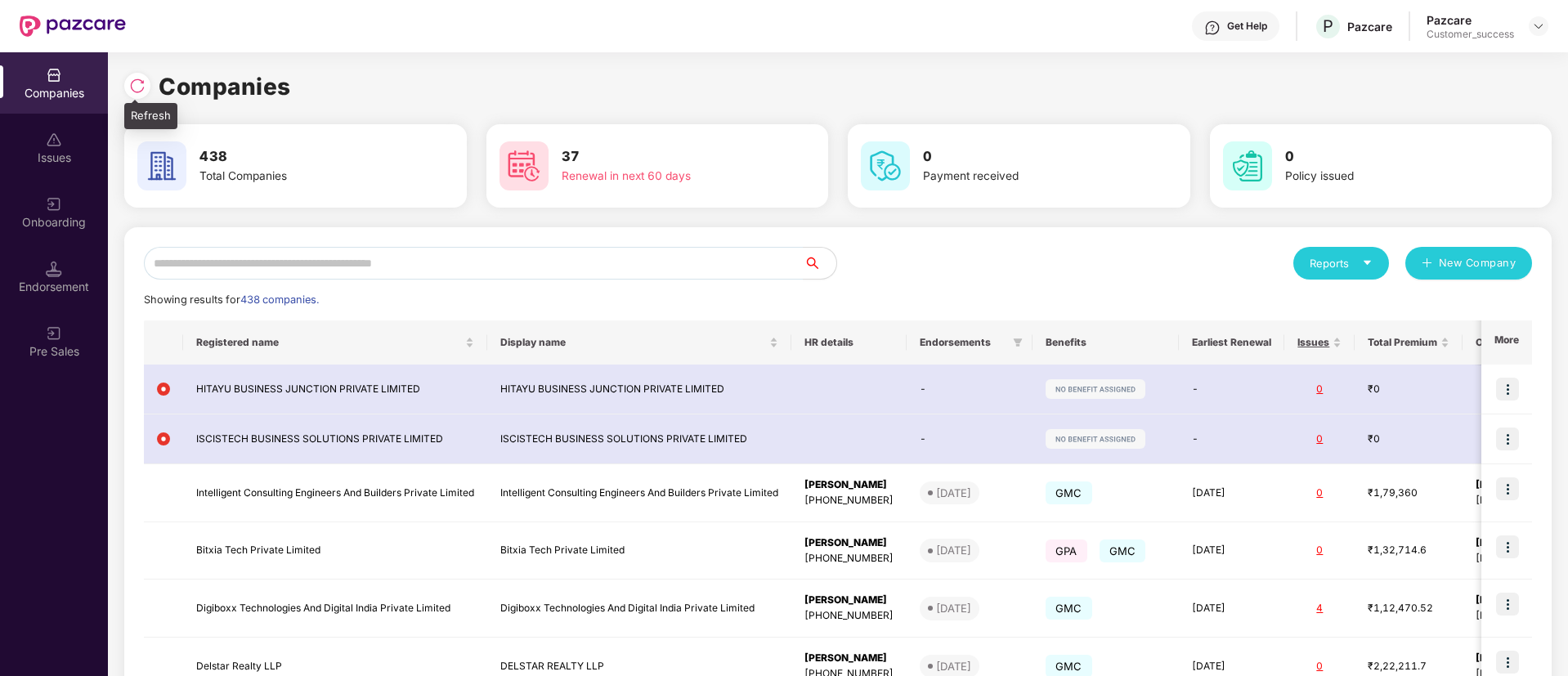
click at [139, 81] on img at bounding box center [137, 85] width 16 height 16
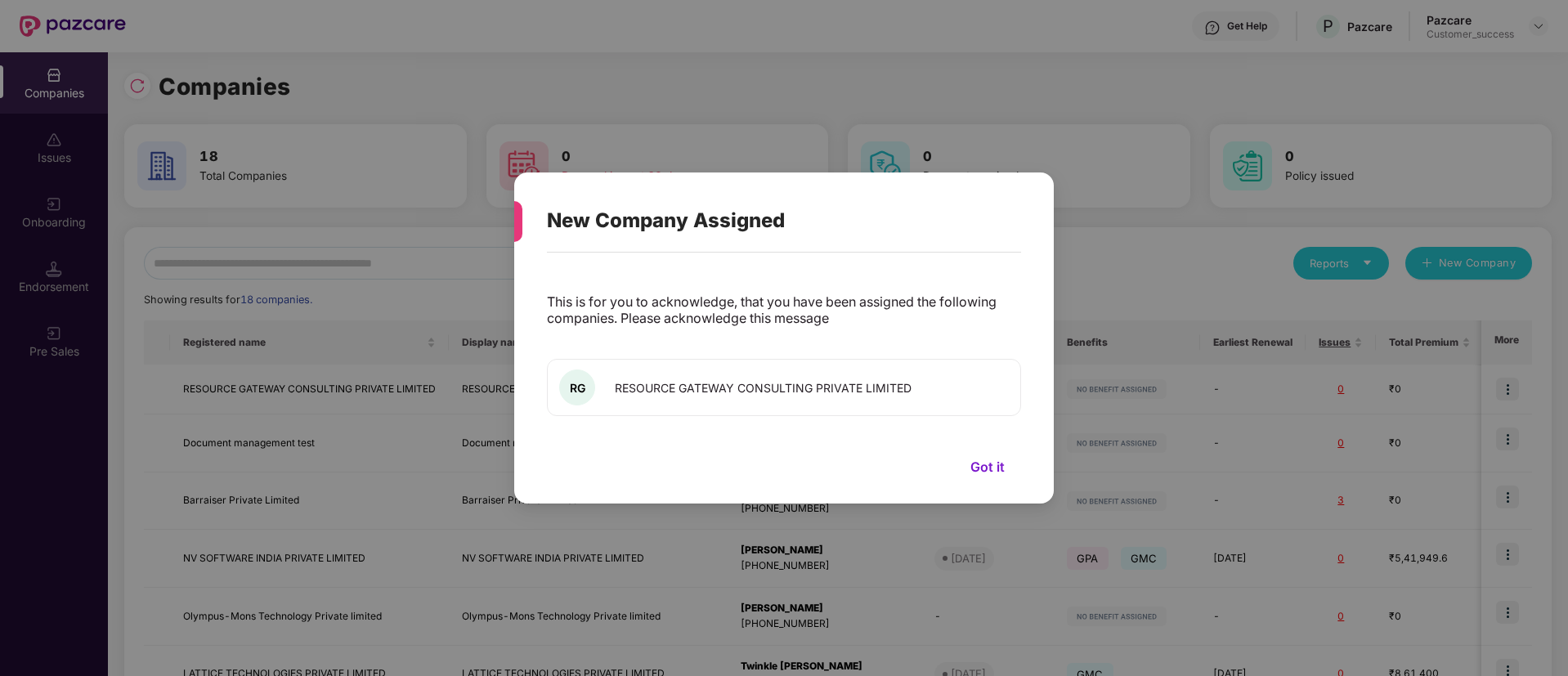
click at [979, 458] on button "Got it" at bounding box center [988, 467] width 67 height 25
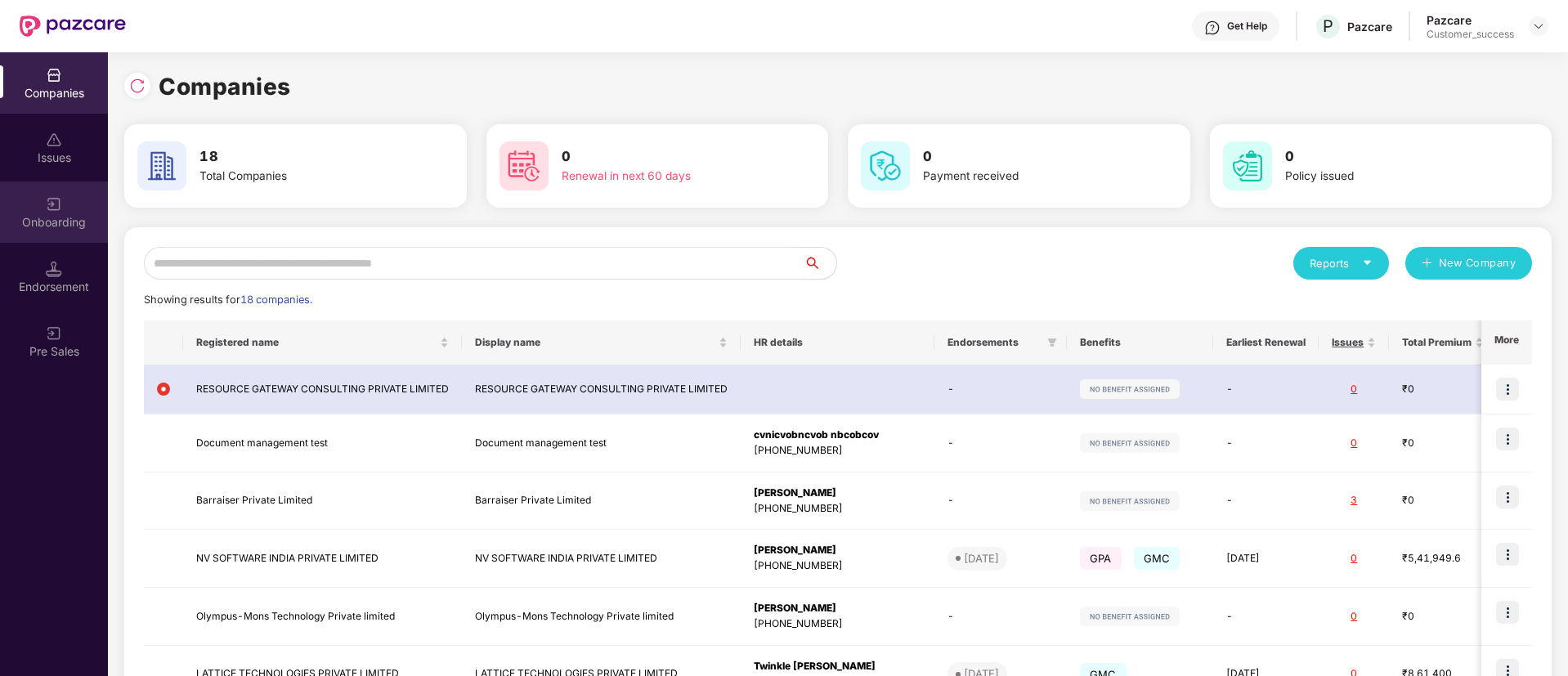
click at [30, 209] on div "Onboarding" at bounding box center [54, 212] width 108 height 61
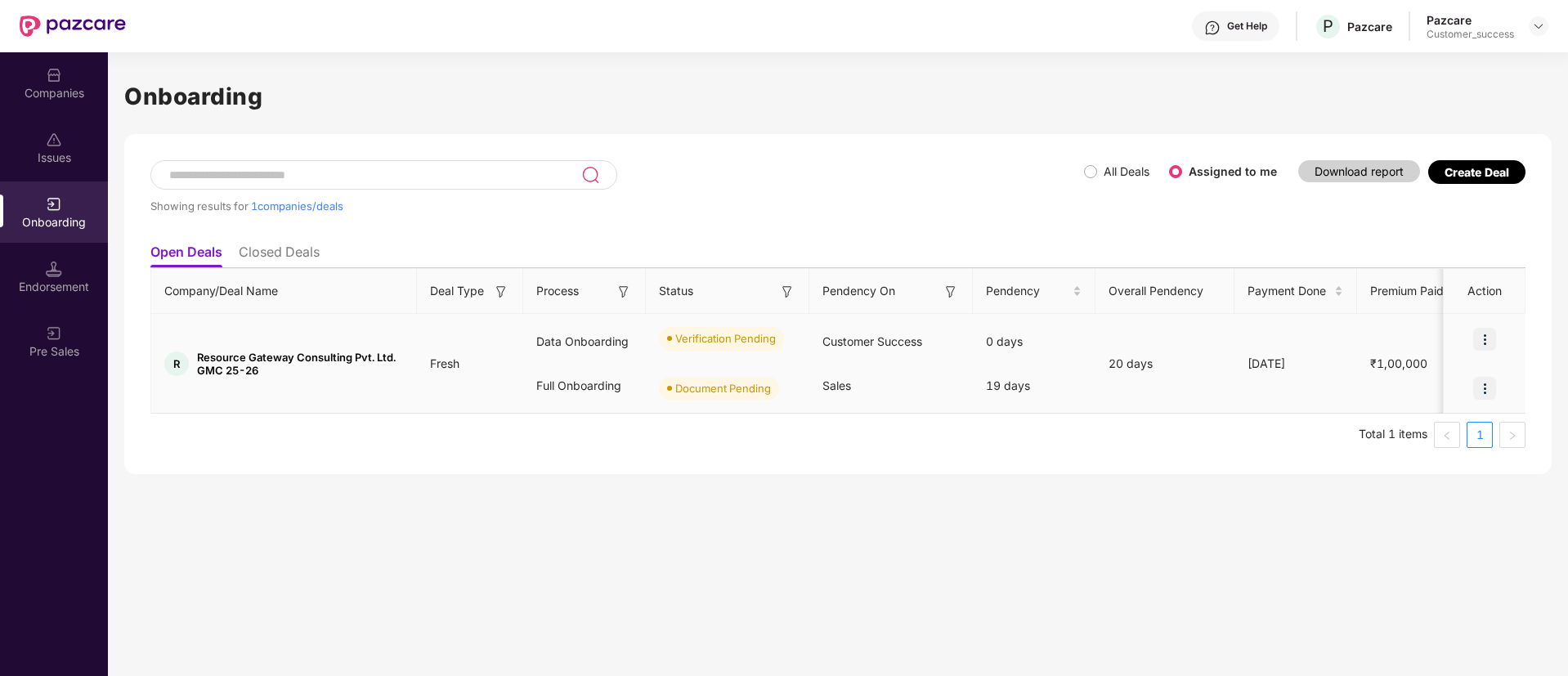
click at [1489, 339] on img at bounding box center [1485, 339] width 23 height 23
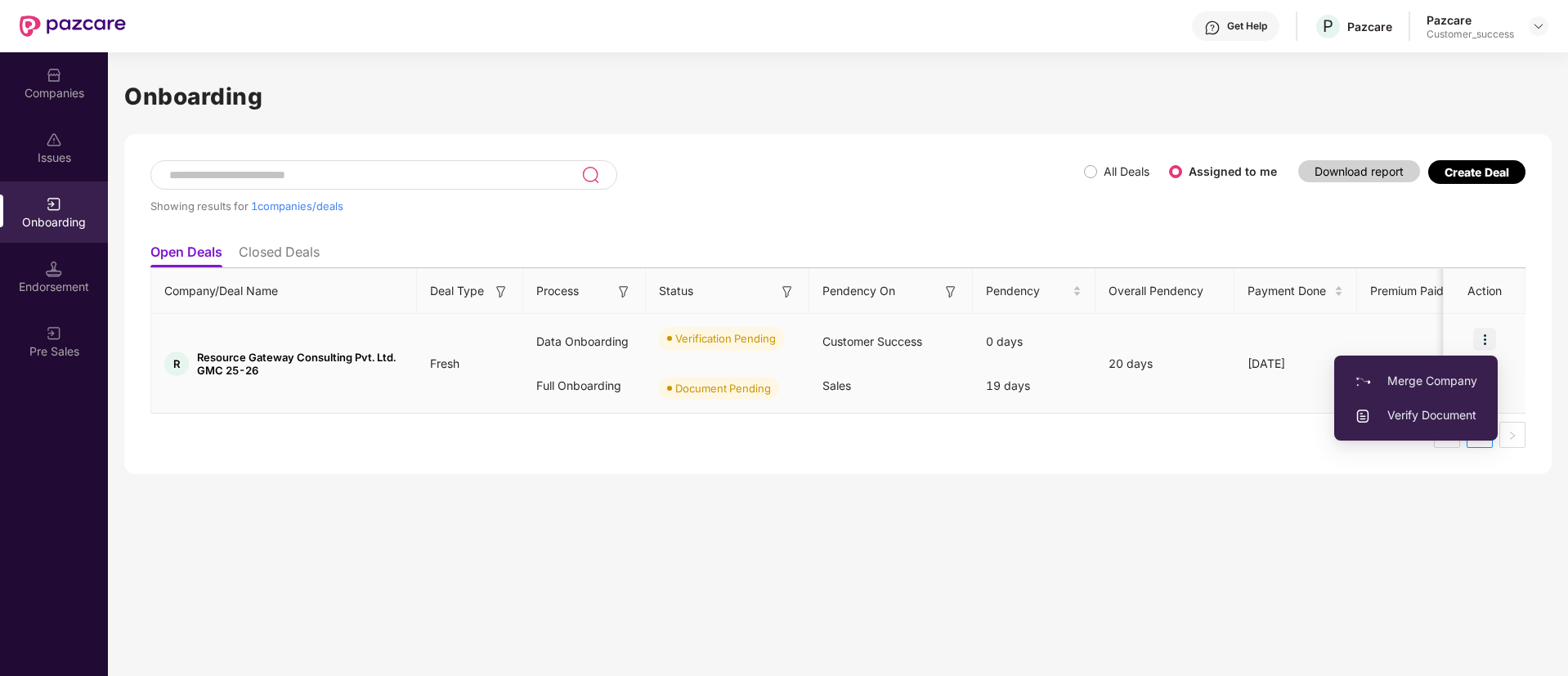
click at [1461, 416] on span "Verify Document" at bounding box center [1417, 415] width 123 height 18
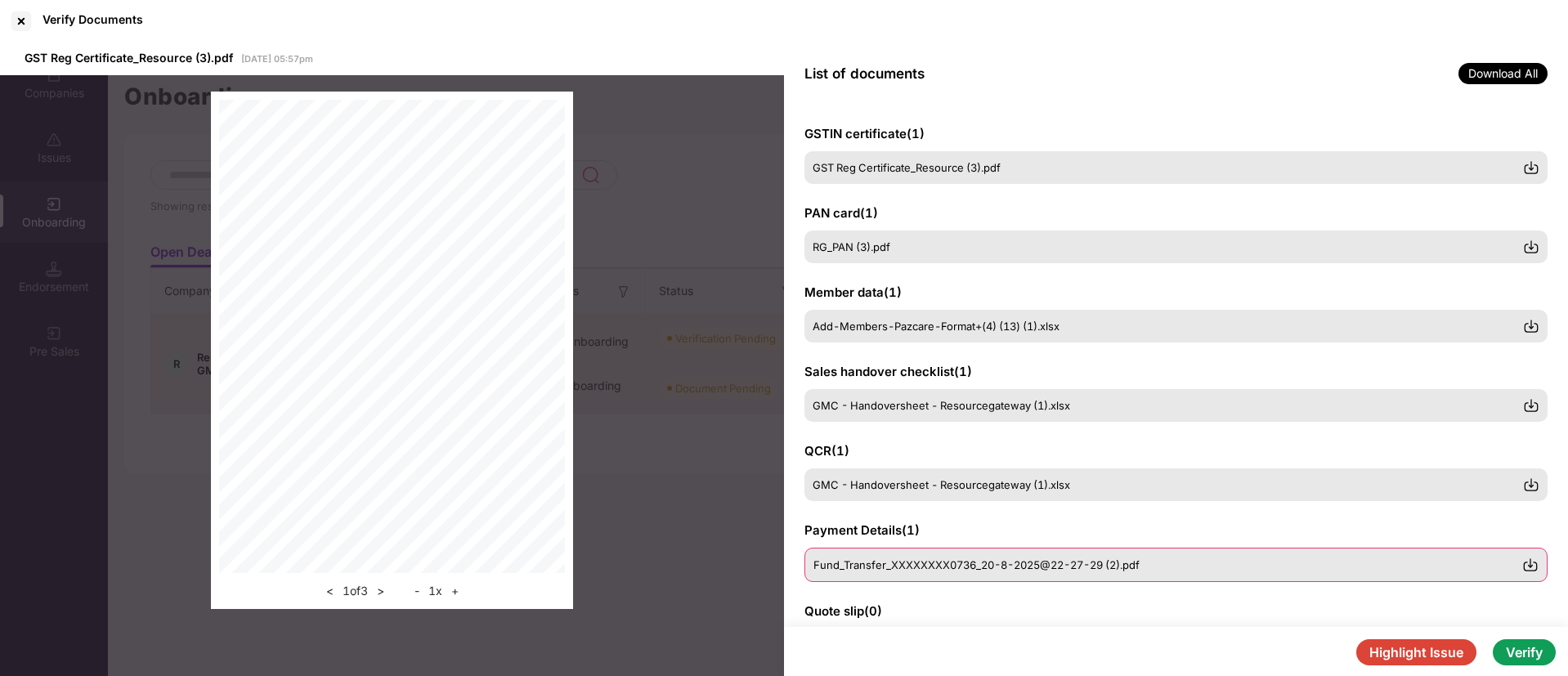
click at [928, 555] on div "Fund_Transfer_XXXXXXXX0736_20-8-2025@22-27-29 (2).pdf" at bounding box center [1176, 565] width 743 height 34
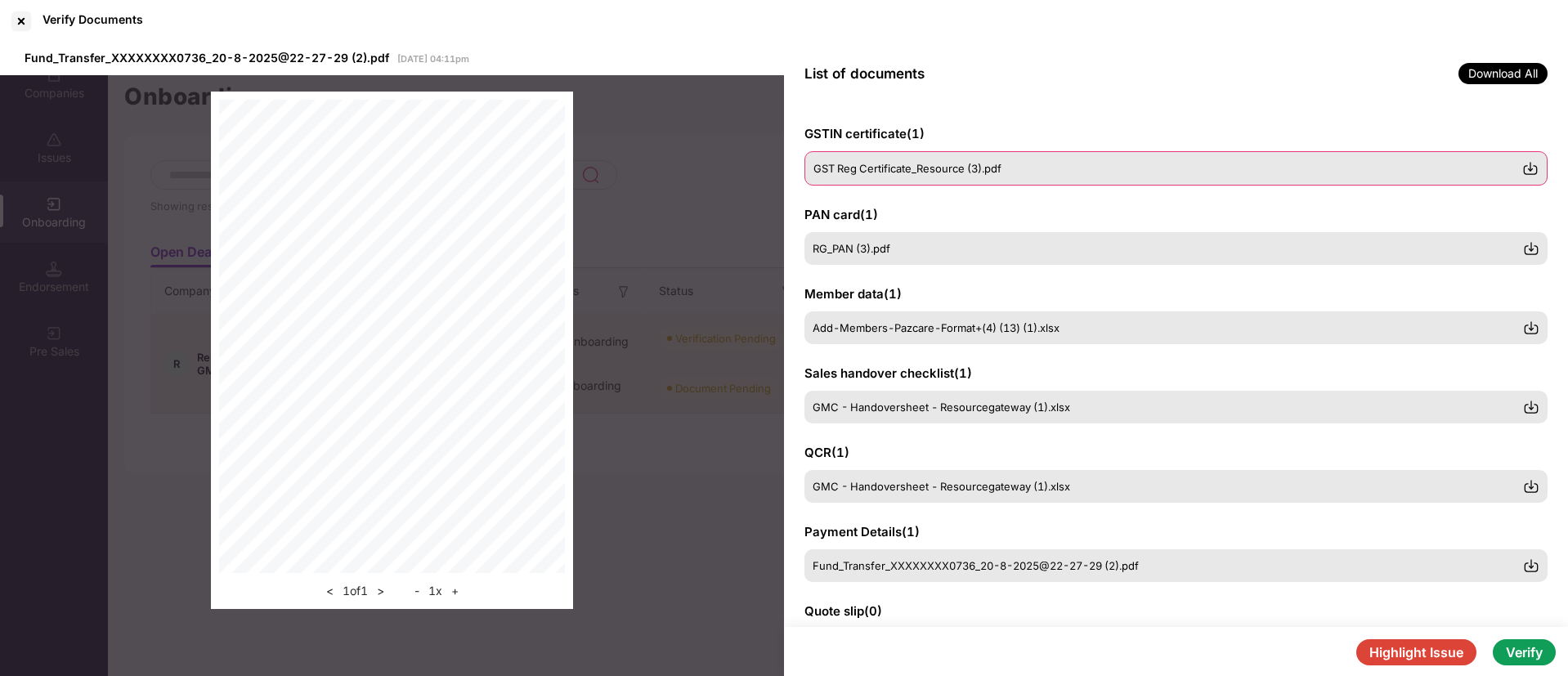
click at [886, 163] on span "GST Reg Certificate_Resource (3).pdf" at bounding box center [907, 168] width 188 height 13
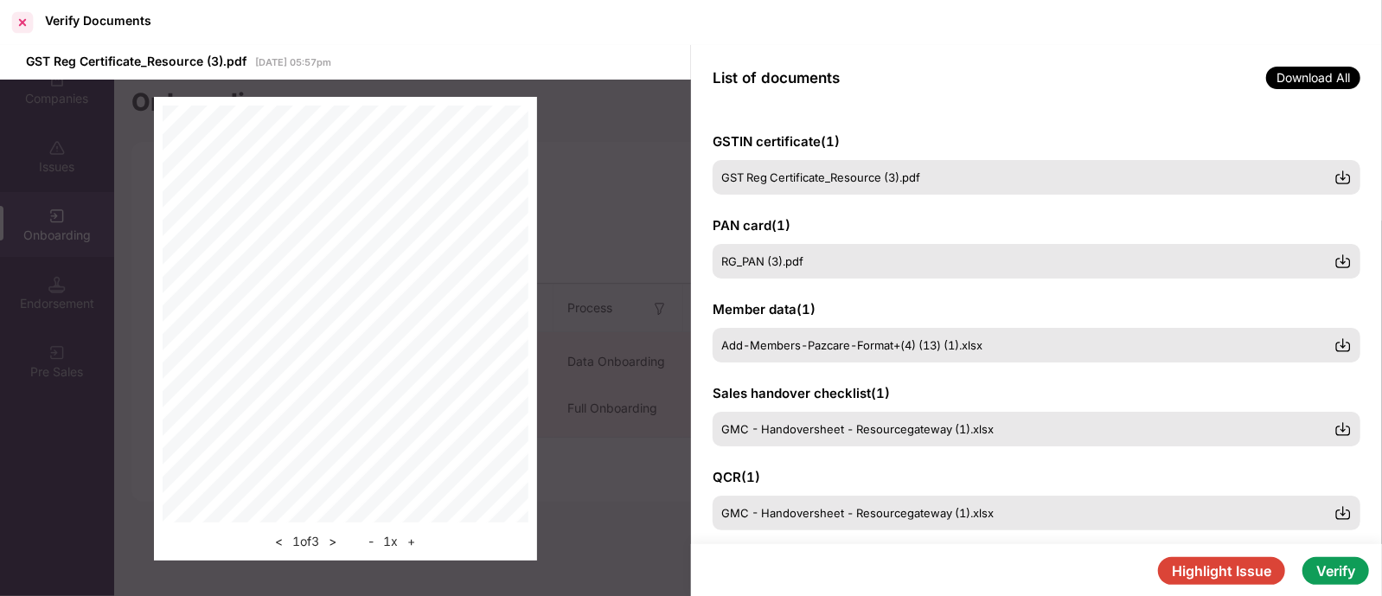
click at [22, 10] on div at bounding box center [23, 23] width 28 height 28
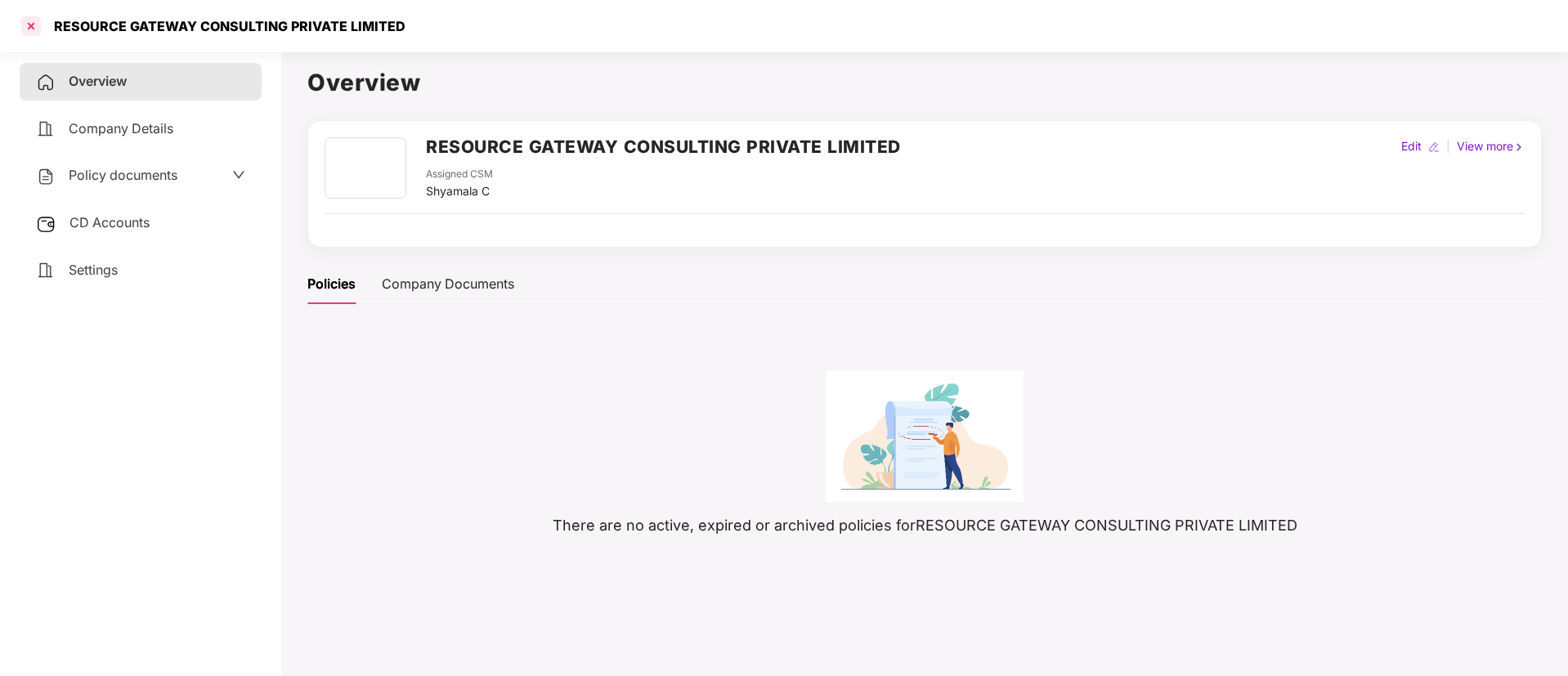
click at [32, 15] on div at bounding box center [31, 26] width 26 height 26
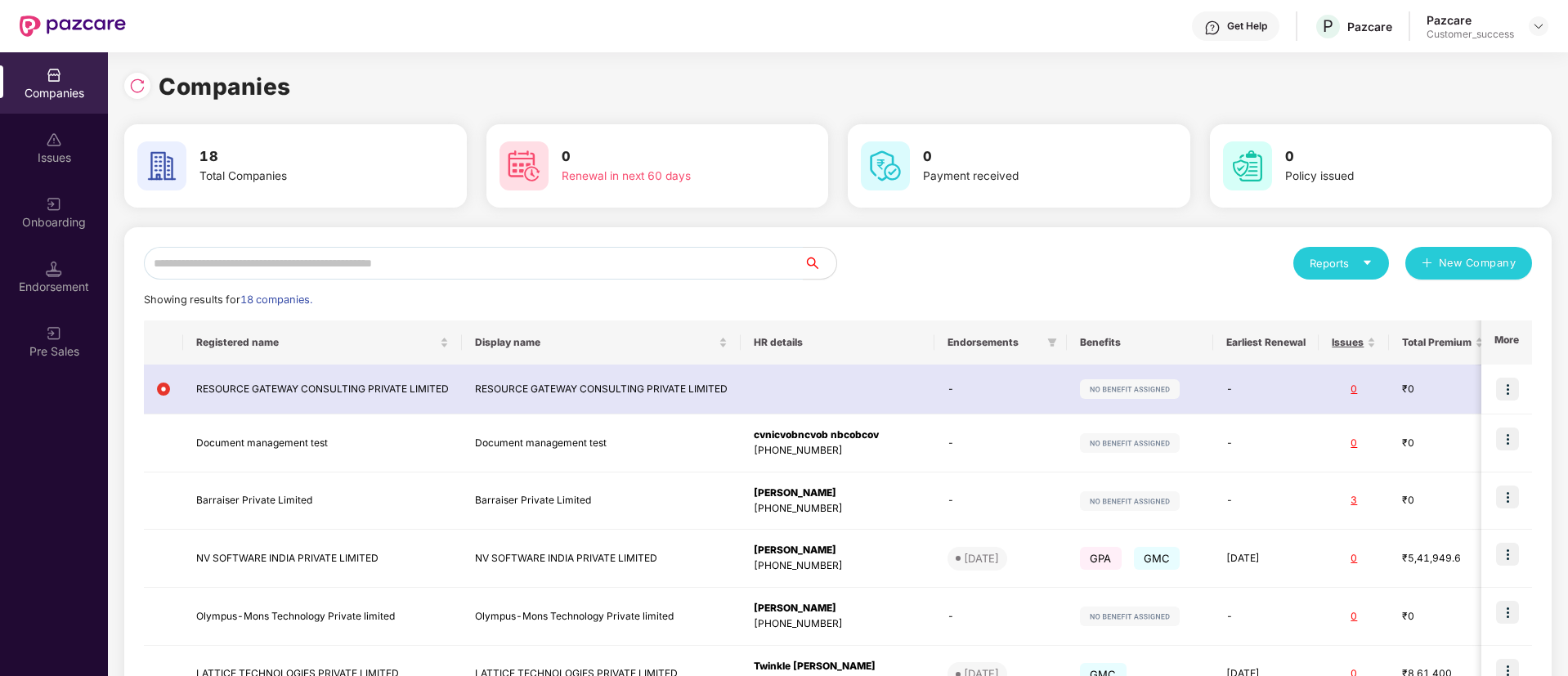
click at [52, 225] on div "Onboarding" at bounding box center [54, 222] width 108 height 16
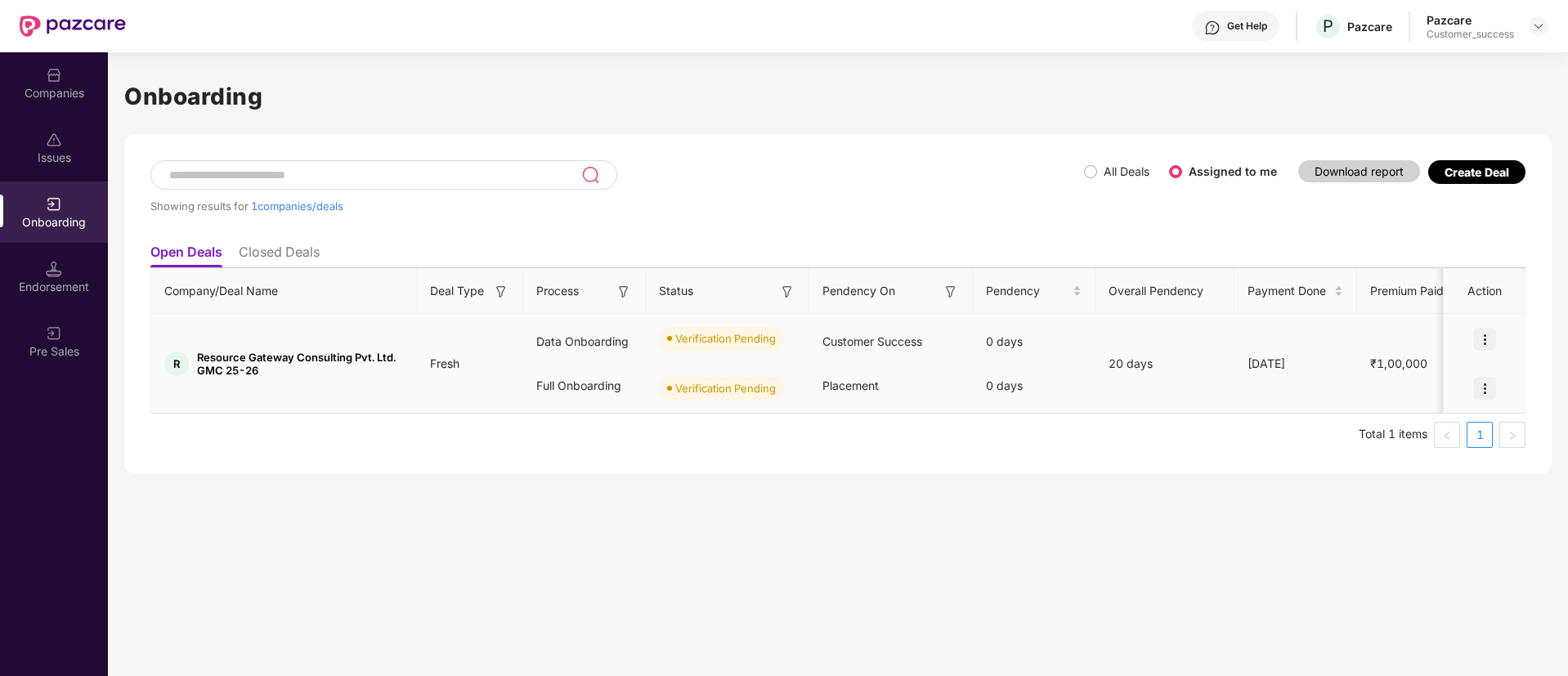
click at [1470, 404] on div at bounding box center [1485, 389] width 82 height 49
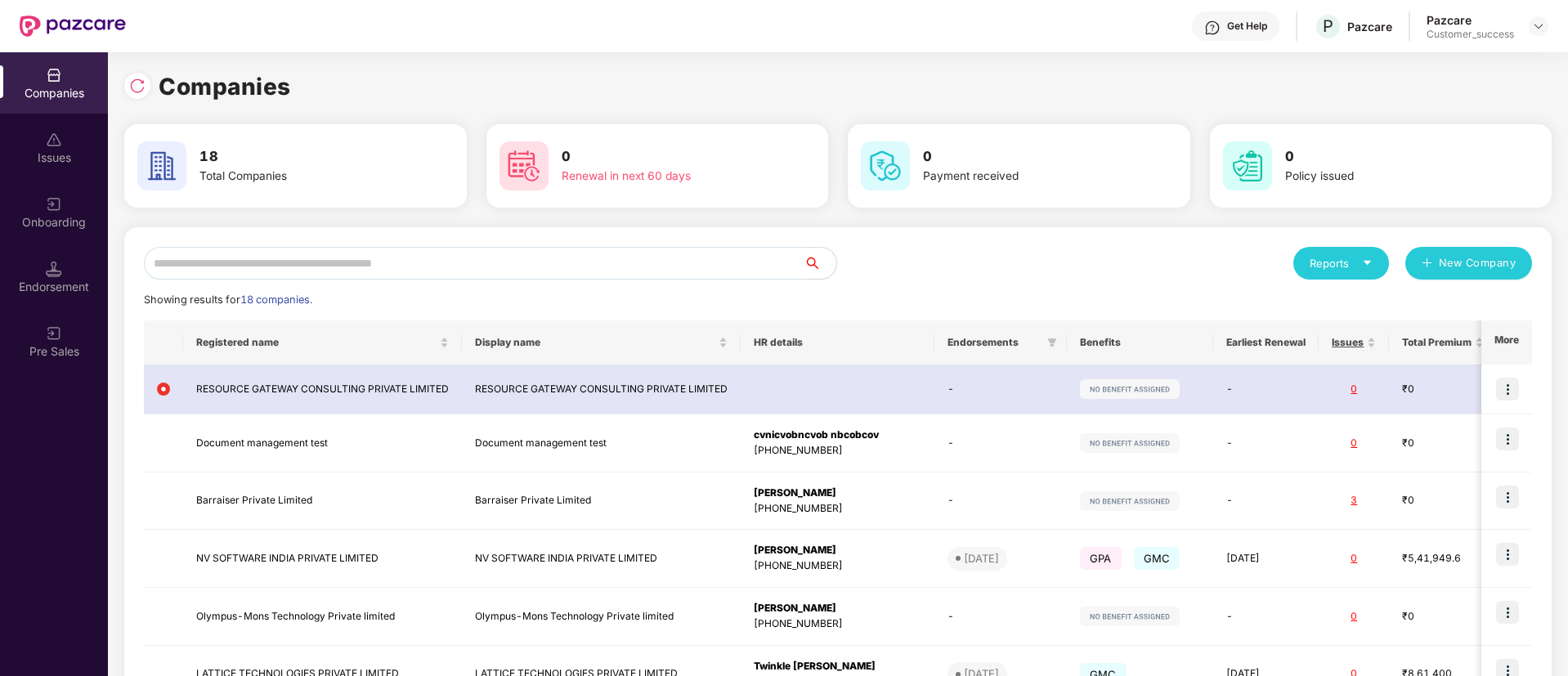
scroll to position [350, 0]
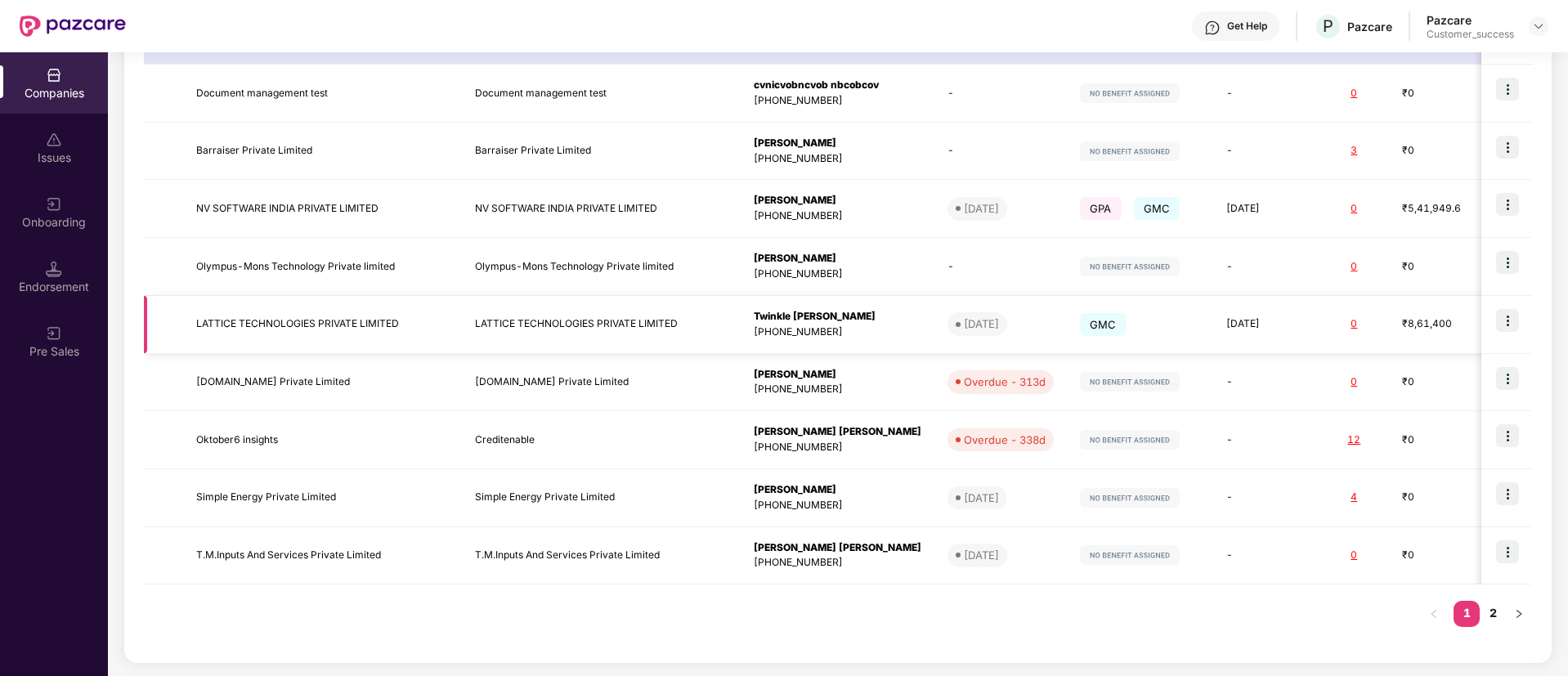
click at [1508, 312] on img at bounding box center [1508, 321] width 23 height 23
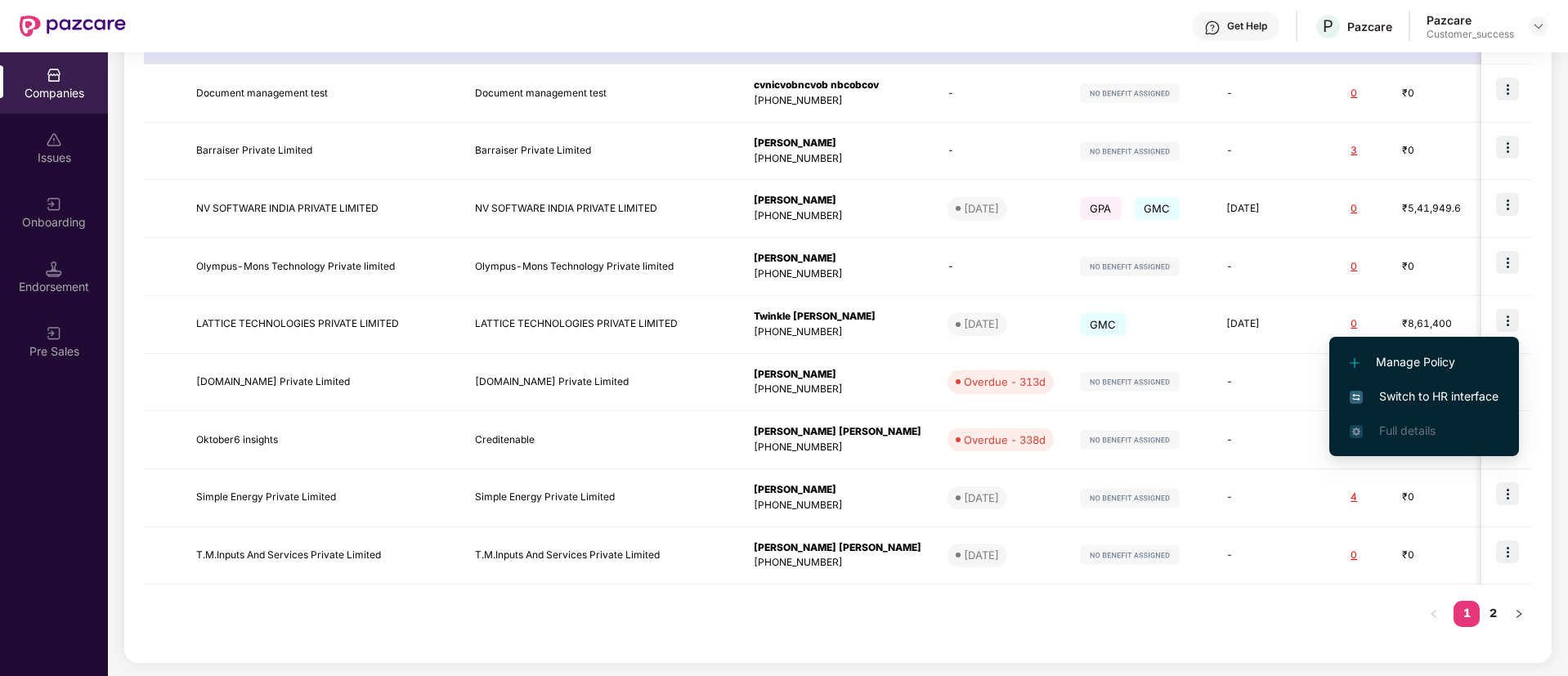
click at [1461, 396] on span "Switch to HR interface" at bounding box center [1423, 396] width 148 height 18
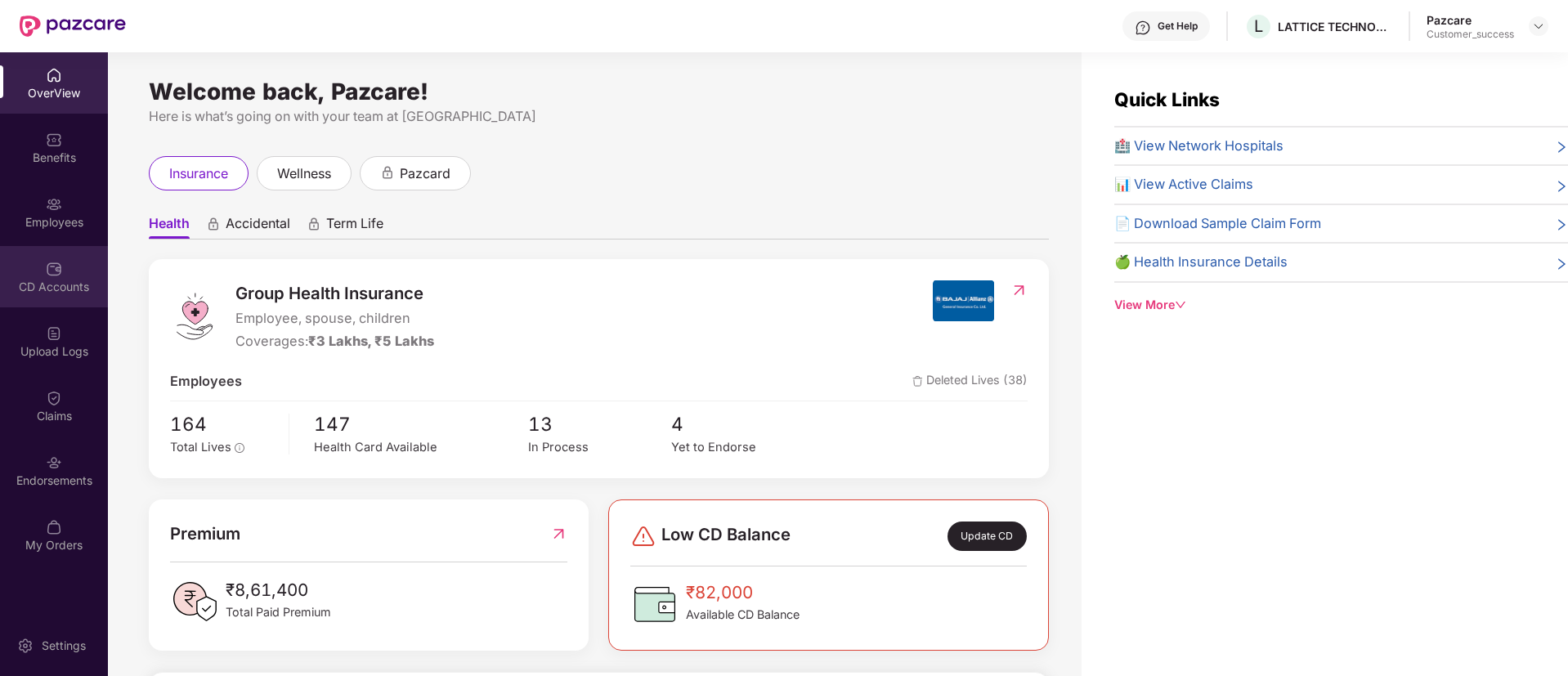
click at [58, 291] on div "CD Accounts" at bounding box center [54, 286] width 108 height 16
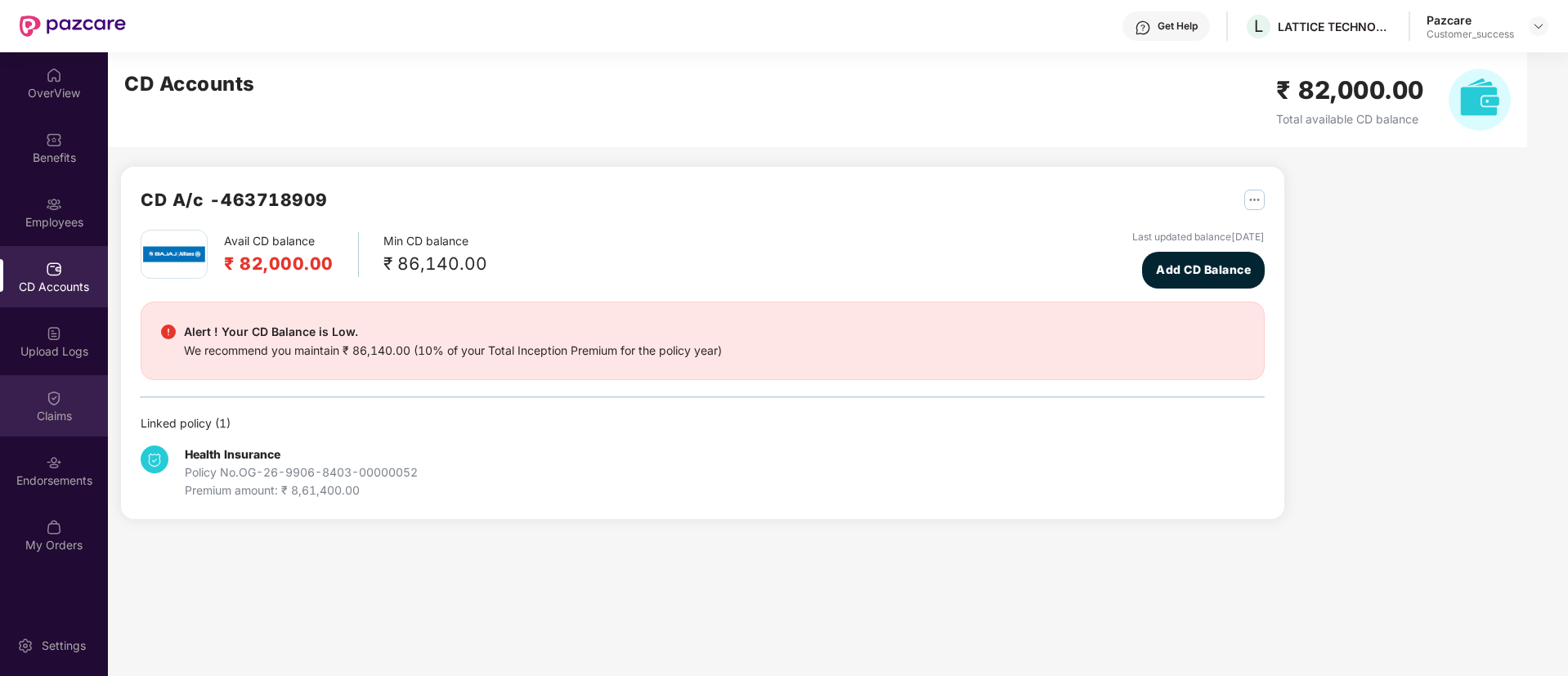
click at [53, 421] on div "Claims" at bounding box center [54, 416] width 108 height 16
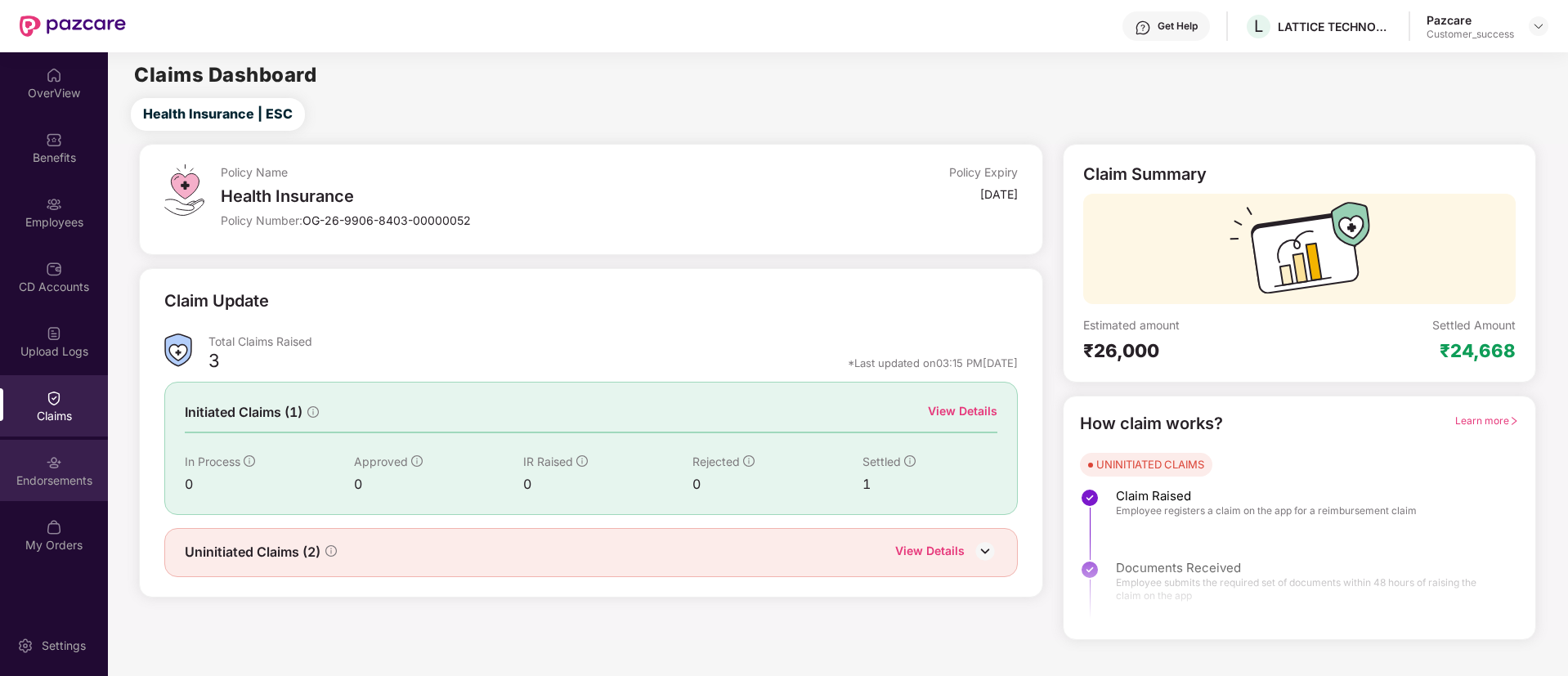
click at [65, 475] on div "Endorsements" at bounding box center [54, 480] width 108 height 16
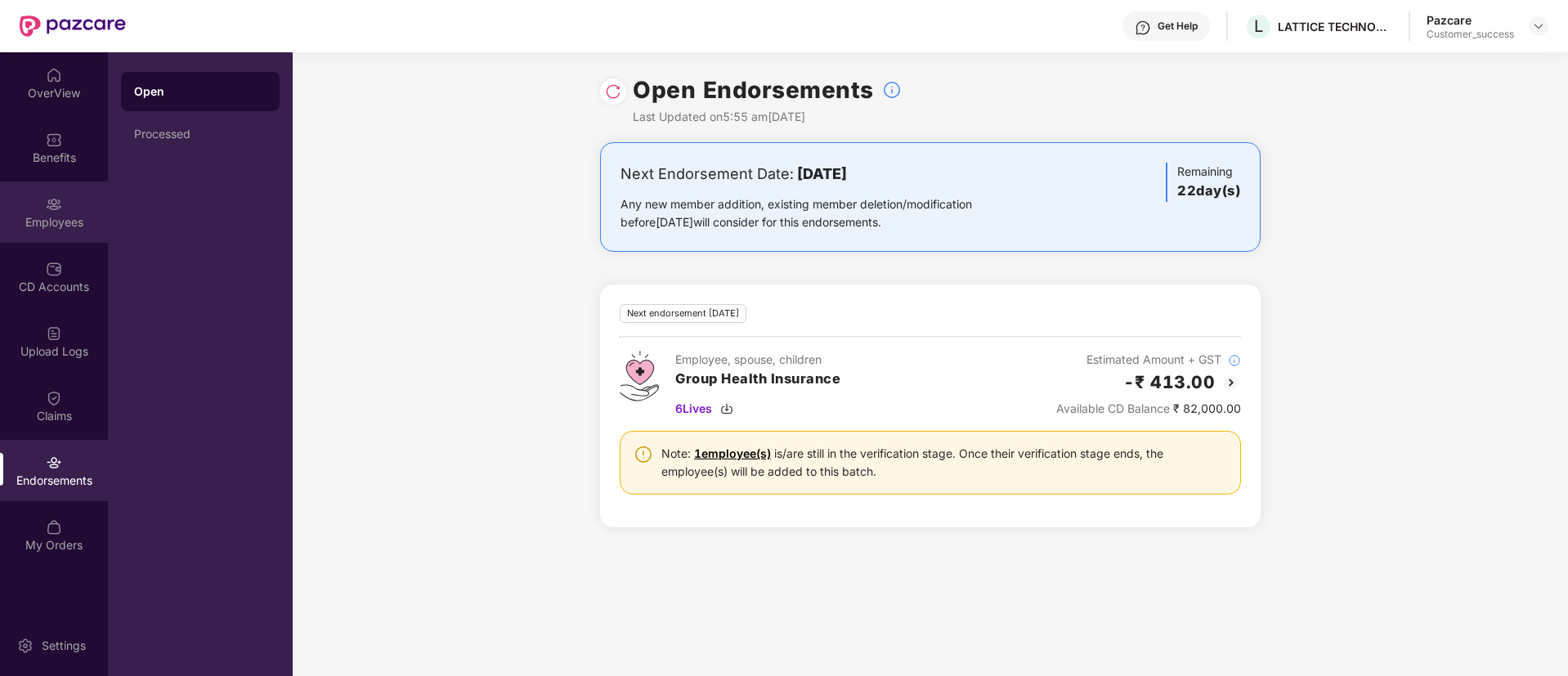
click at [45, 221] on div "Employees" at bounding box center [54, 222] width 108 height 16
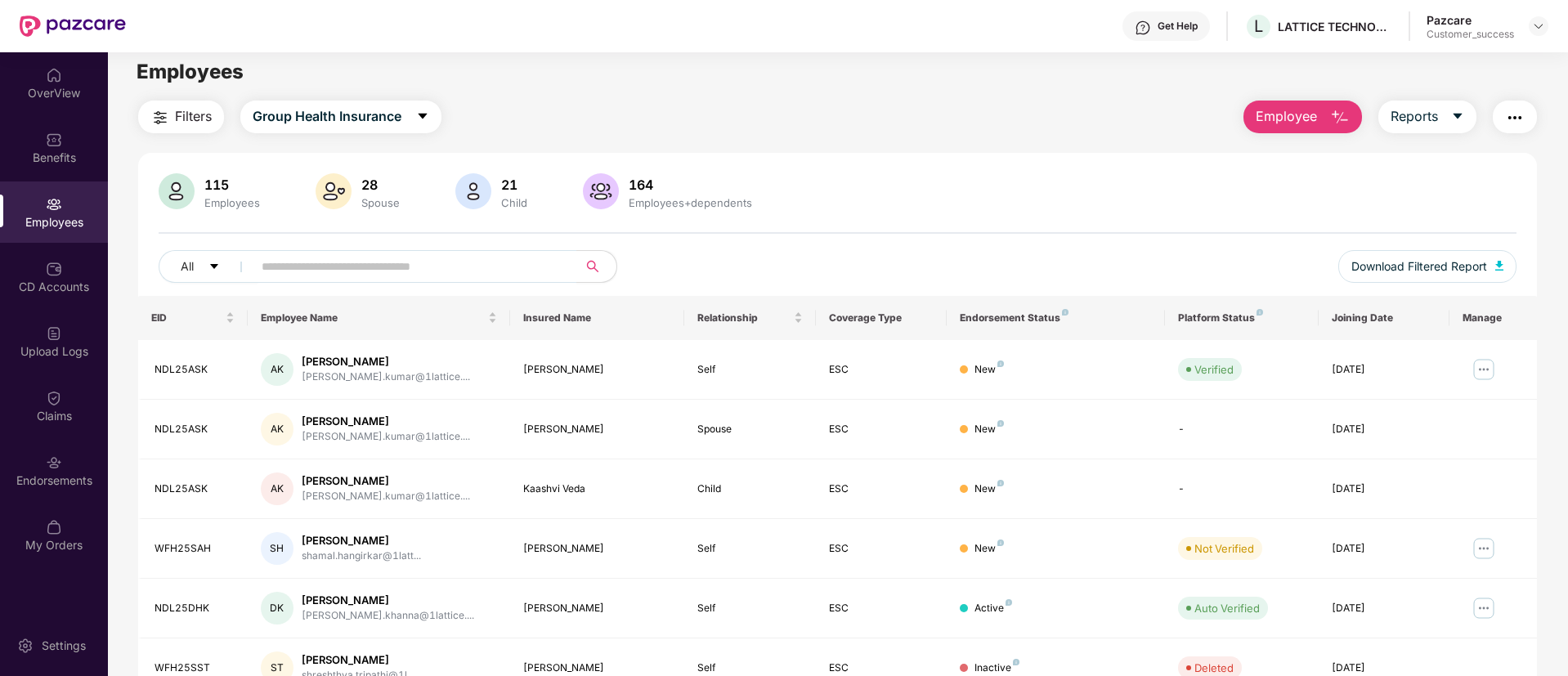
scroll to position [0, 0]
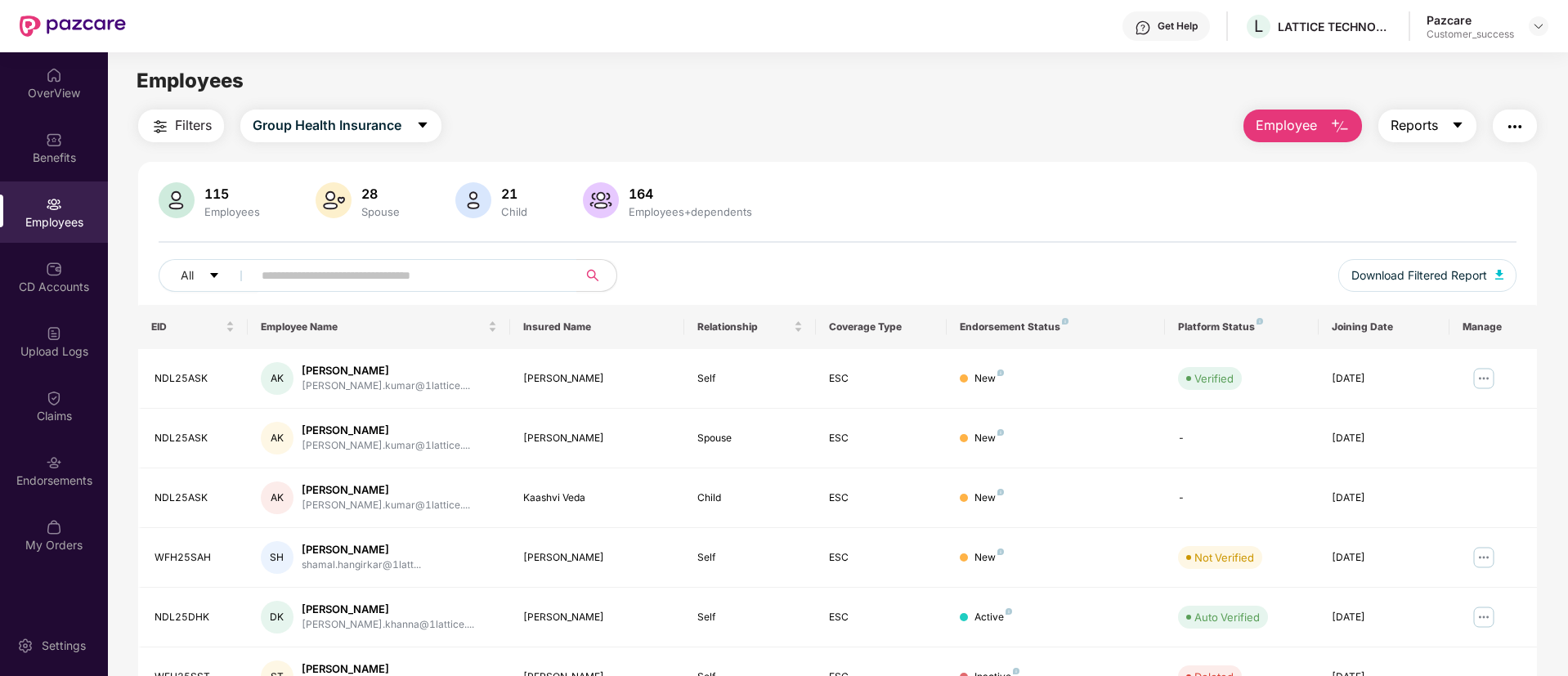
click at [1439, 132] on button "Reports" at bounding box center [1428, 126] width 98 height 33
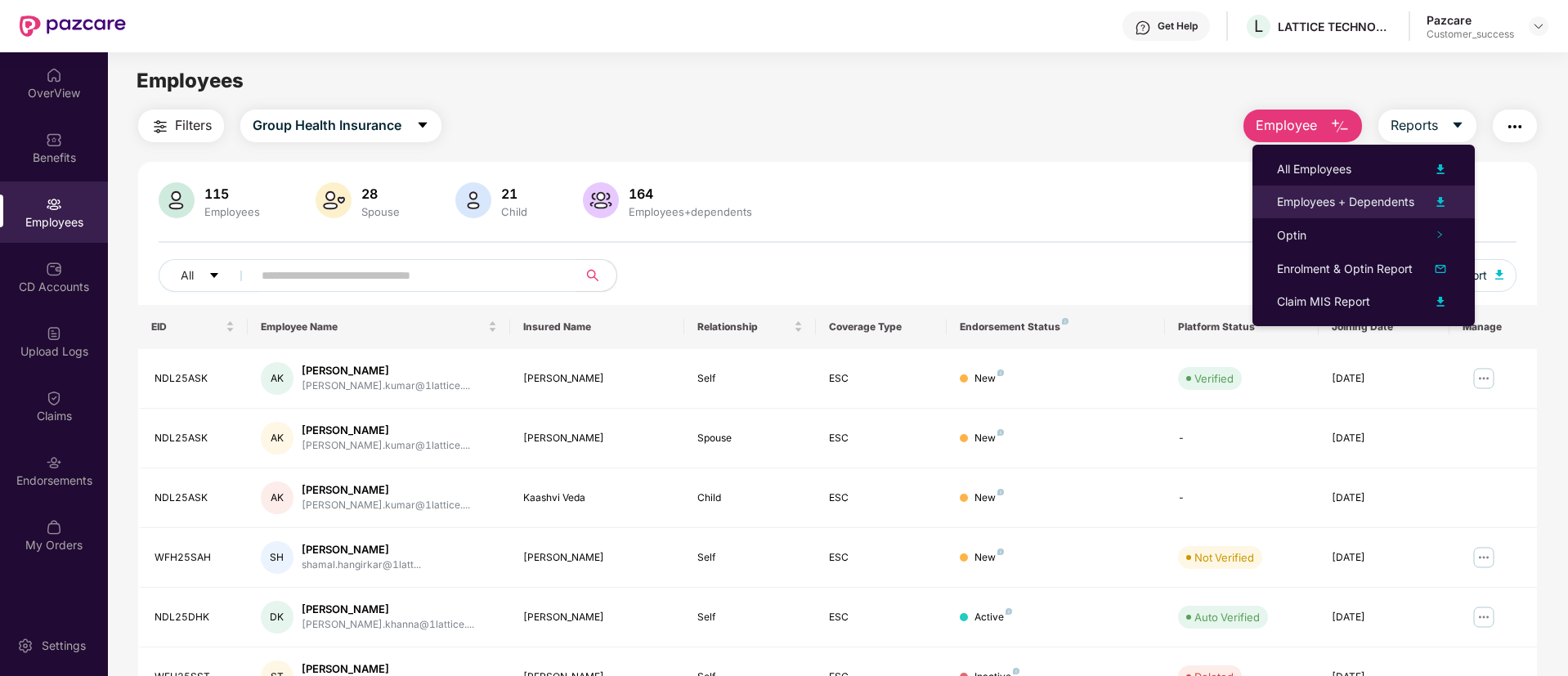
click at [1387, 204] on div "Employees + Dependents" at bounding box center [1345, 201] width 137 height 18
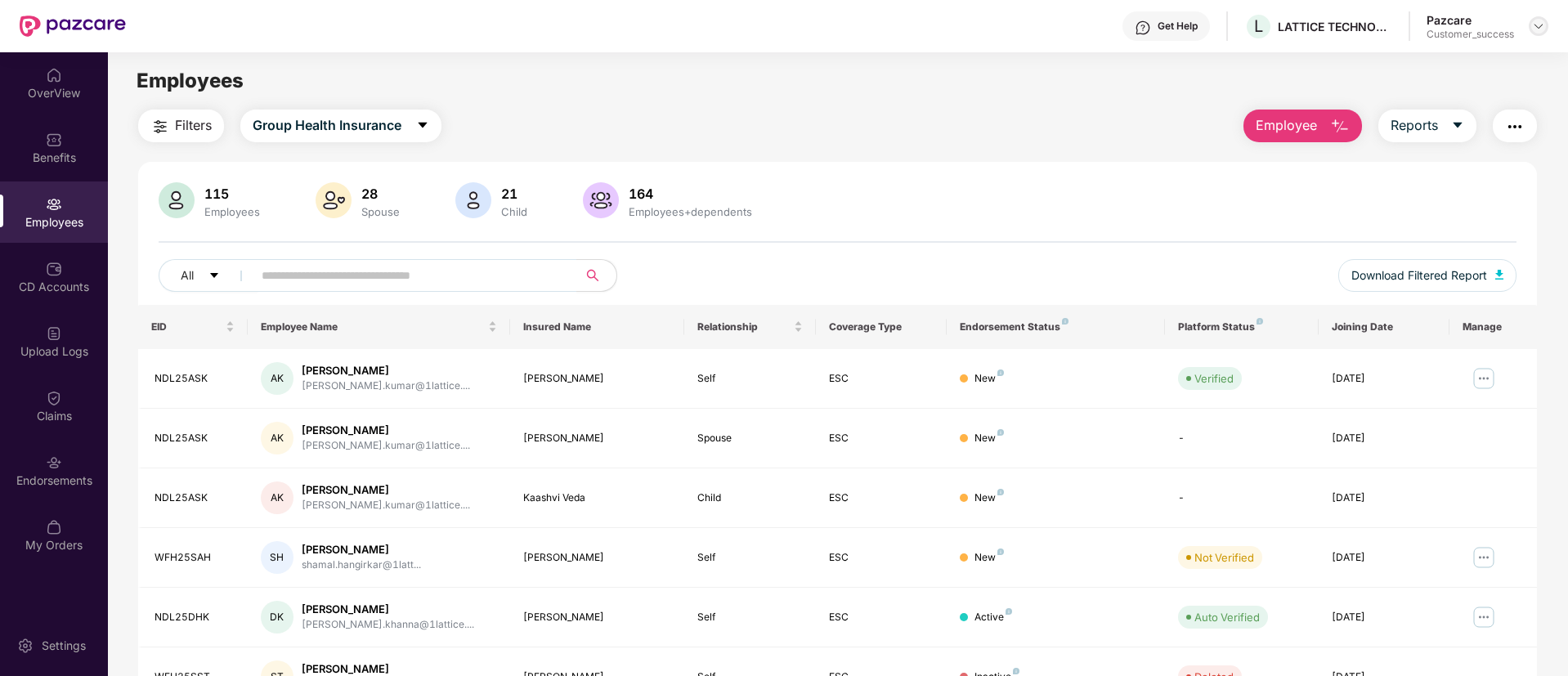
click at [1533, 32] on img at bounding box center [1539, 26] width 13 height 13
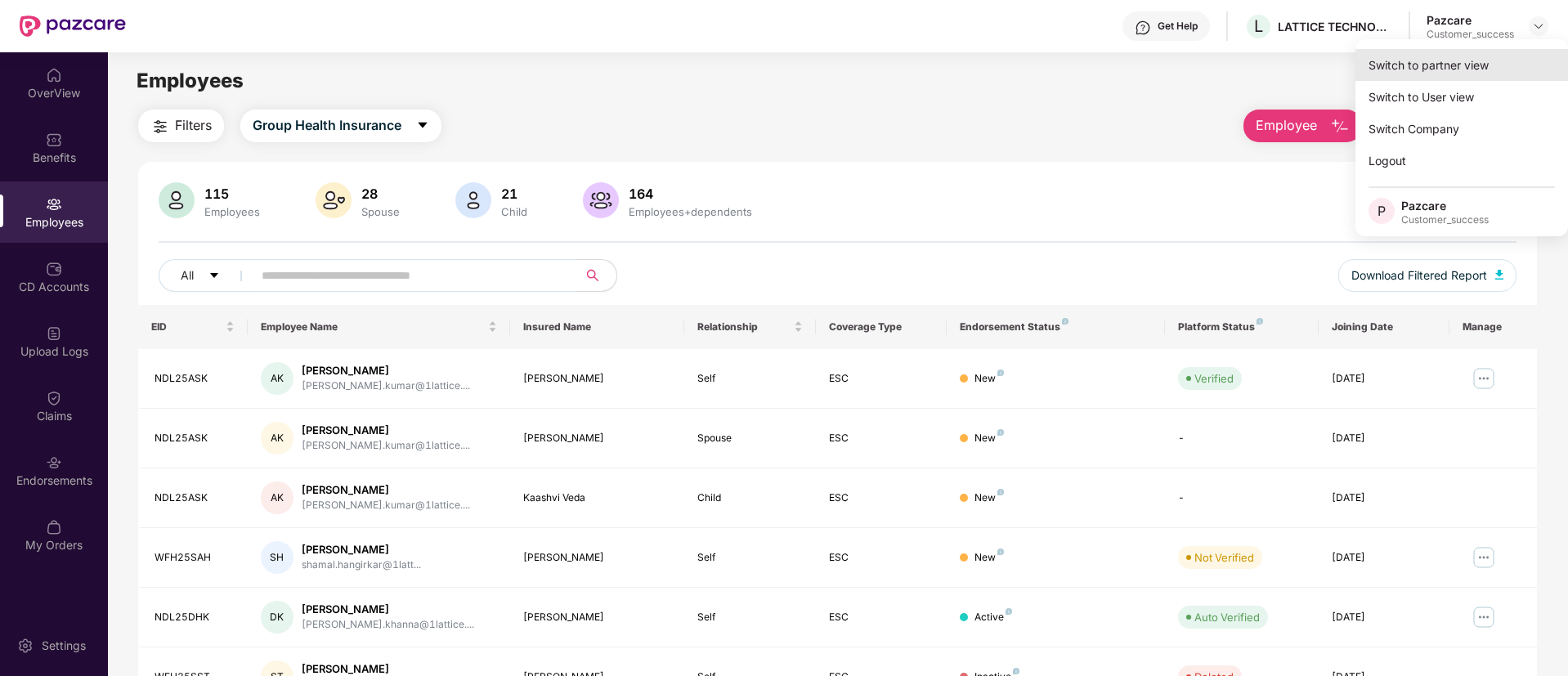
click at [1532, 70] on div "Switch to partner view" at bounding box center [1461, 65] width 213 height 32
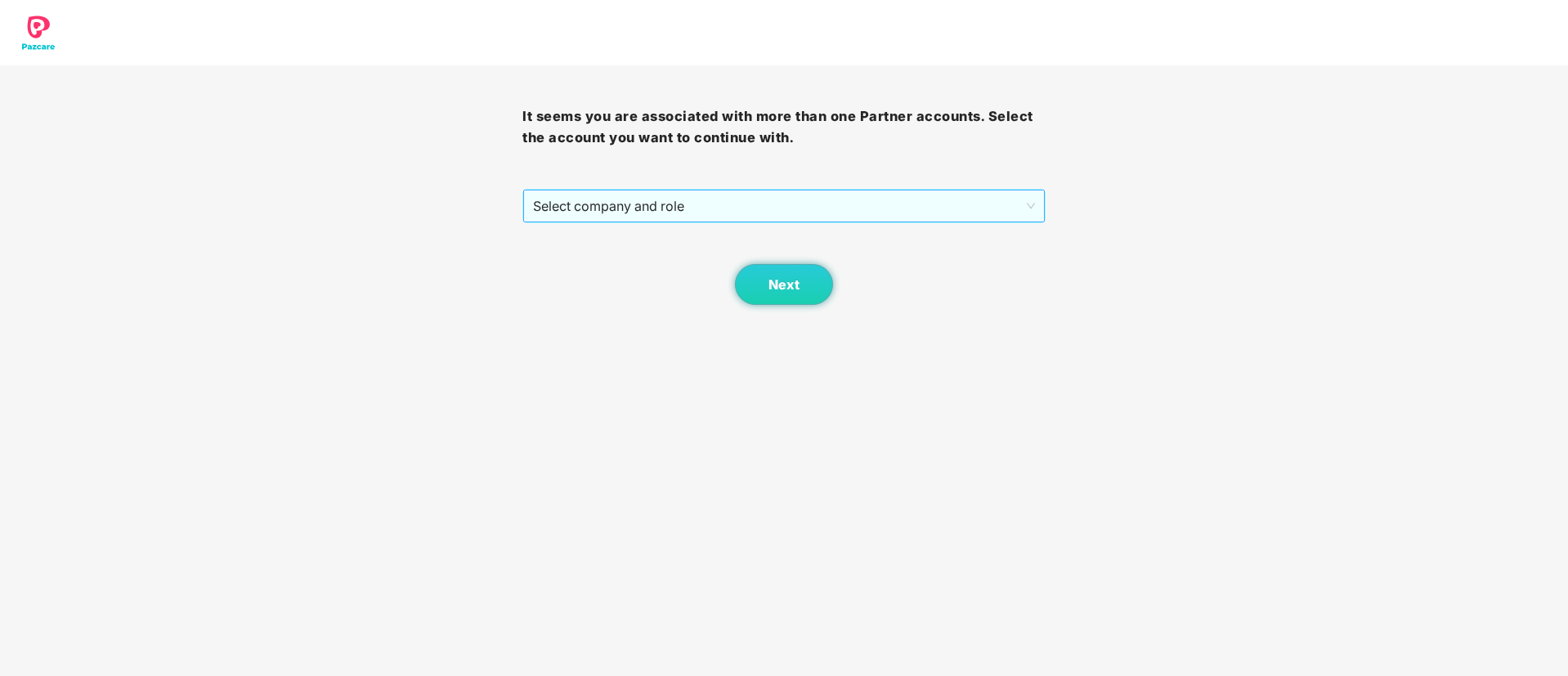
click at [915, 206] on span "Select company and role" at bounding box center [784, 206] width 501 height 31
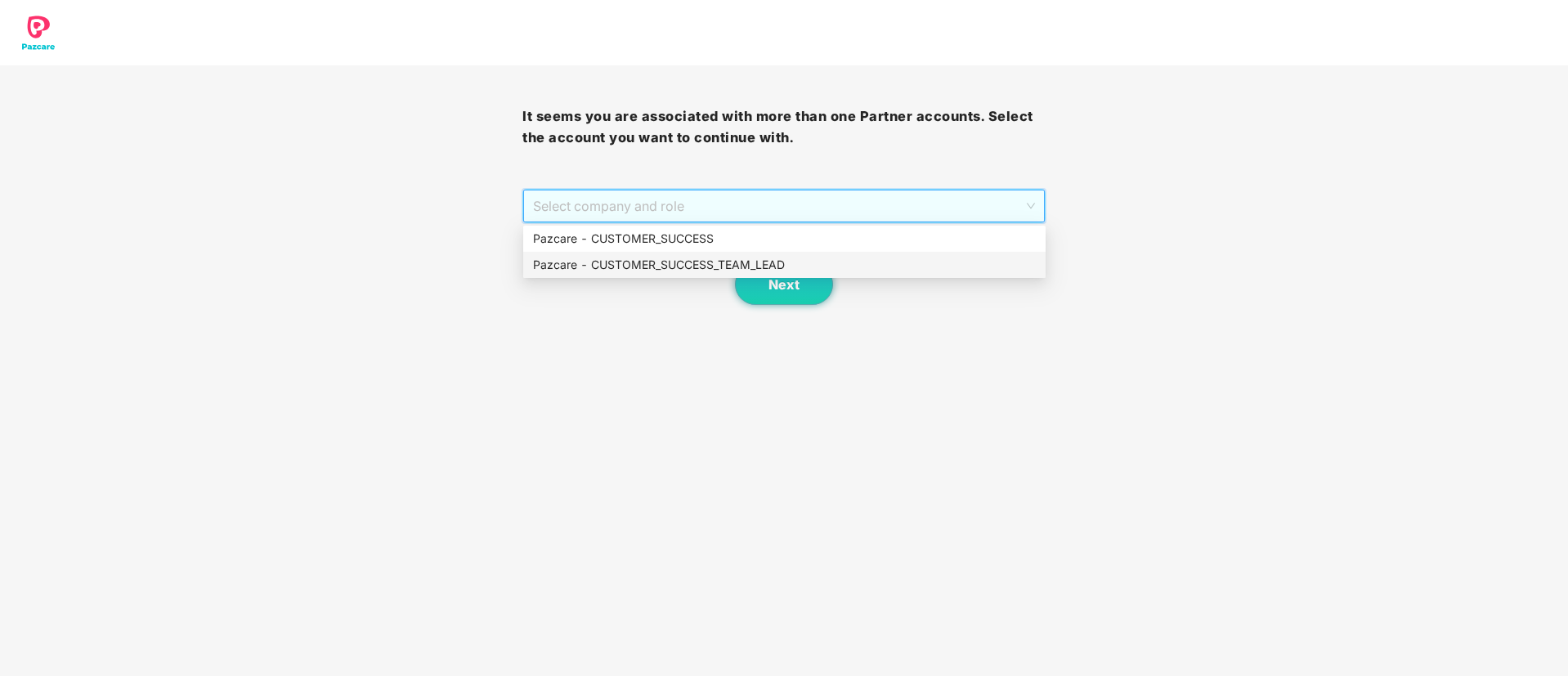
click at [854, 265] on div "Pazcare - CUSTOMER_SUCCESS_TEAM_LEAD" at bounding box center [784, 265] width 503 height 18
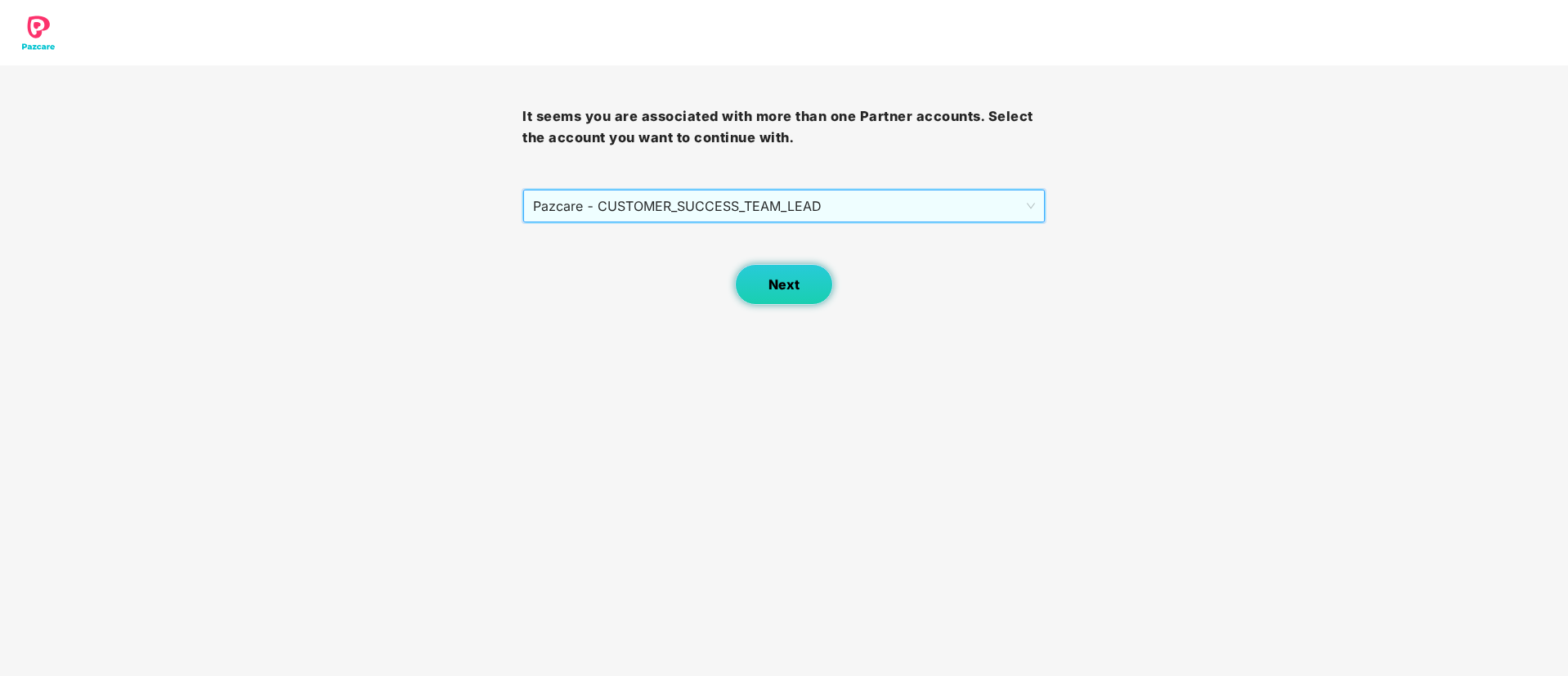
click at [791, 283] on span "Next" at bounding box center [784, 285] width 31 height 15
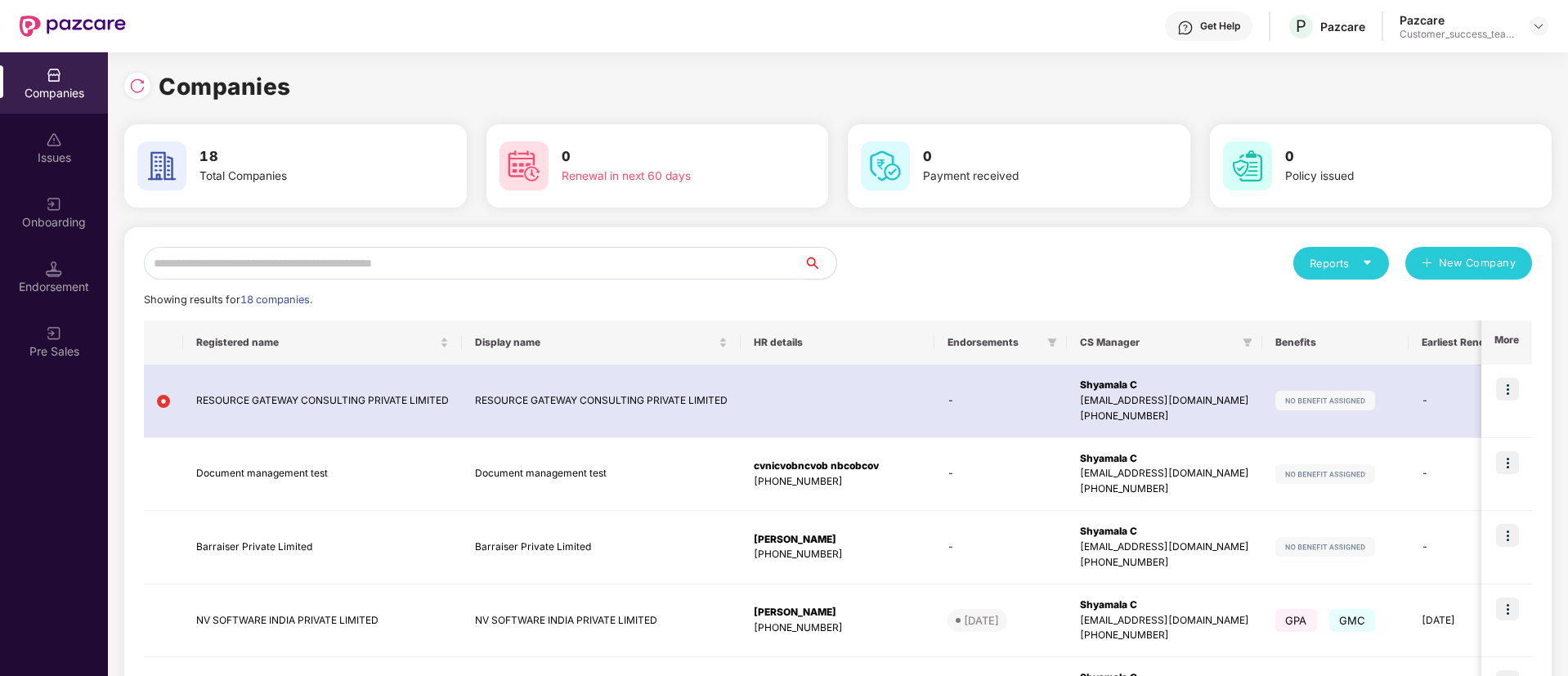
click at [1361, 255] on div "Reports" at bounding box center [1341, 263] width 63 height 16
click at [1334, 303] on div "Companies" at bounding box center [1333, 306] width 60 height 18
